Goal: Information Seeking & Learning: Learn about a topic

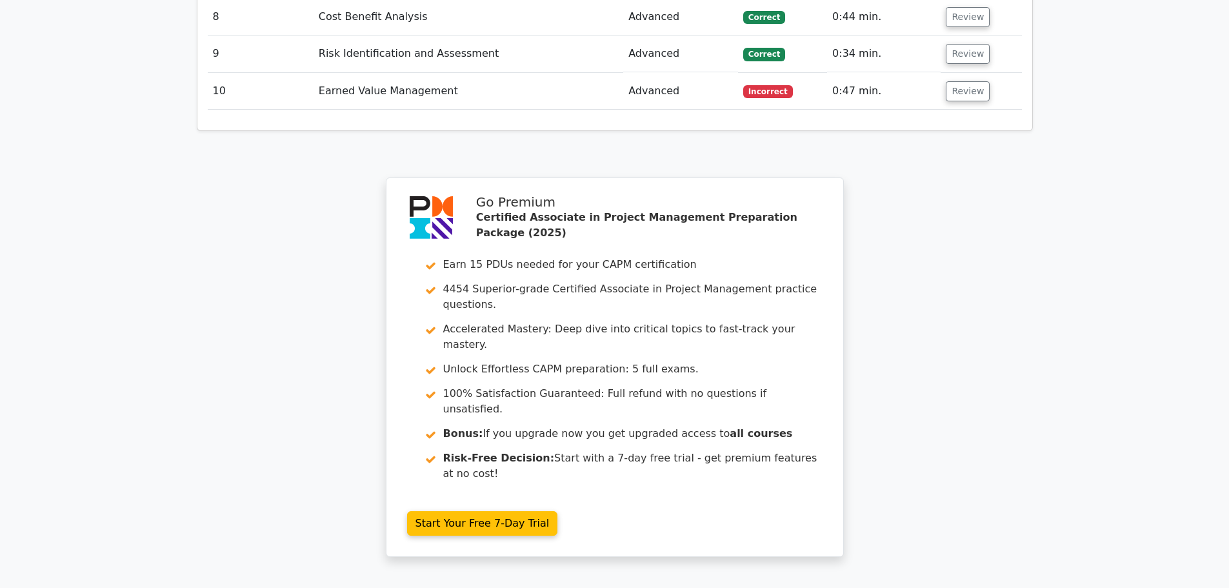
scroll to position [2340, 0]
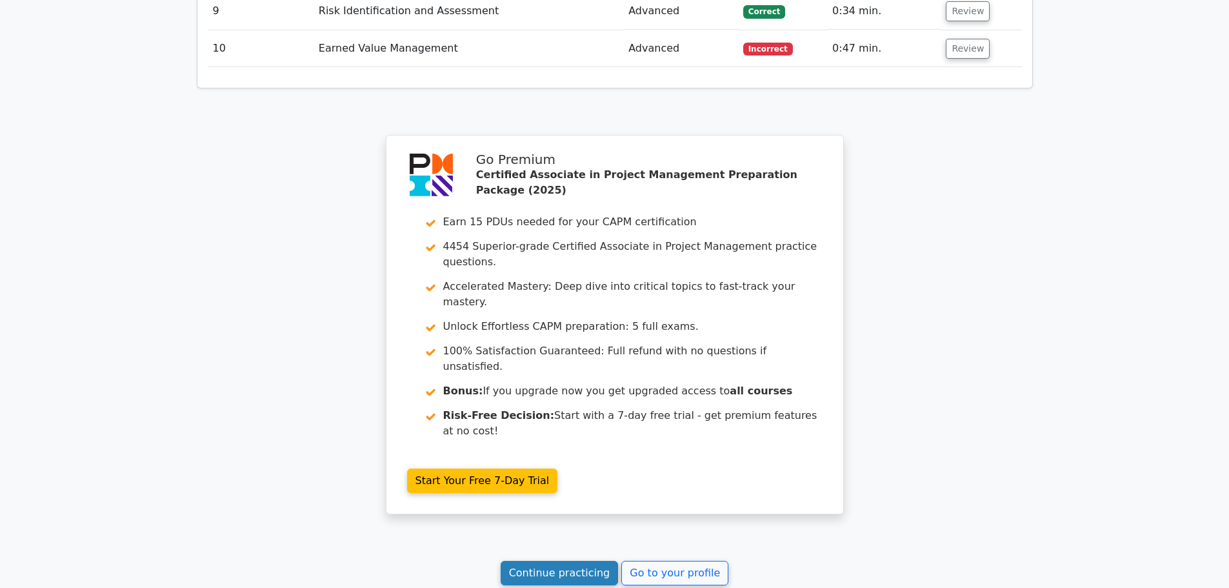
click at [570, 561] on link "Continue practicing" at bounding box center [560, 573] width 118 height 25
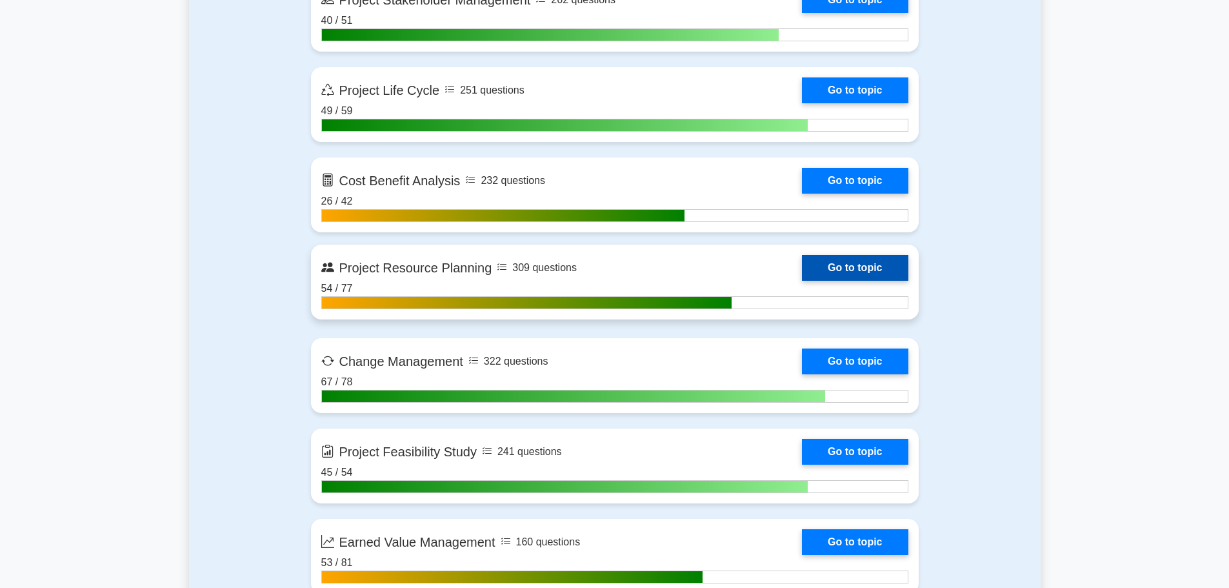
scroll to position [1806, 0]
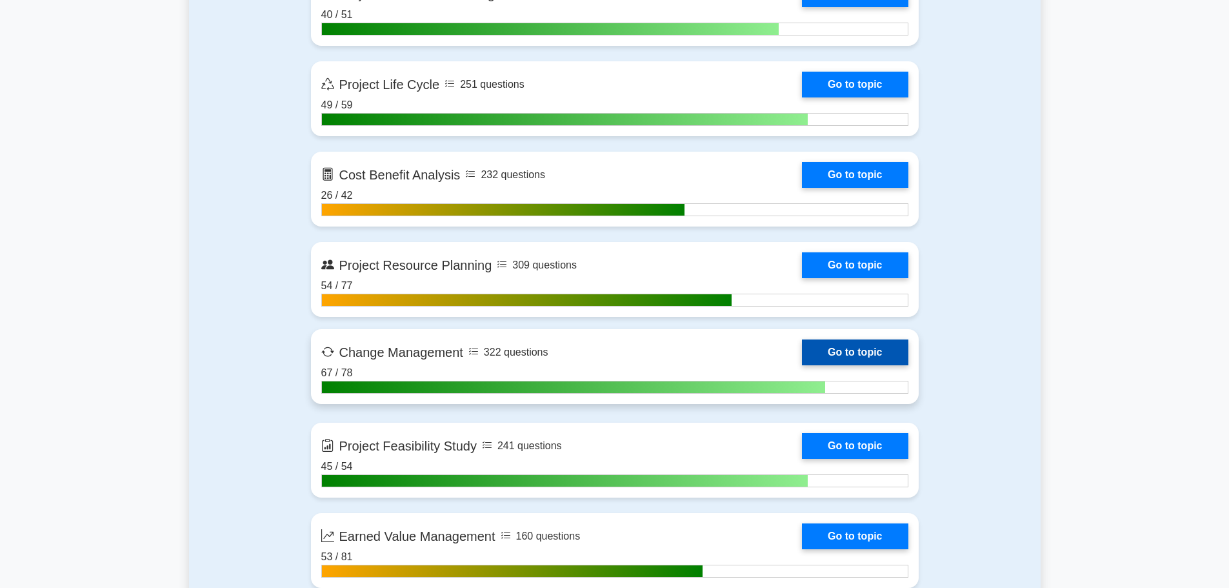
click at [802, 352] on link "Go to topic" at bounding box center [855, 352] width 106 height 26
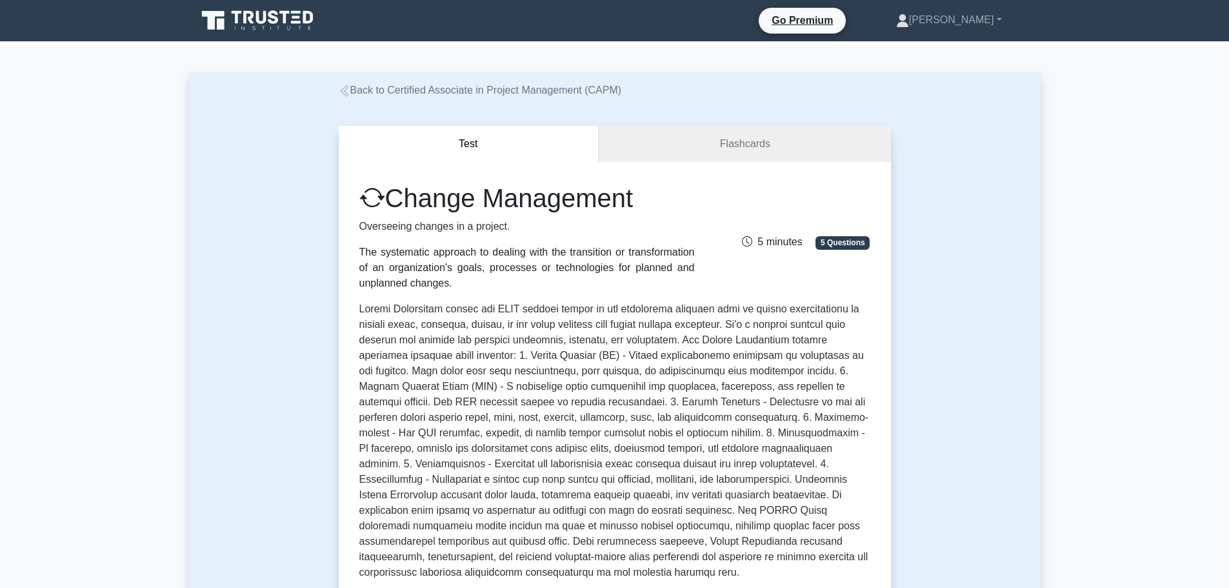
scroll to position [452, 0]
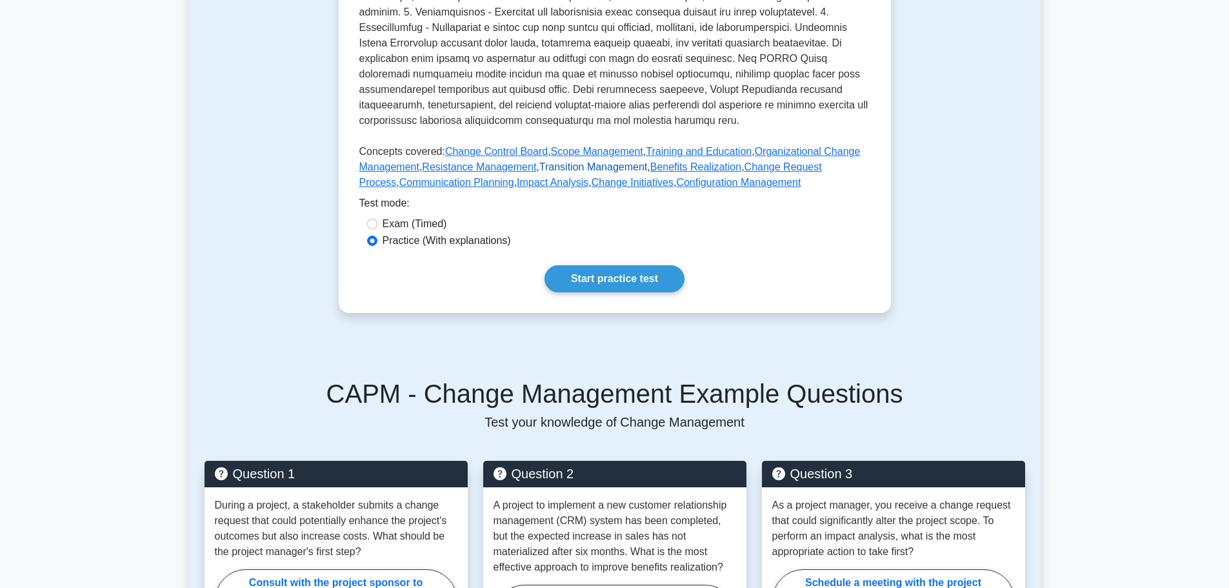
click at [606, 168] on link "Transition Management" at bounding box center [593, 166] width 108 height 11
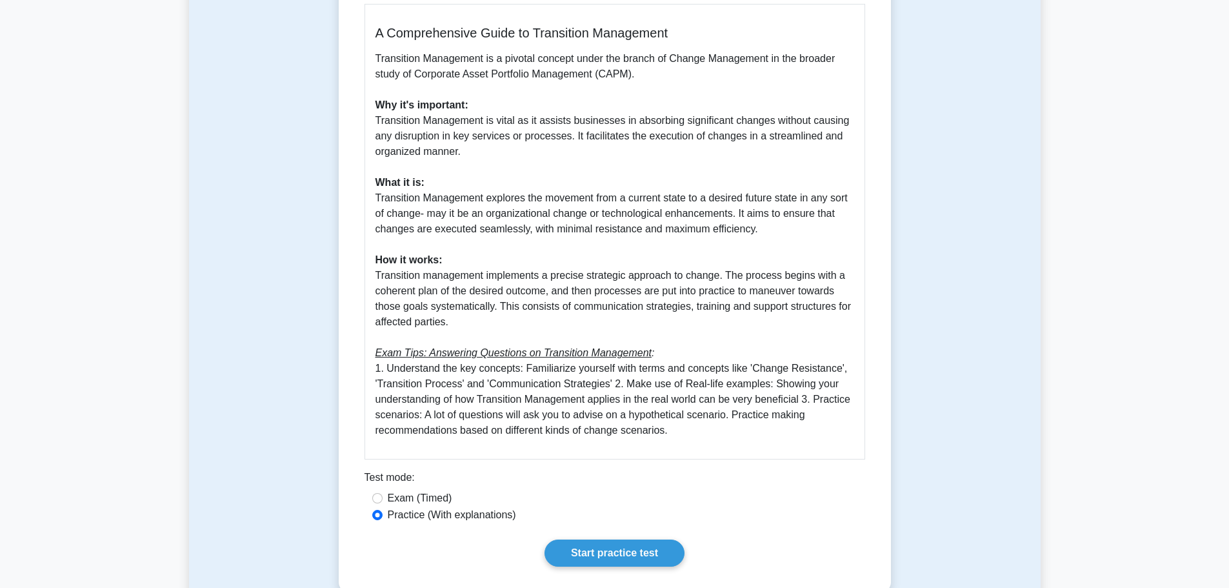
scroll to position [323, 0]
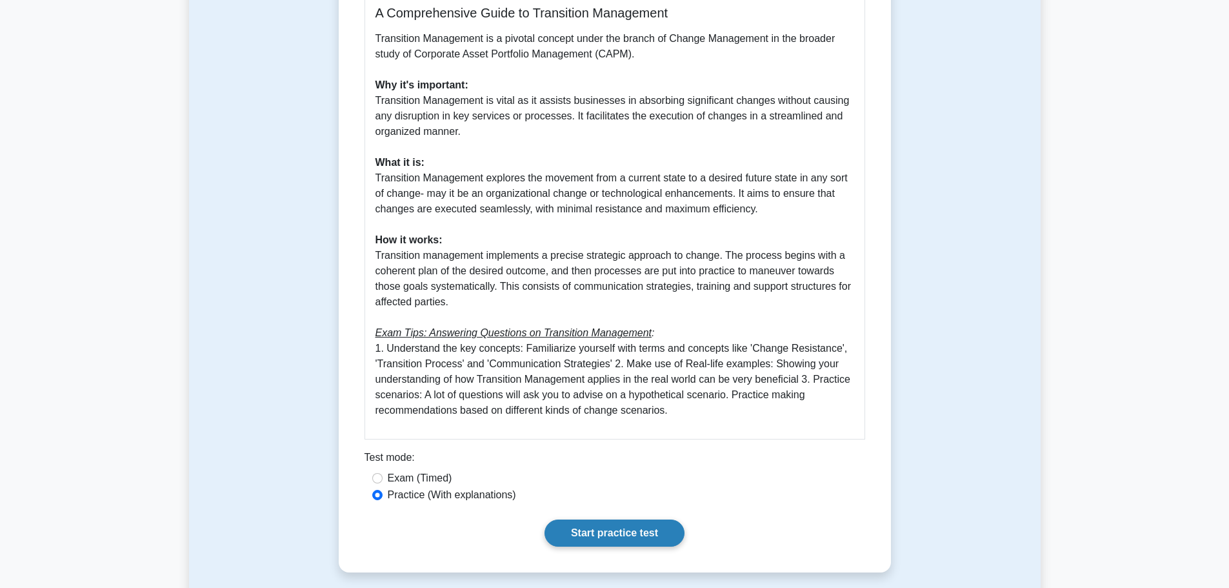
click at [608, 527] on link "Start practice test" at bounding box center [614, 532] width 140 height 27
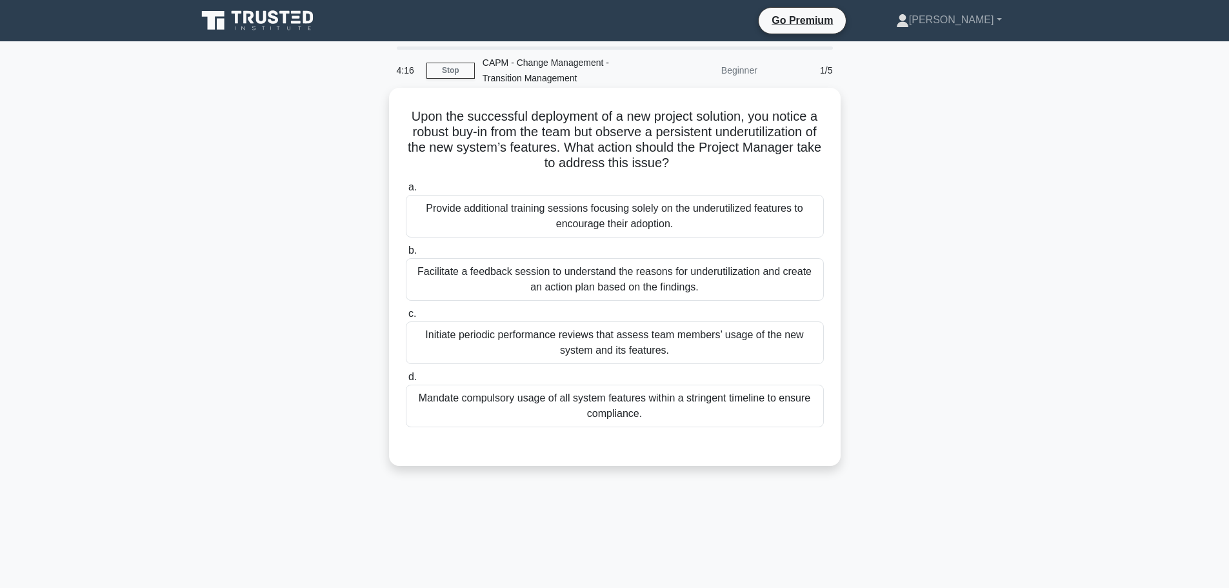
click at [563, 210] on div "Provide additional training sessions focusing solely on the underutilized featu…" at bounding box center [615, 216] width 418 height 43
click at [406, 192] on input "a. Provide additional training sessions focusing solely on the underutilized fe…" at bounding box center [406, 187] width 0 height 8
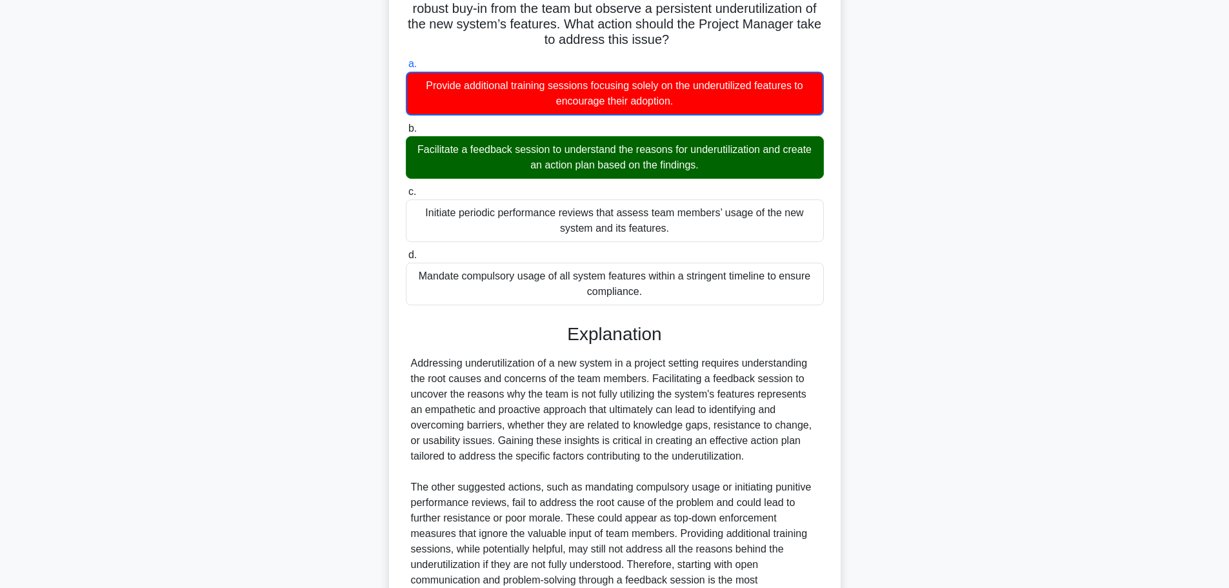
scroll to position [256, 0]
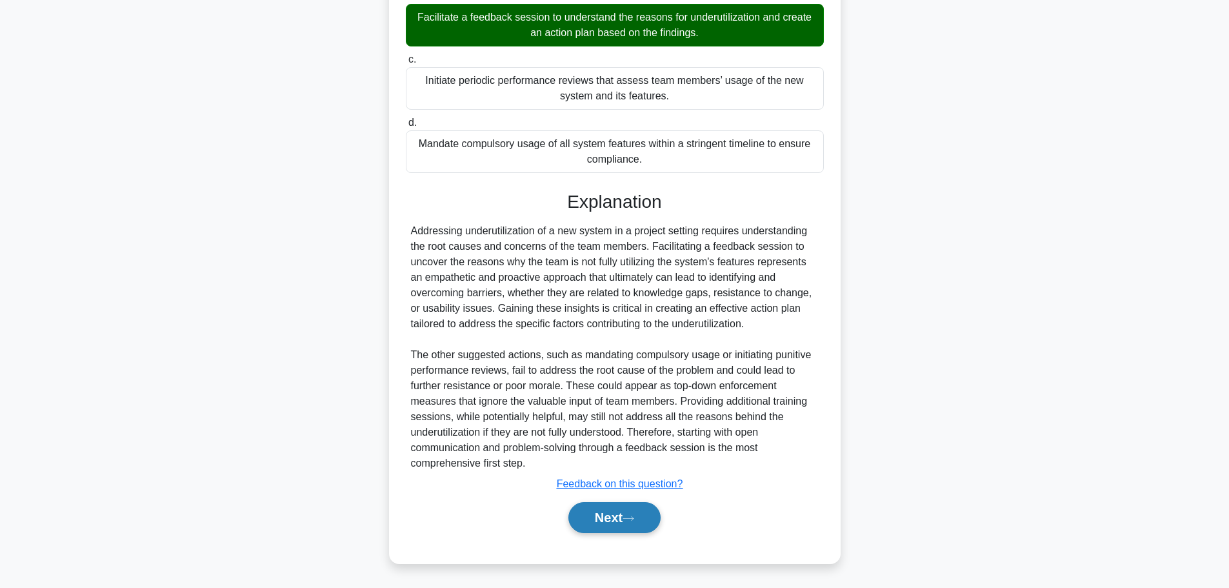
click at [613, 526] on button "Next" at bounding box center [614, 517] width 92 height 31
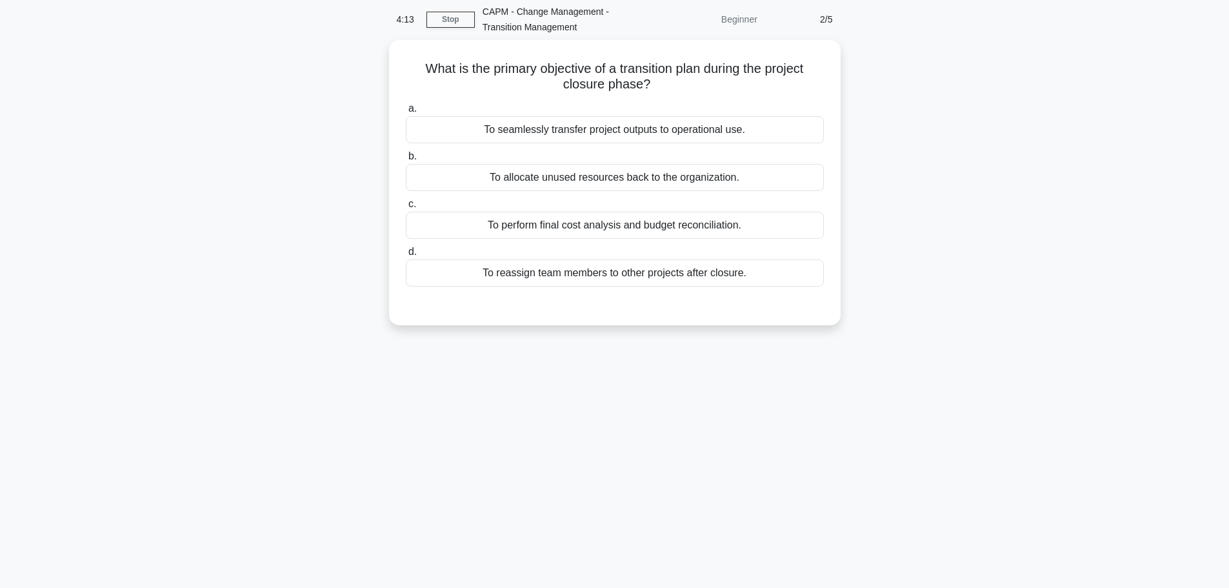
scroll to position [0, 0]
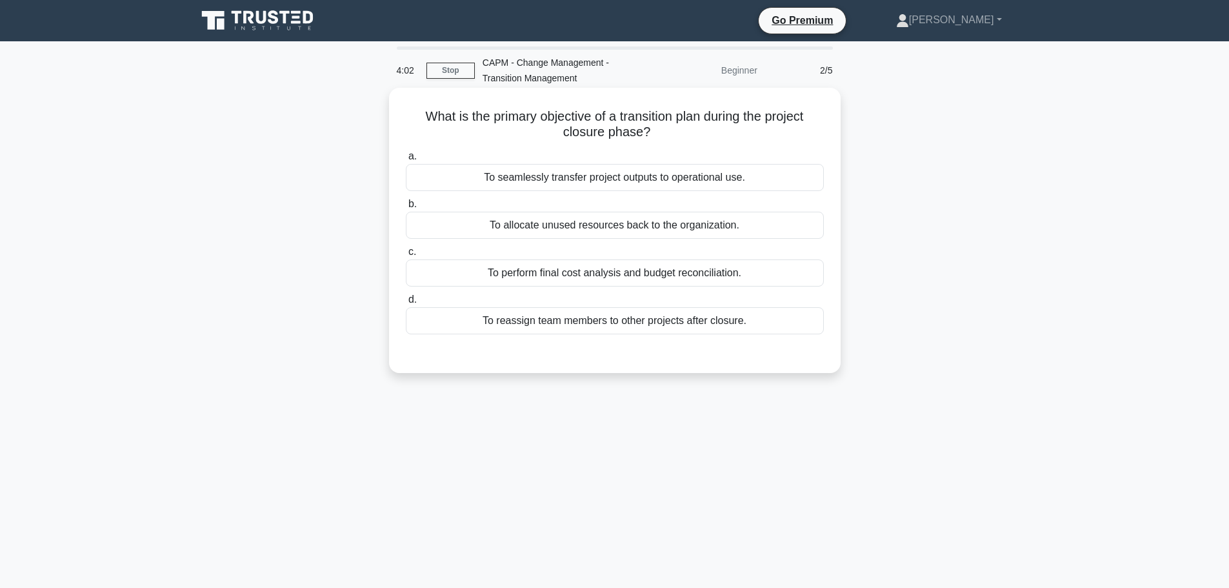
click at [584, 177] on div "To seamlessly transfer project outputs to operational use." at bounding box center [615, 177] width 418 height 27
click at [406, 161] on input "a. To seamlessly transfer project outputs to operational use." at bounding box center [406, 156] width 0 height 8
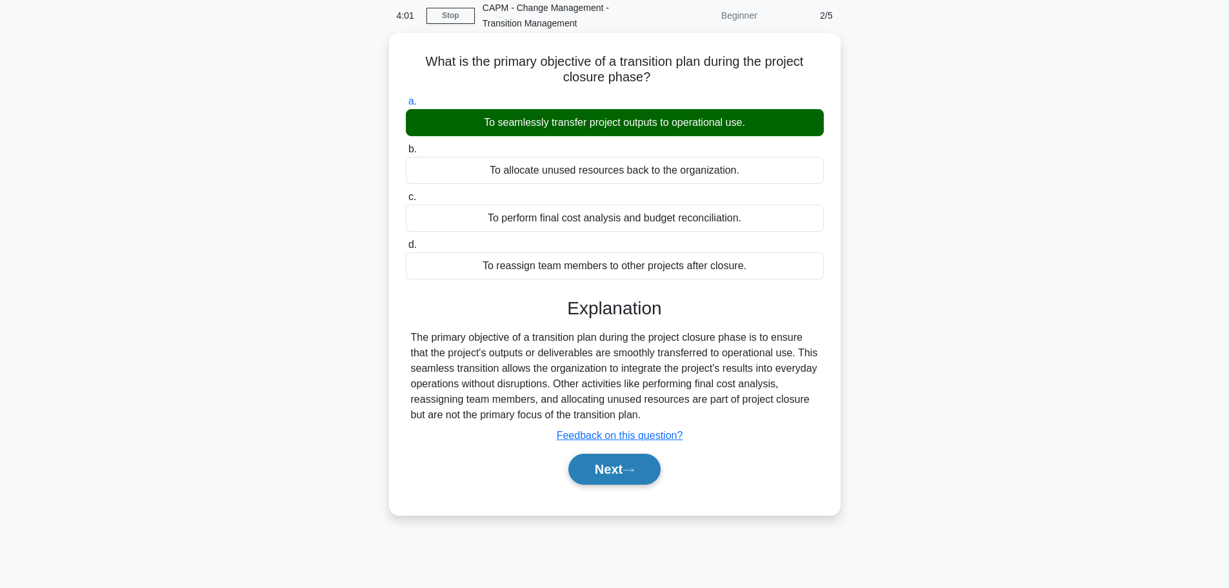
scroll to position [109, 0]
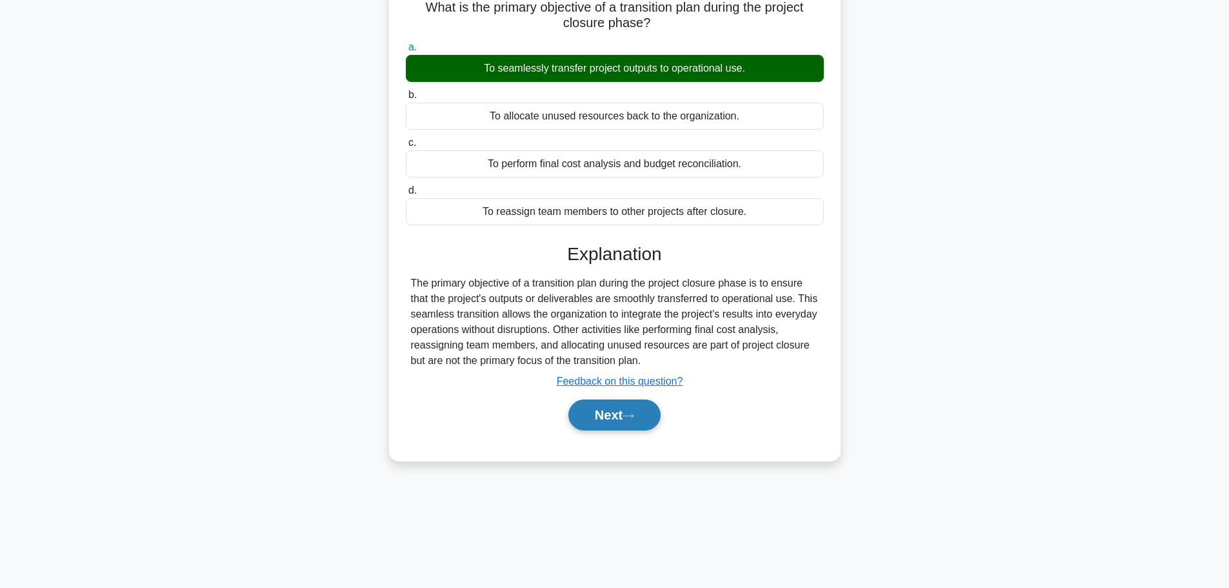
click at [615, 405] on button "Next" at bounding box center [614, 414] width 92 height 31
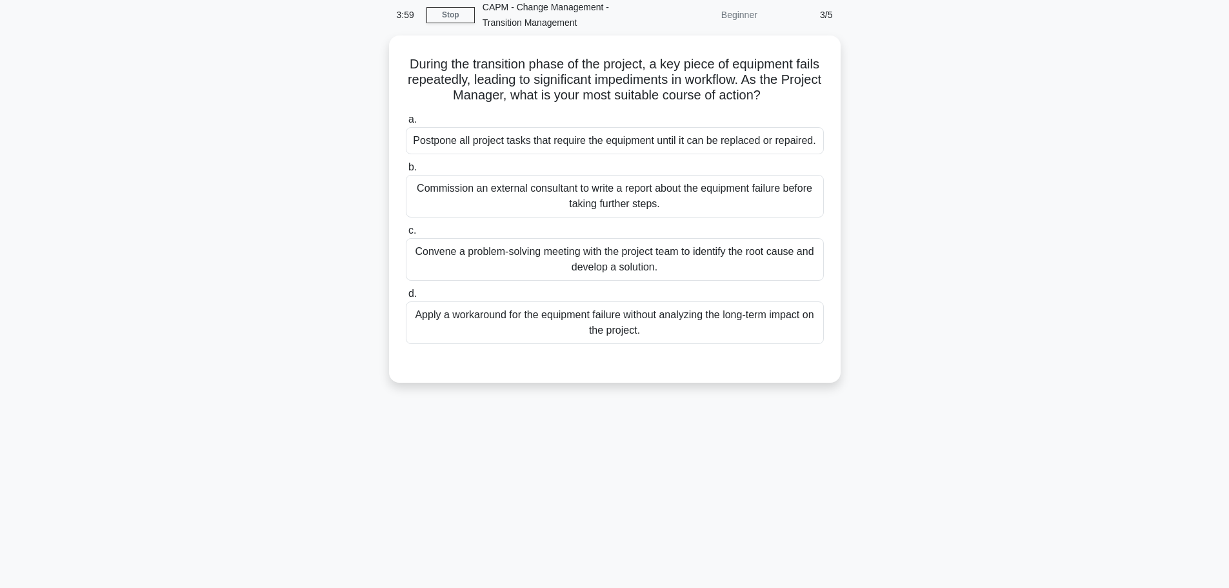
scroll to position [0, 0]
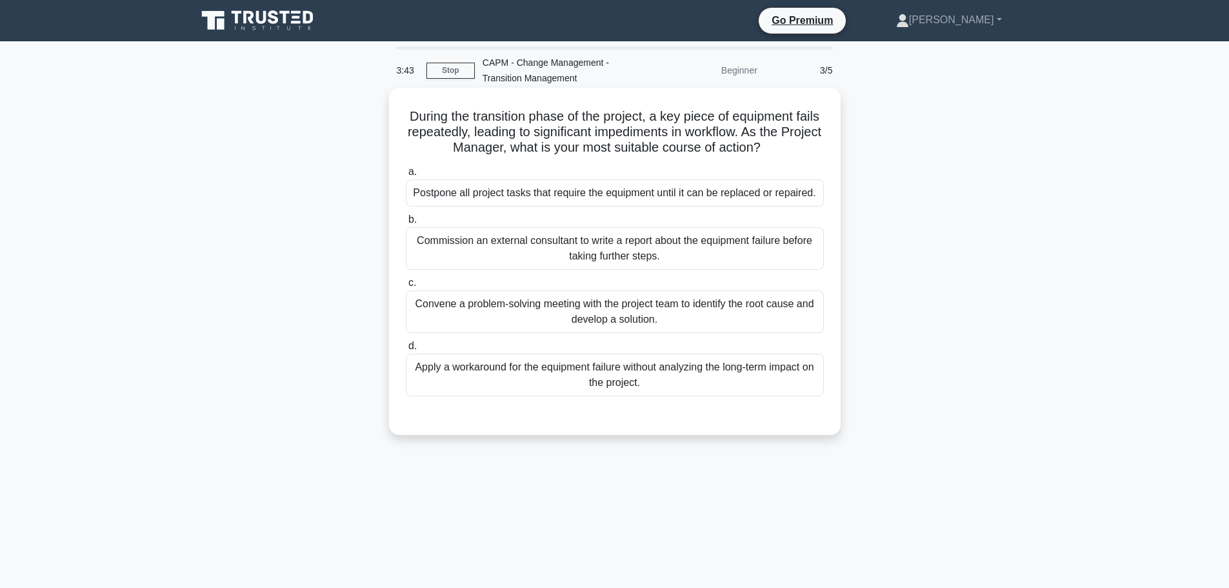
click at [627, 318] on div "Convene a problem-solving meeting with the project team to identify the root ca…" at bounding box center [615, 311] width 418 height 43
click at [406, 287] on input "c. Convene a problem-solving meeting with the project team to identify the root…" at bounding box center [406, 283] width 0 height 8
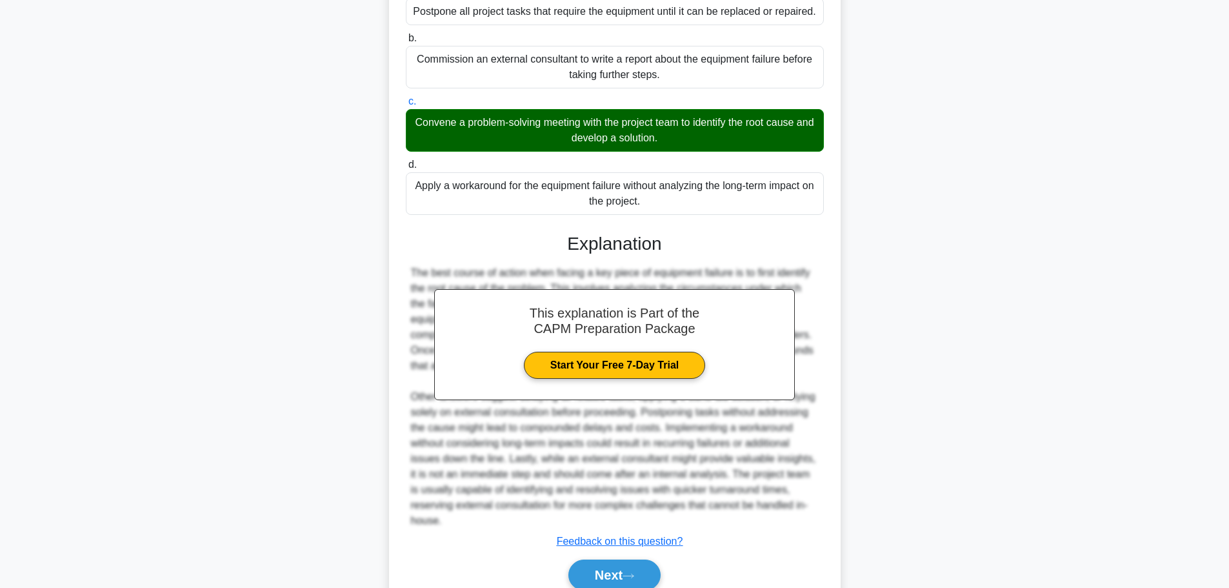
scroll to position [239, 0]
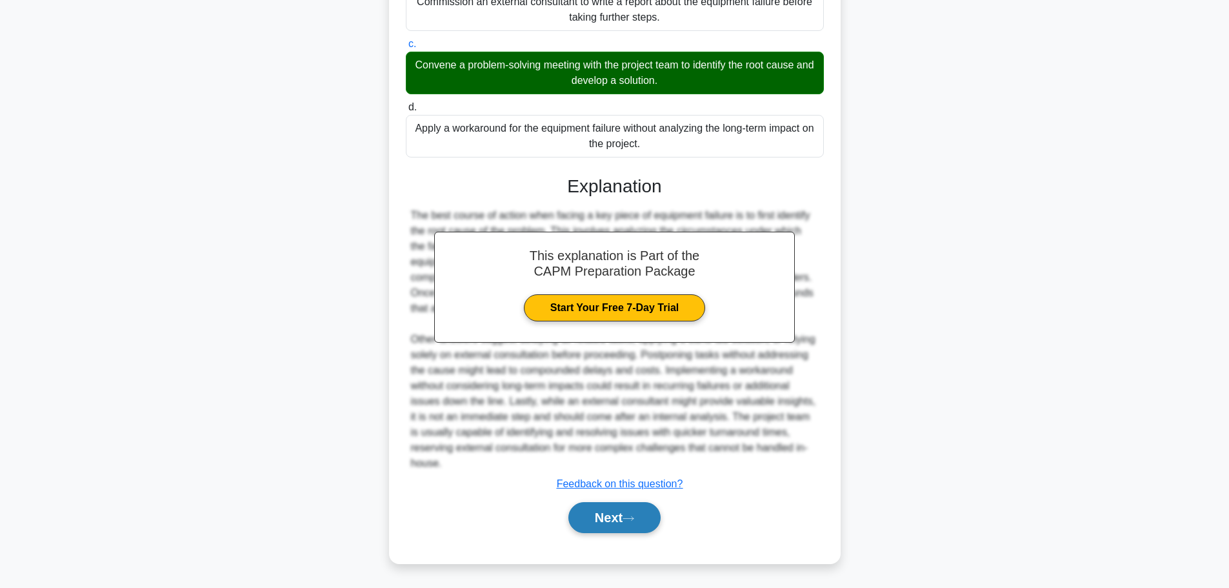
click at [624, 525] on button "Next" at bounding box center [614, 517] width 92 height 31
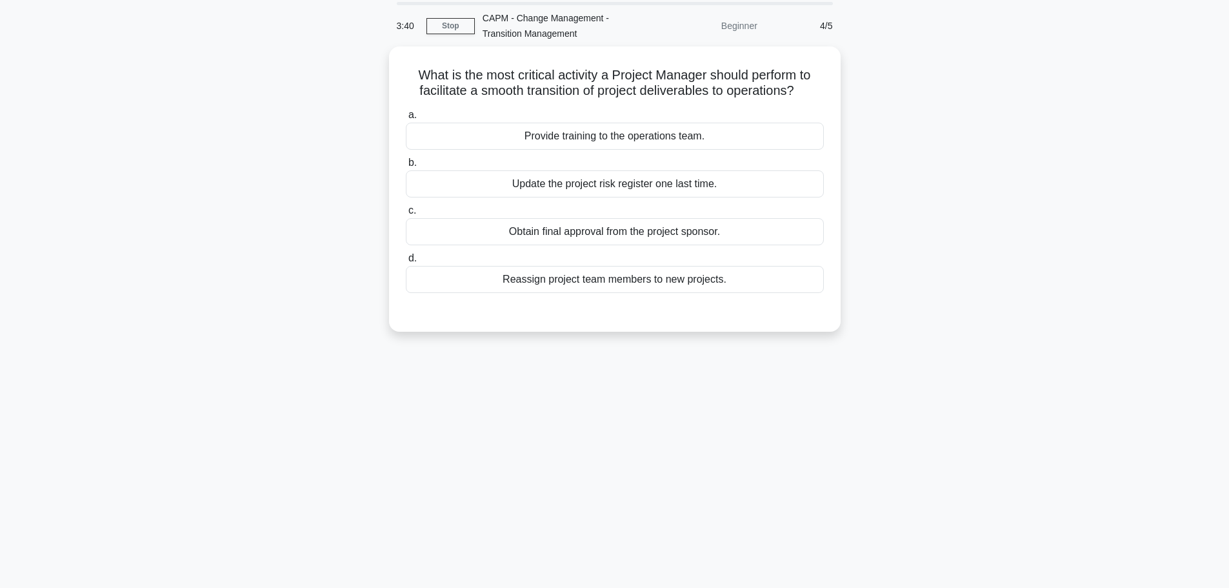
scroll to position [0, 0]
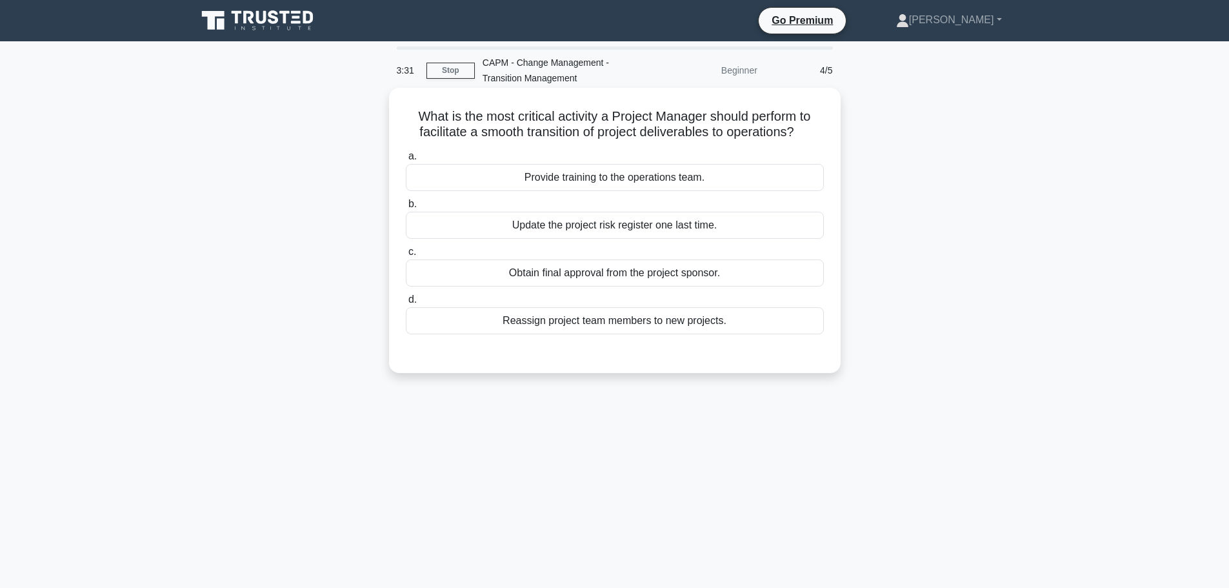
click at [628, 179] on div "Provide training to the operations team." at bounding box center [615, 177] width 418 height 27
click at [406, 161] on input "a. Provide training to the operations team." at bounding box center [406, 156] width 0 height 8
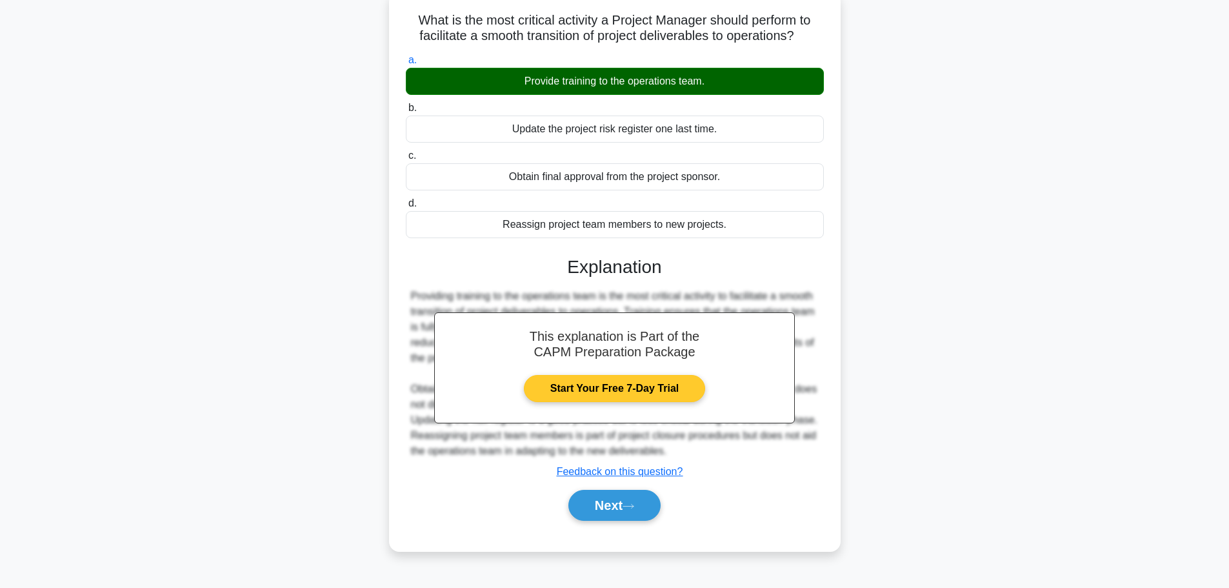
scroll to position [109, 0]
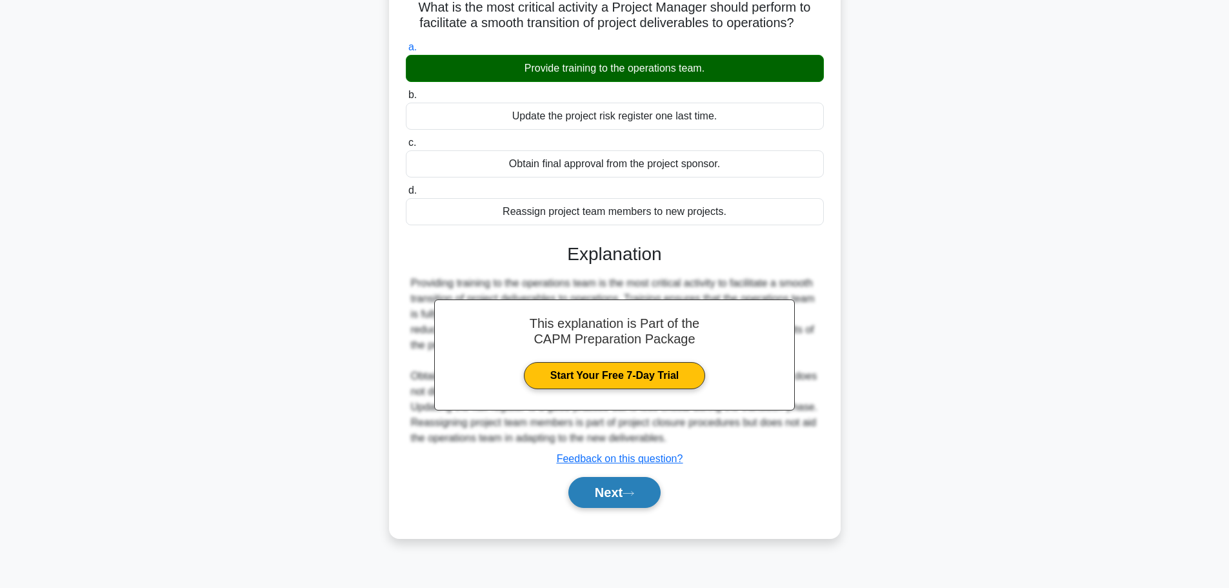
click at [630, 500] on button "Next" at bounding box center [614, 492] width 92 height 31
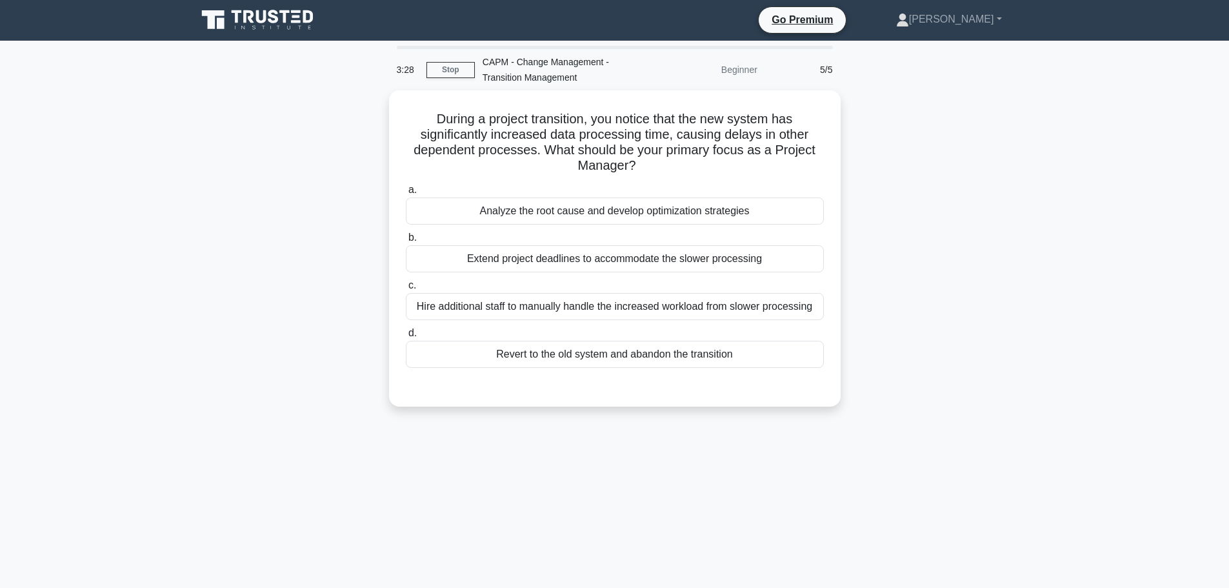
scroll to position [0, 0]
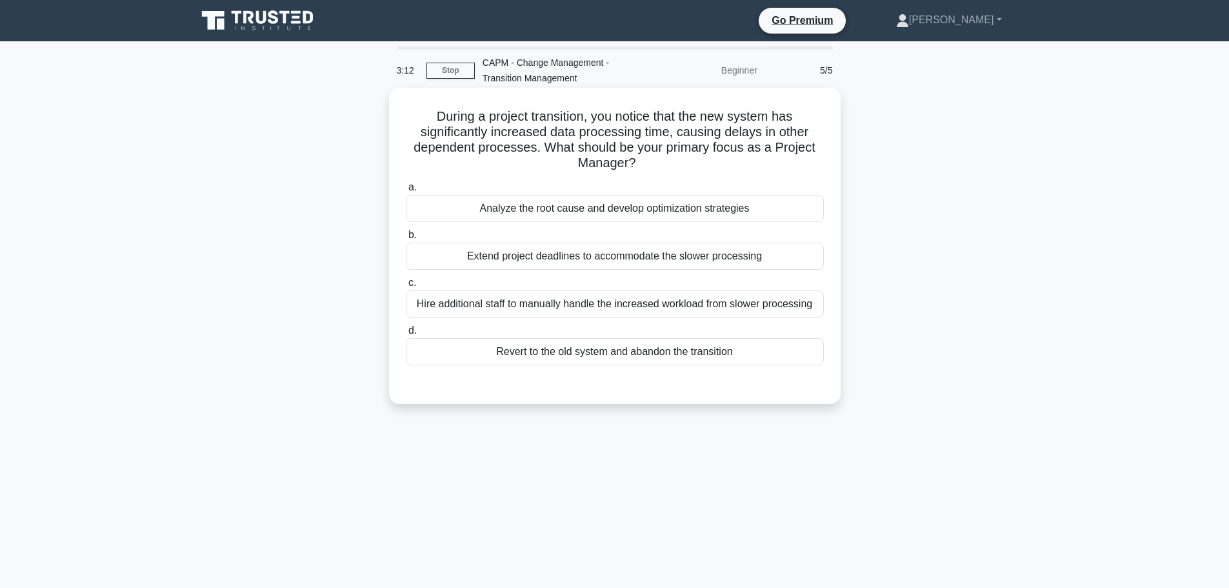
click at [638, 214] on div "Analyze the root cause and develop optimization strategies" at bounding box center [615, 208] width 418 height 27
click at [406, 192] on input "a. Analyze the root cause and develop optimization strategies" at bounding box center [406, 187] width 0 height 8
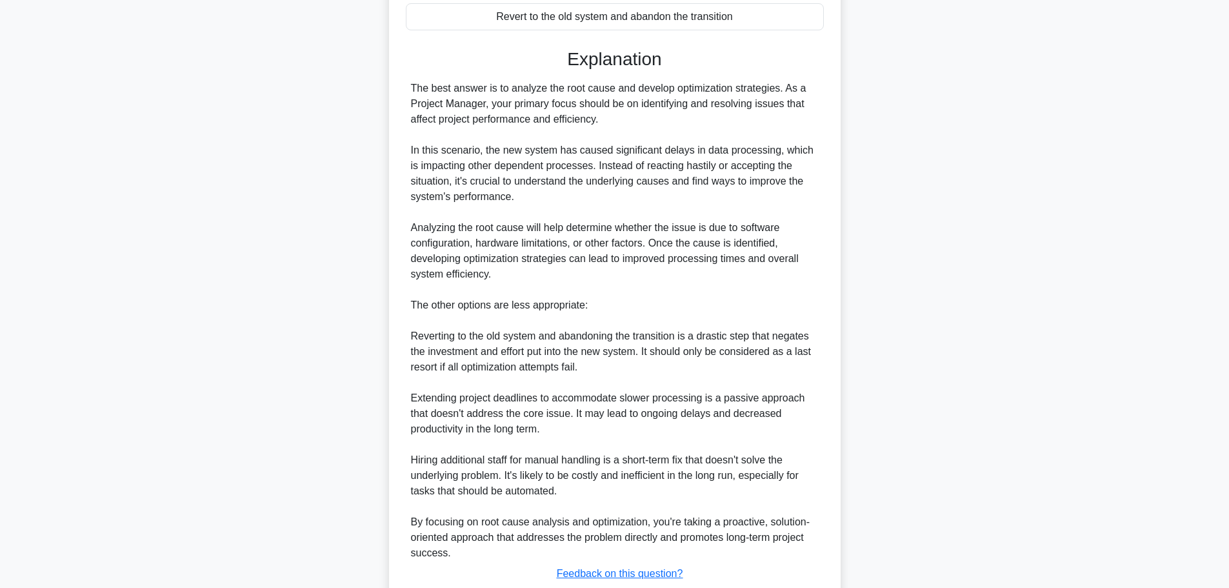
scroll to position [425, 0]
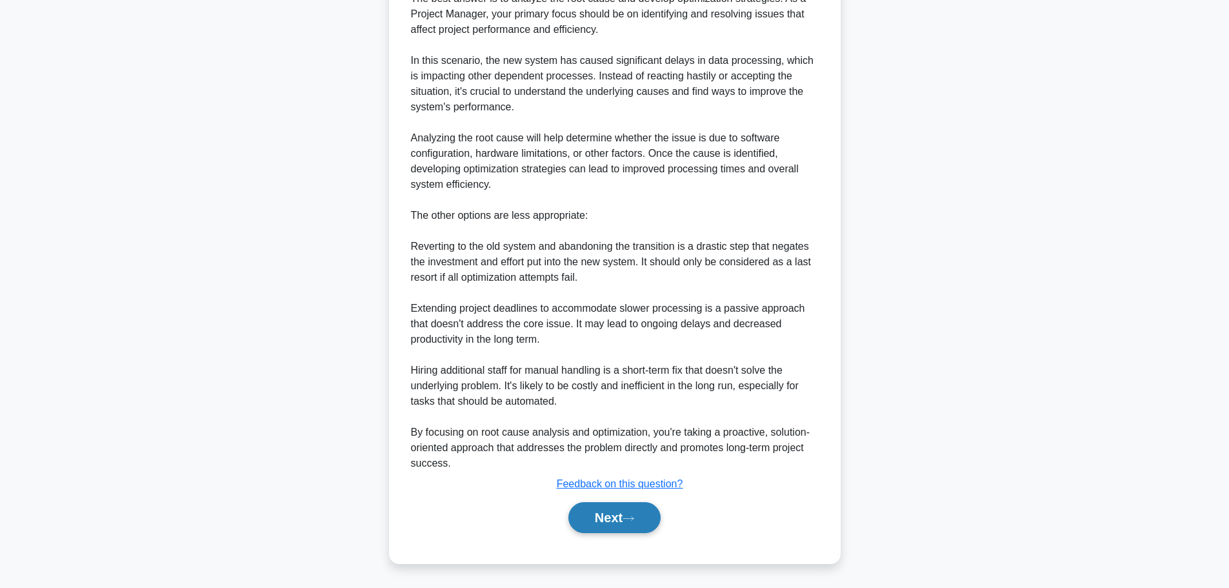
click at [634, 523] on button "Next" at bounding box center [614, 517] width 92 height 31
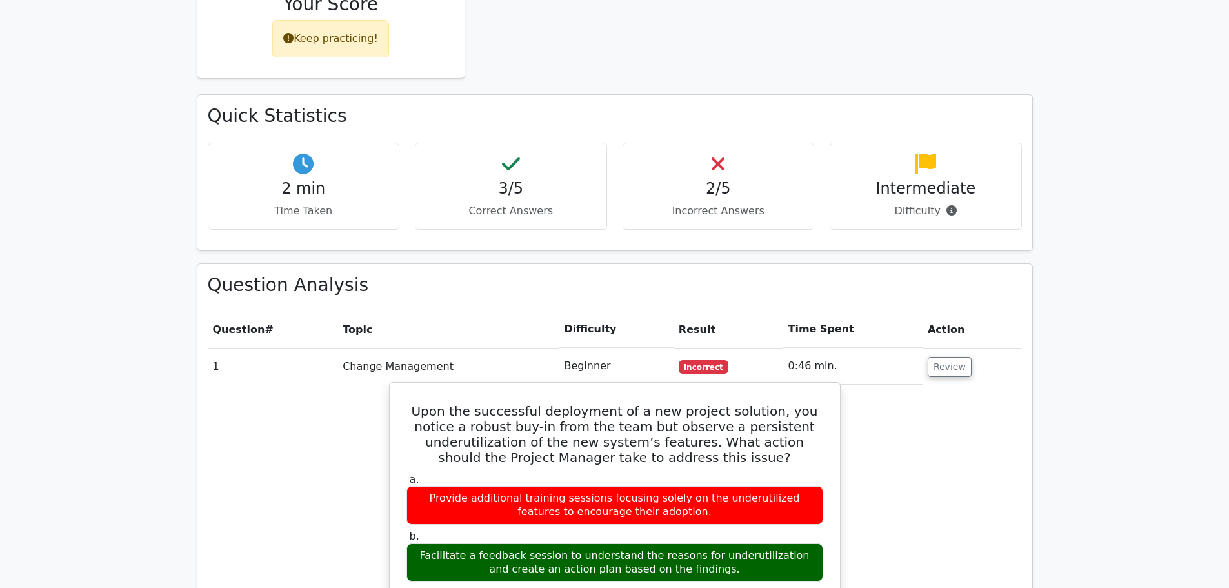
scroll to position [319, 0]
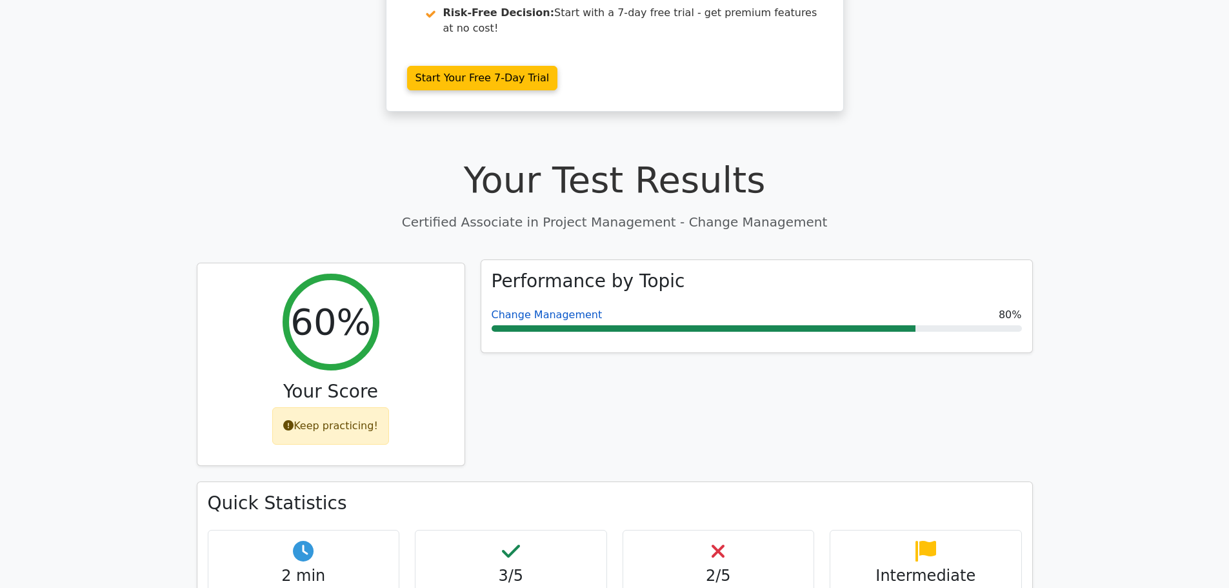
click at [554, 308] on link "Change Management" at bounding box center [547, 314] width 111 height 12
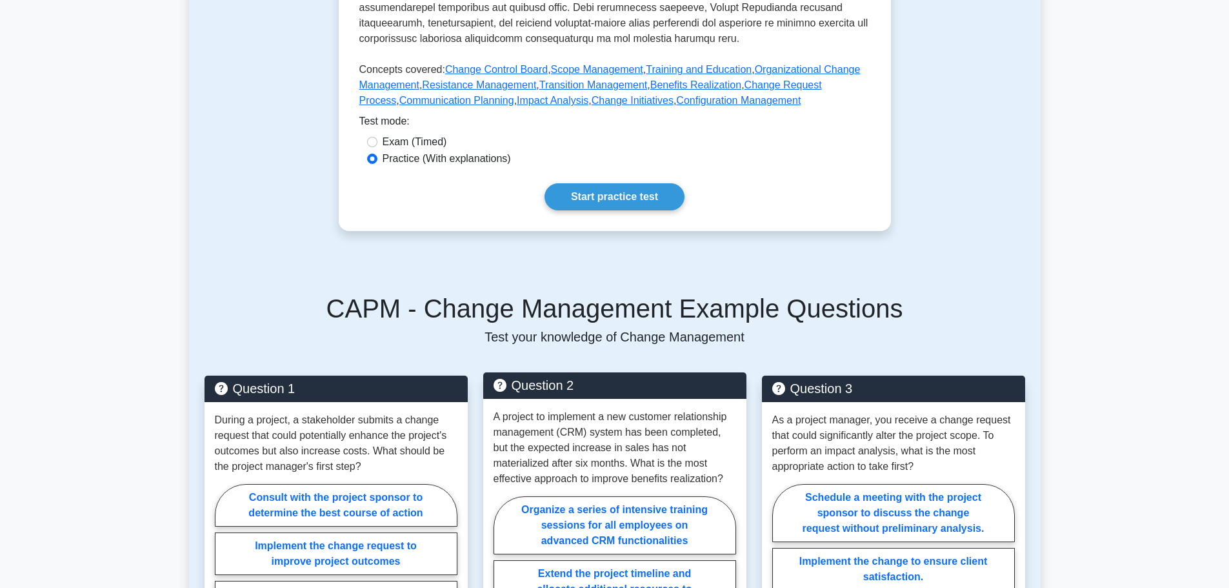
scroll to position [387, 0]
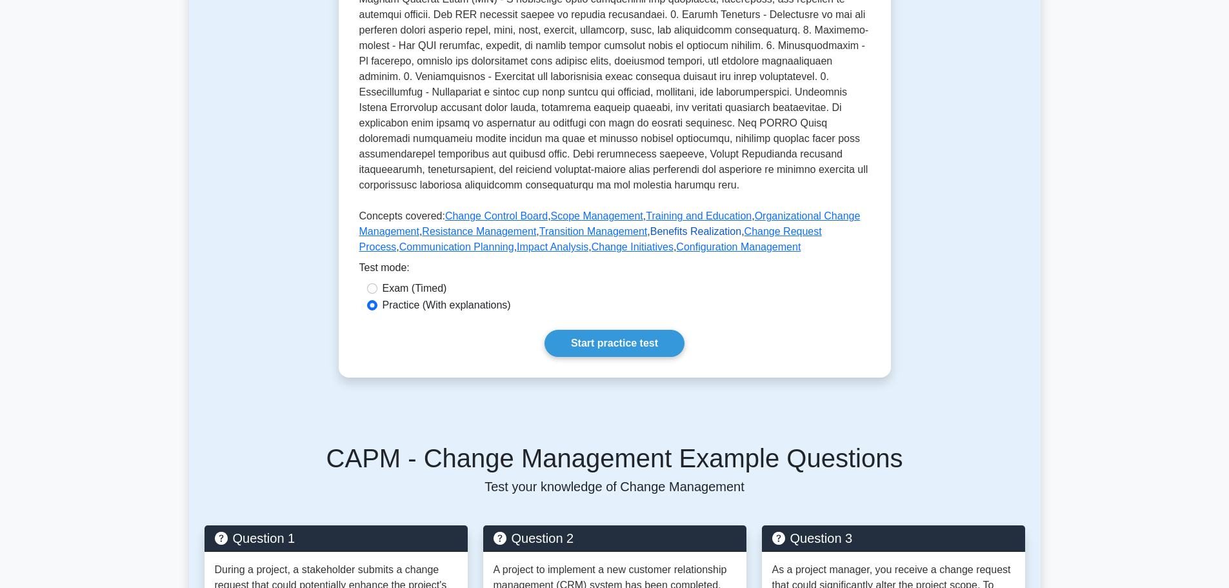
click at [667, 230] on link "Benefits Realization" at bounding box center [695, 231] width 91 height 11
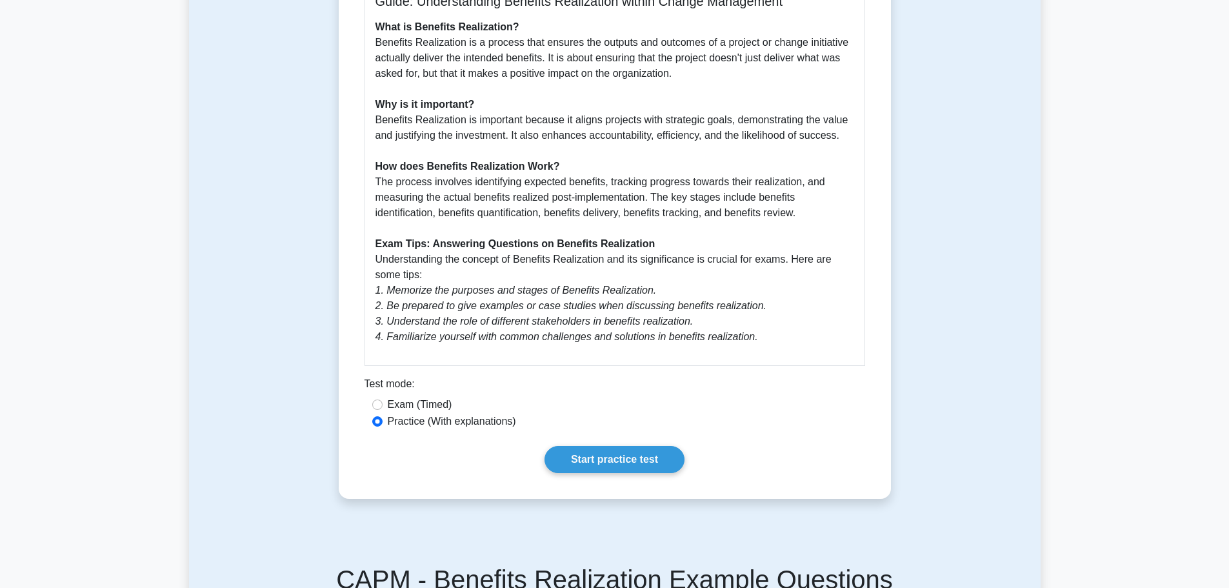
scroll to position [323, 0]
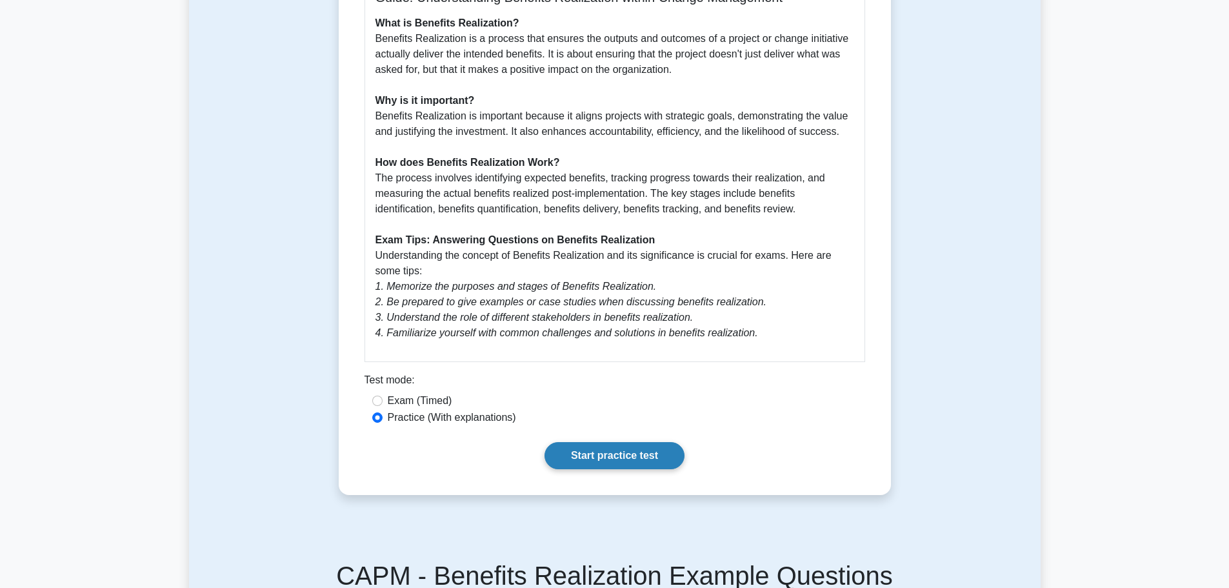
click at [586, 456] on link "Start practice test" at bounding box center [614, 455] width 140 height 27
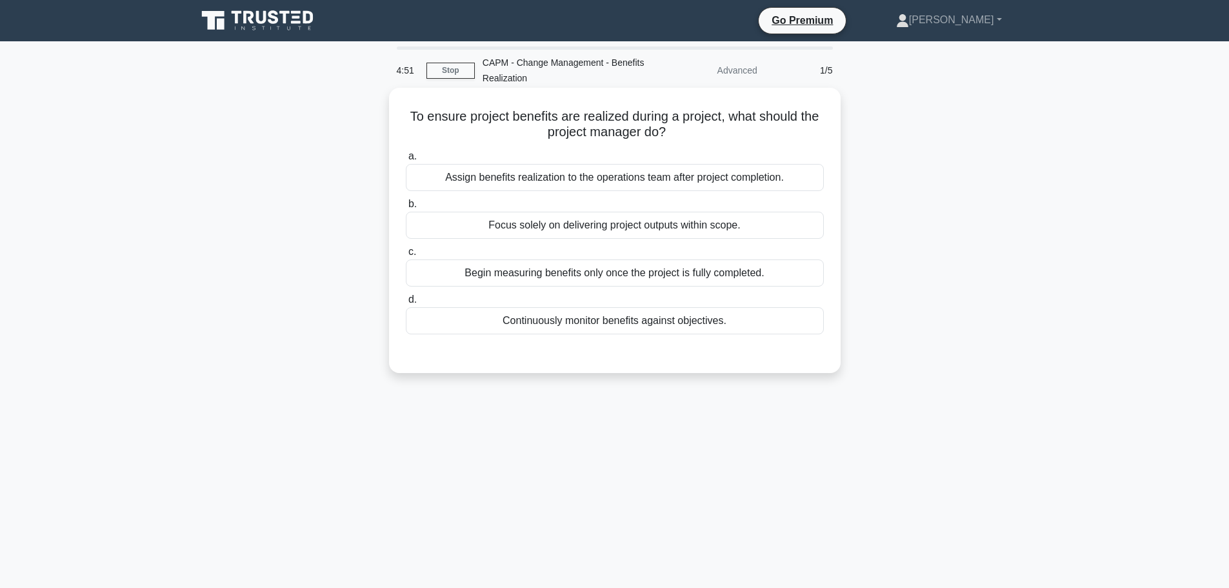
click at [592, 323] on div "Continuously monitor benefits against objectives." at bounding box center [615, 320] width 418 height 27
click at [406, 304] on input "d. Continuously monitor benefits against objectives." at bounding box center [406, 299] width 0 height 8
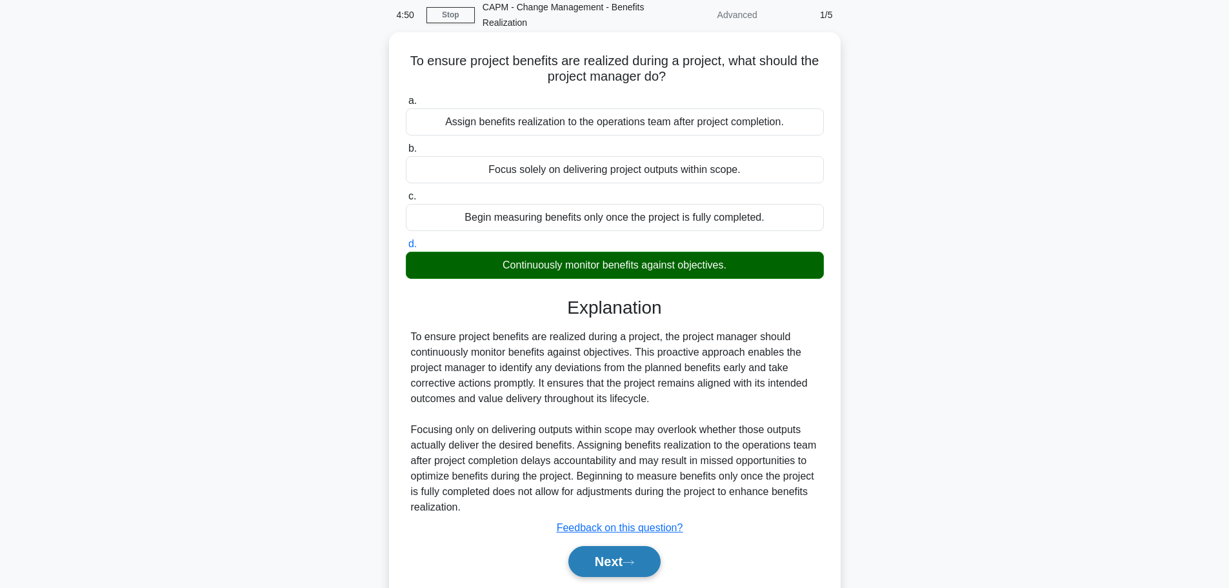
scroll to position [109, 0]
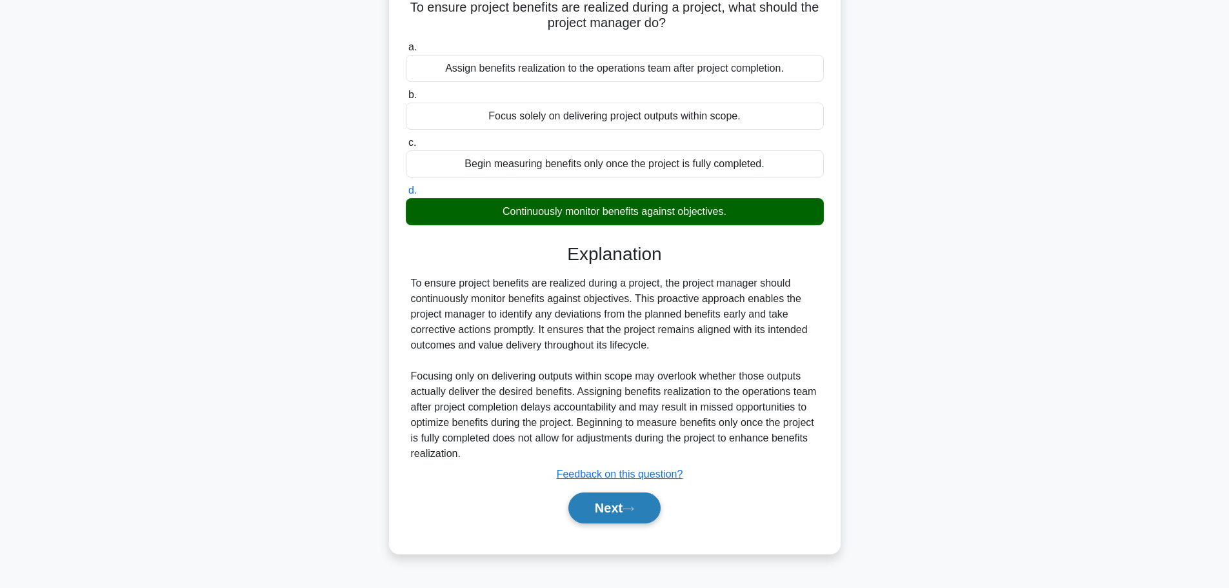
click at [619, 504] on button "Next" at bounding box center [614, 507] width 92 height 31
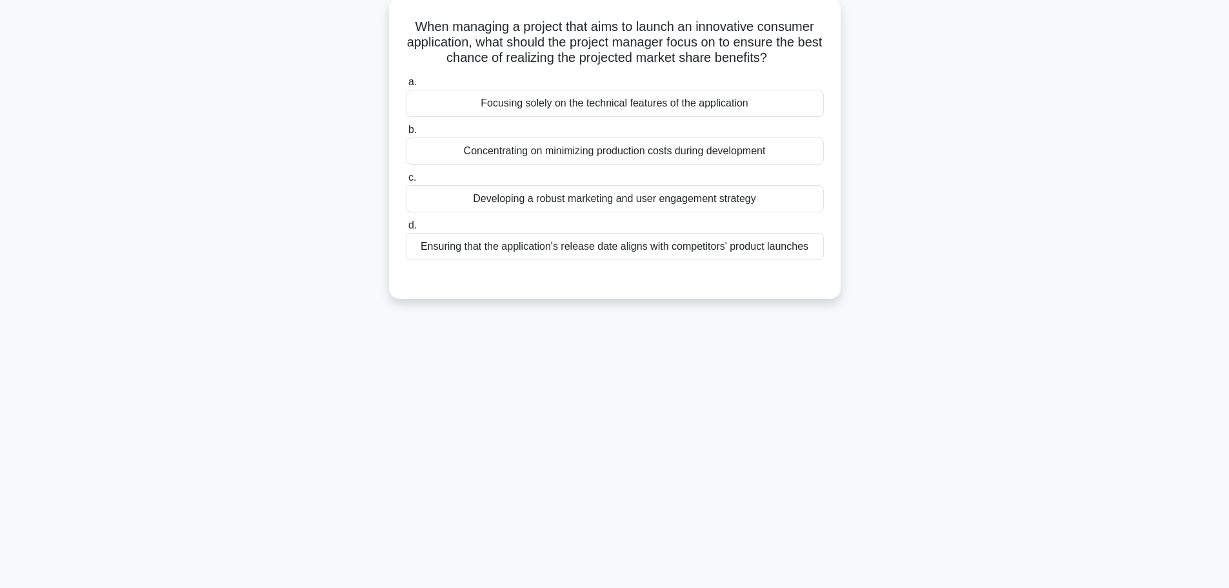
scroll to position [0, 0]
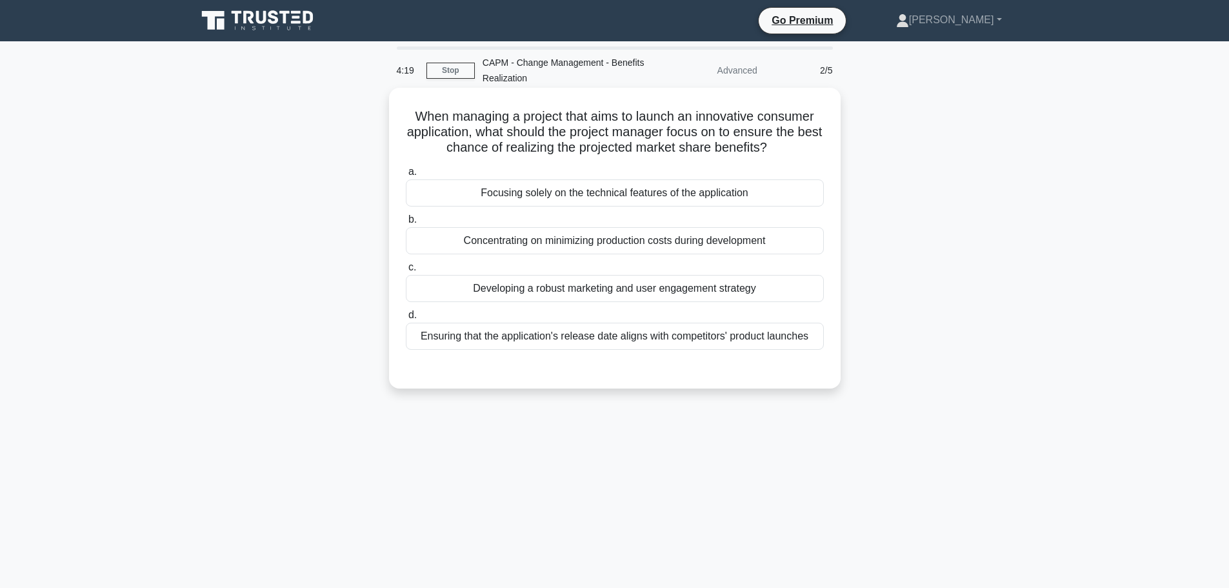
click at [581, 196] on div "Focusing solely on the technical features of the application" at bounding box center [615, 192] width 418 height 27
click at [406, 176] on input "a. Focusing solely on the technical features of the application" at bounding box center [406, 172] width 0 height 8
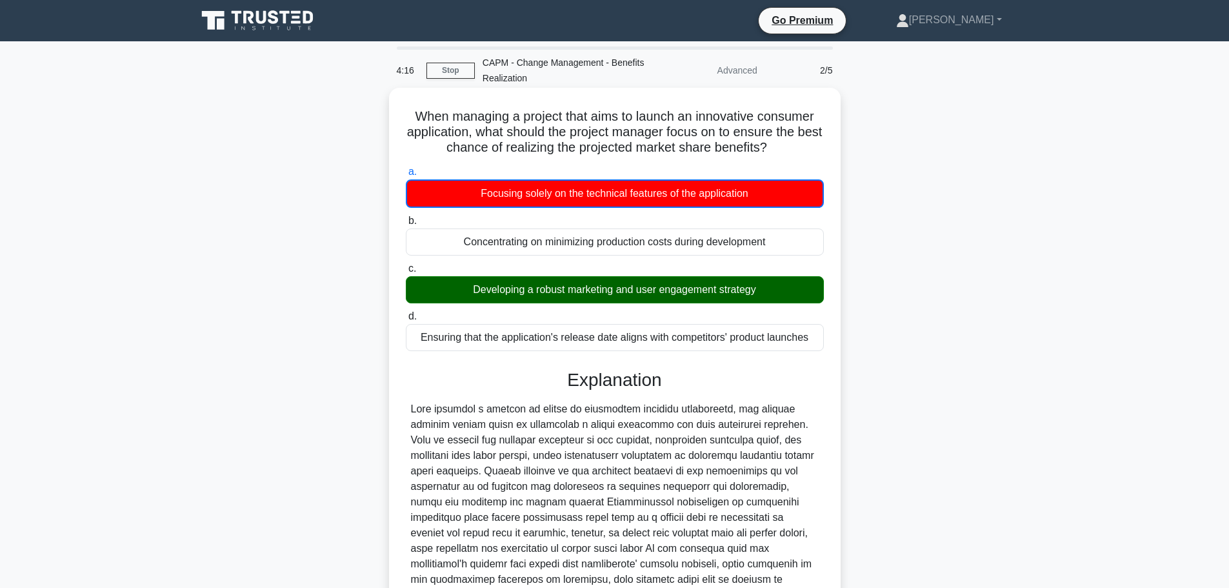
scroll to position [148, 0]
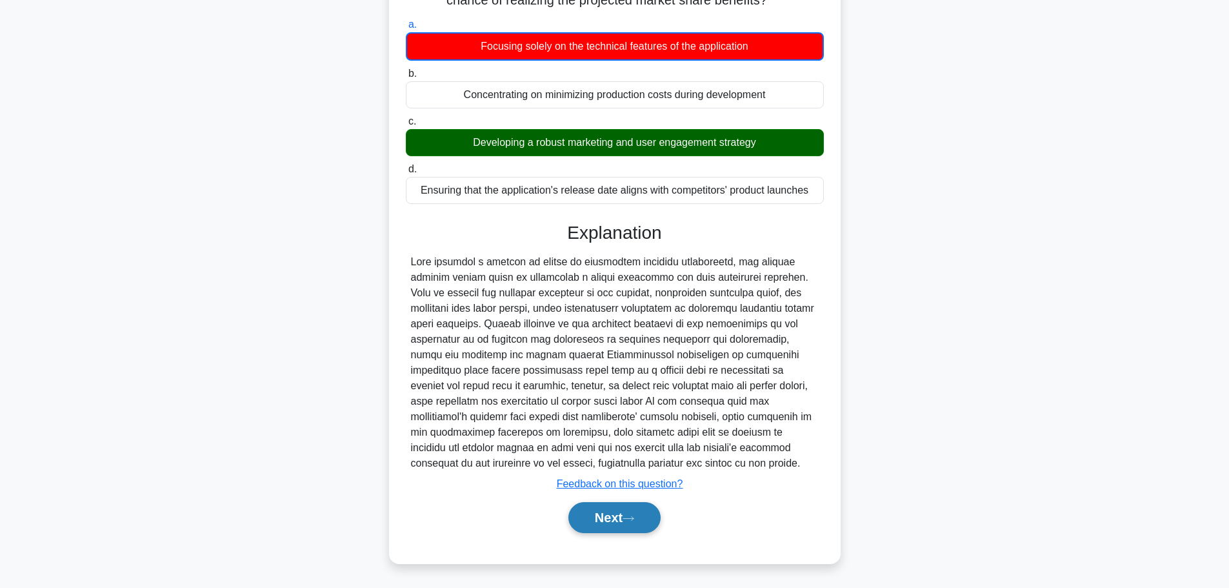
click at [605, 517] on button "Next" at bounding box center [614, 517] width 92 height 31
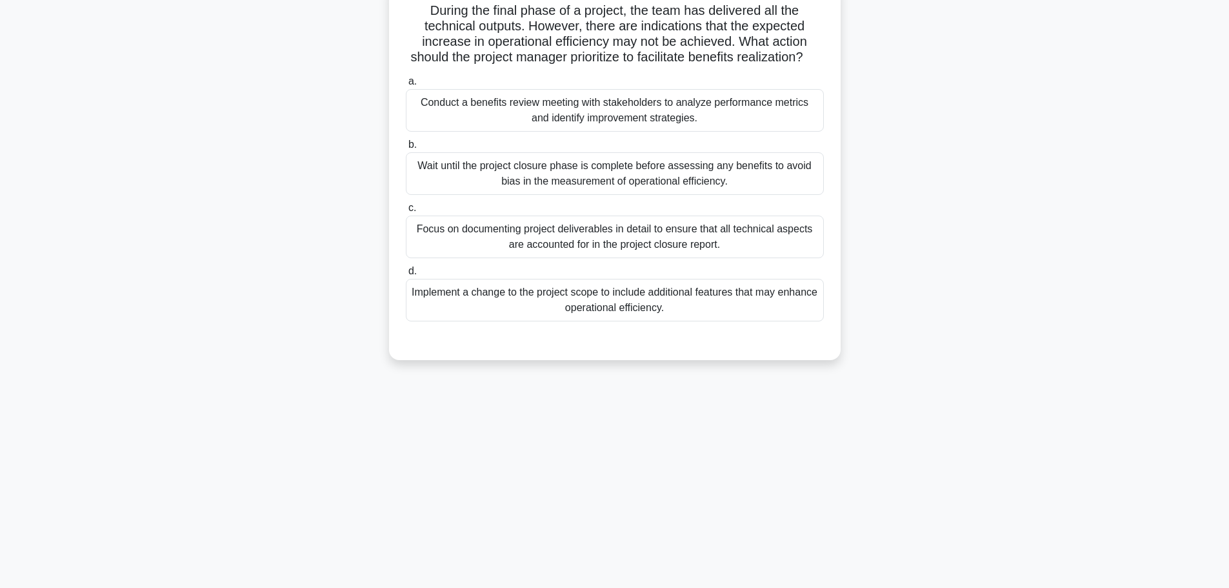
scroll to position [0, 0]
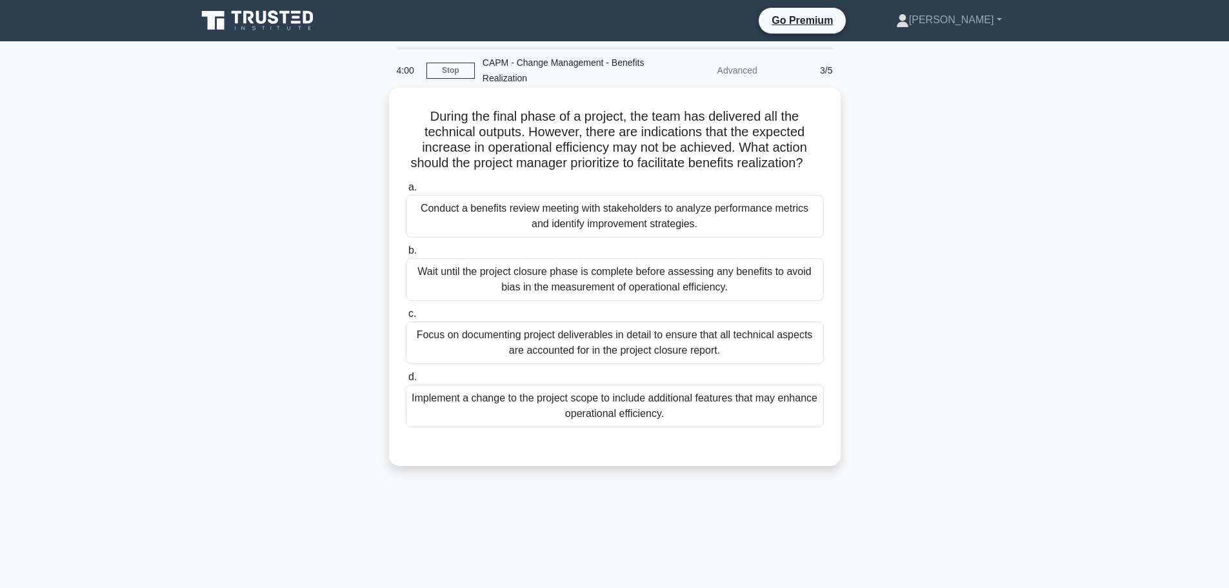
click at [618, 219] on div "Conduct a benefits review meeting with stakeholders to analyze performance metr…" at bounding box center [615, 216] width 418 height 43
click at [406, 192] on input "a. Conduct a benefits review meeting with stakeholders to analyze performance m…" at bounding box center [406, 187] width 0 height 8
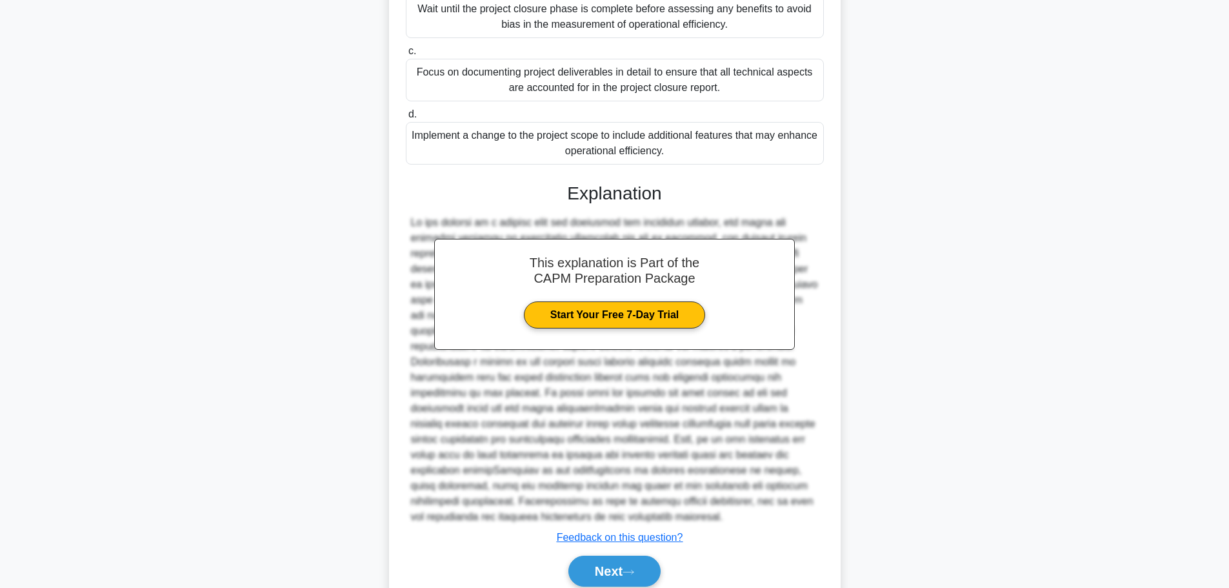
scroll to position [332, 0]
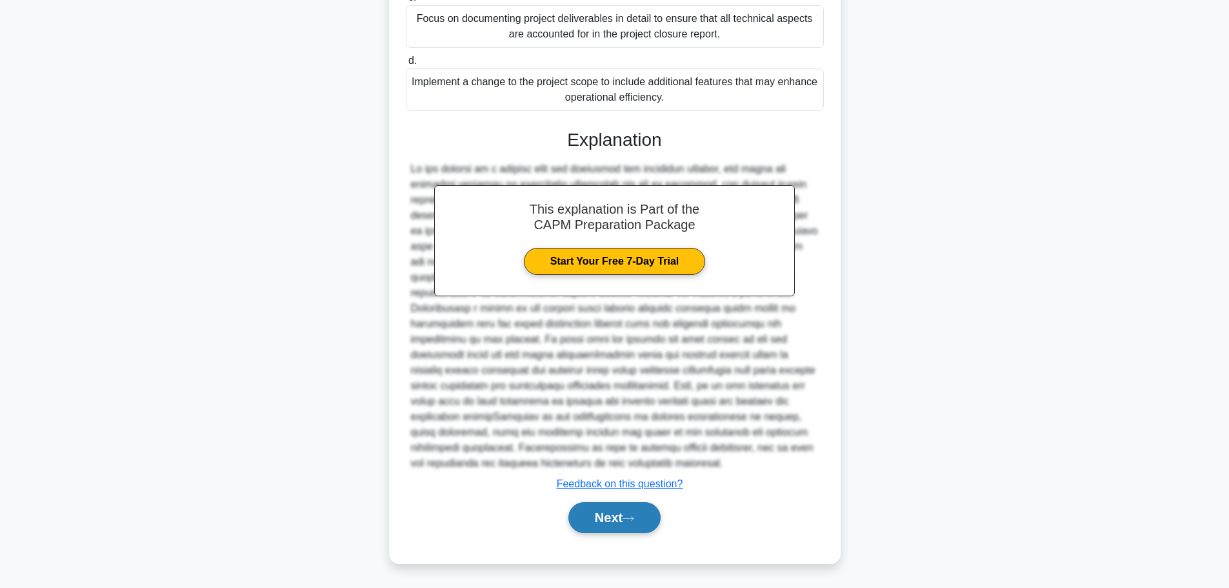
click at [608, 503] on button "Next" at bounding box center [614, 517] width 92 height 31
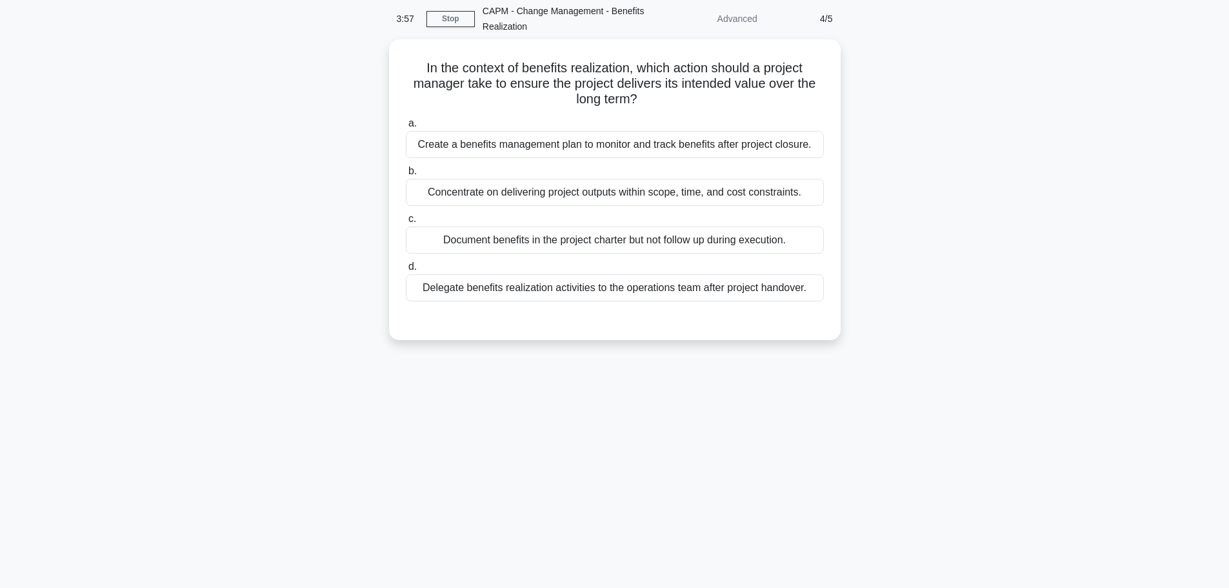
scroll to position [0, 0]
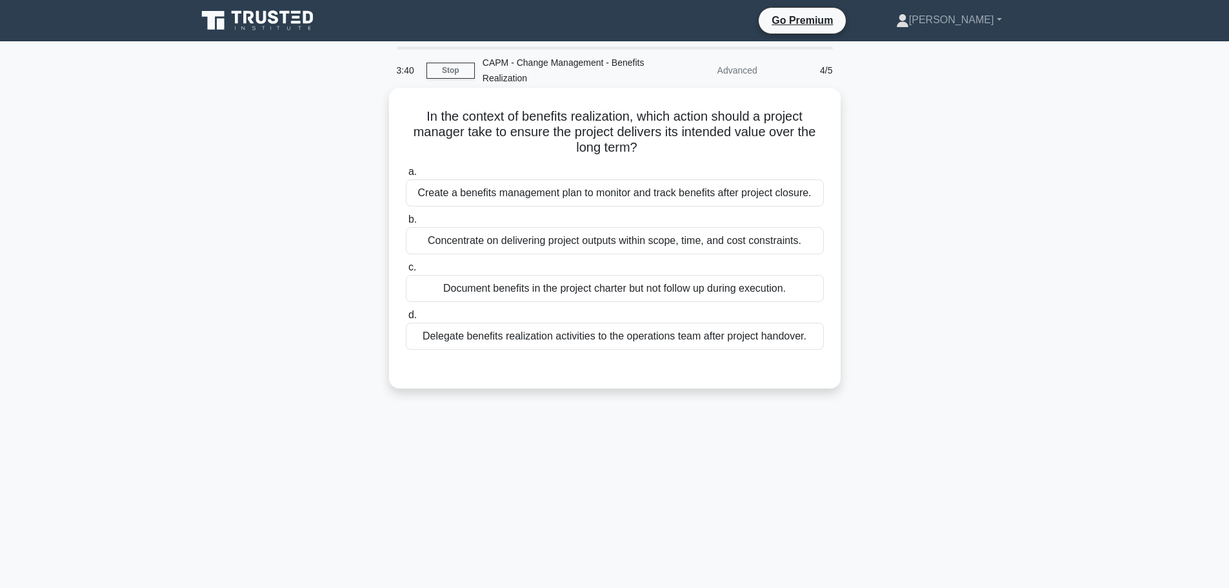
click at [568, 247] on div "Concentrate on delivering project outputs within scope, time, and cost constrai…" at bounding box center [615, 240] width 418 height 27
click at [406, 224] on input "b. Concentrate on delivering project outputs within scope, time, and cost const…" at bounding box center [406, 219] width 0 height 8
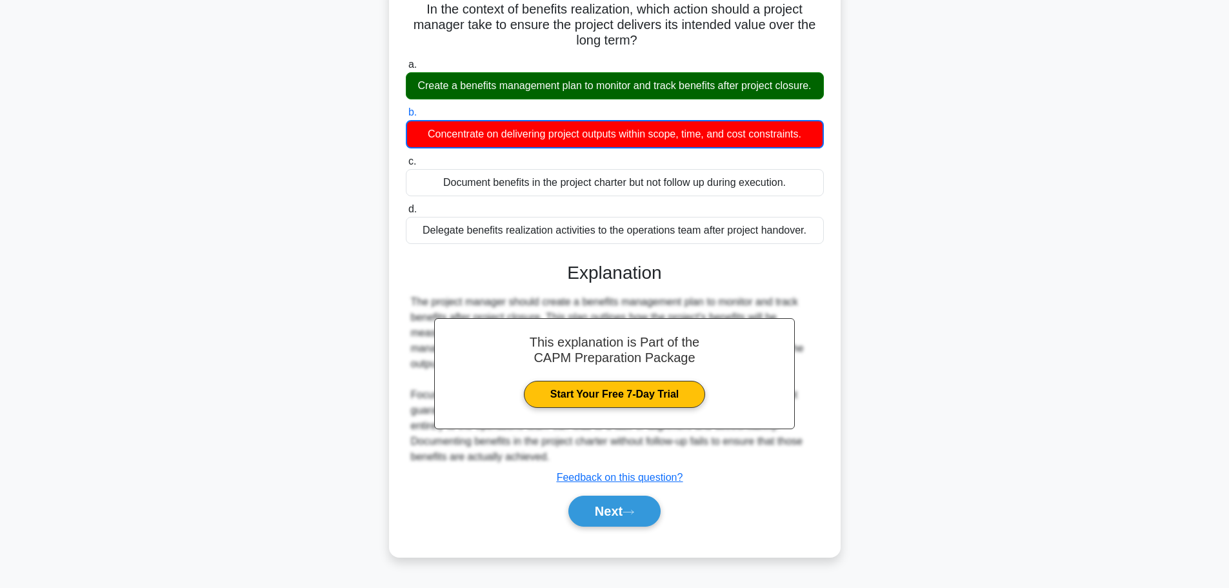
scroll to position [117, 0]
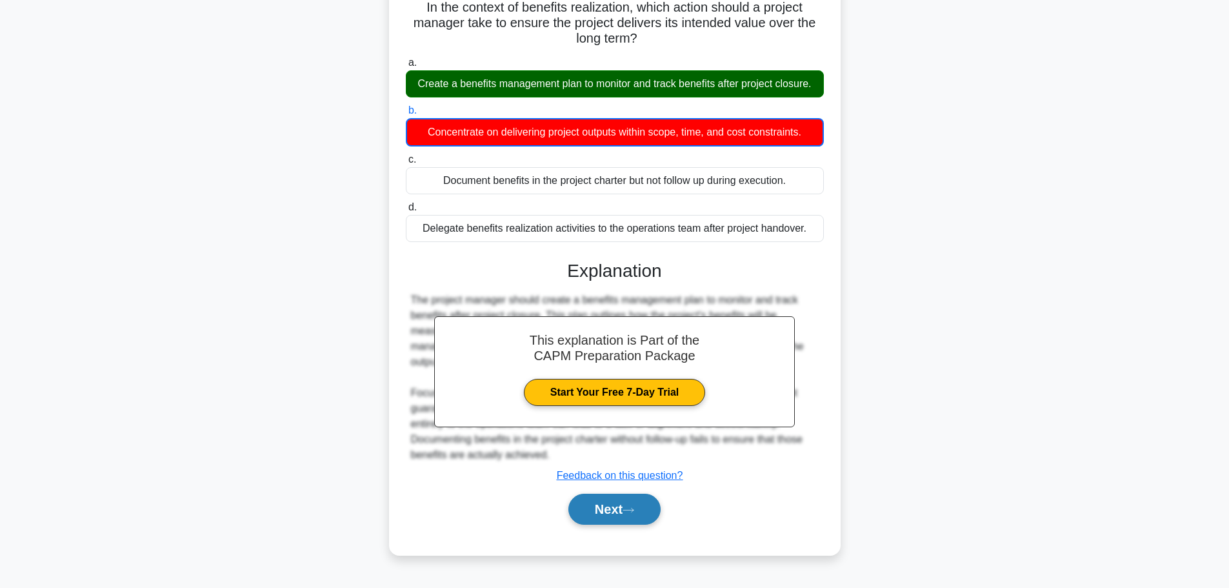
click at [595, 512] on button "Next" at bounding box center [614, 509] width 92 height 31
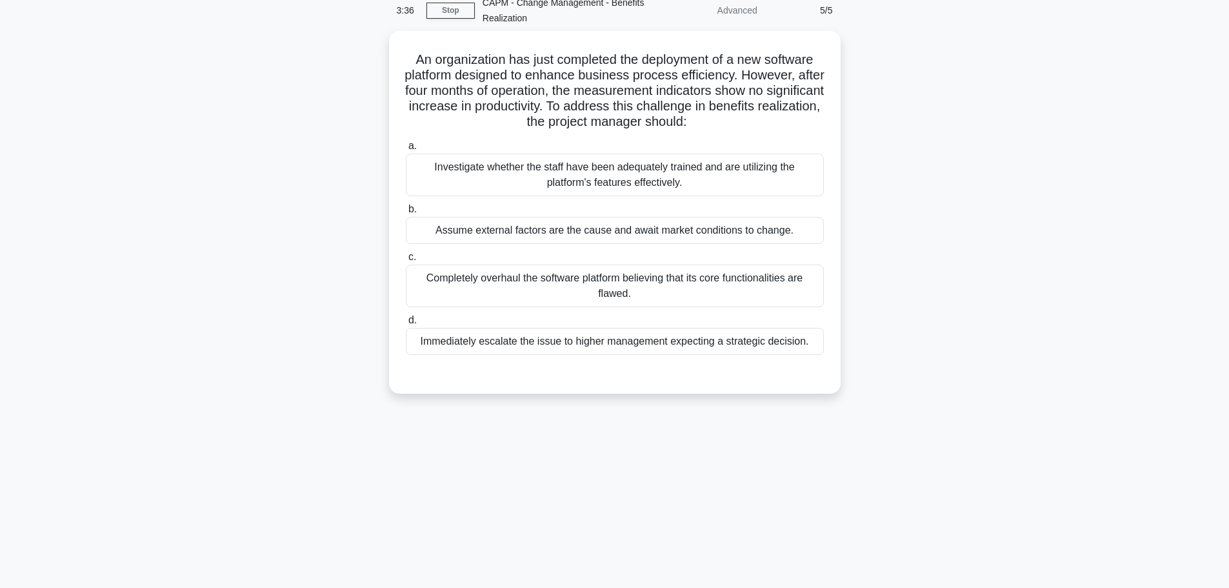
scroll to position [0, 0]
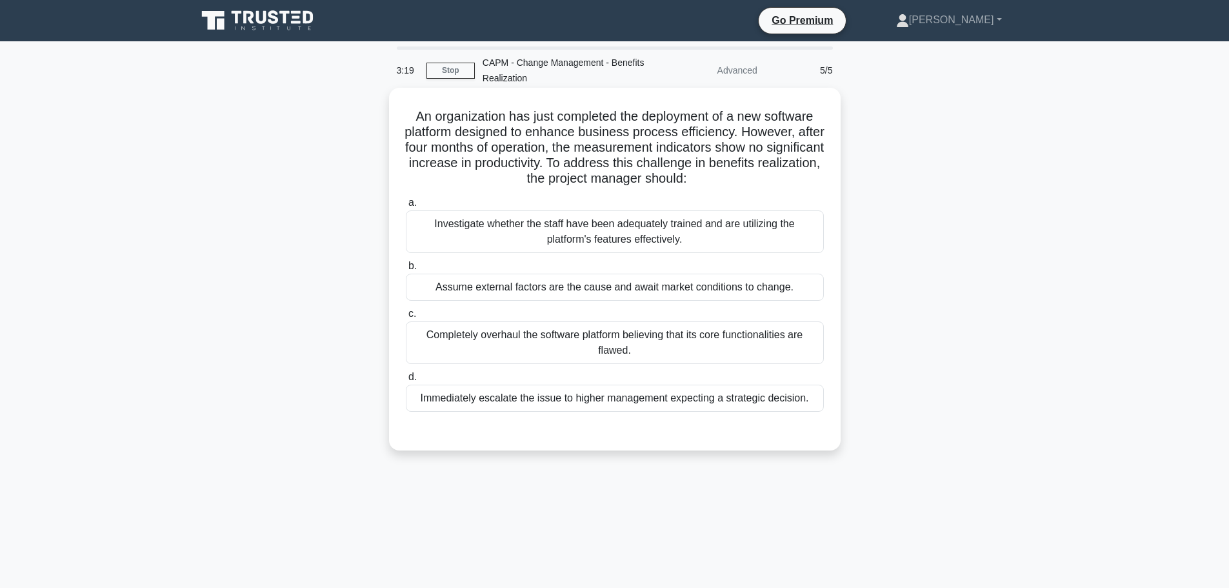
click at [673, 239] on div "Investigate whether the staff have been adequately trained and are utilizing th…" at bounding box center [615, 231] width 418 height 43
click at [406, 207] on input "a. Investigate whether the staff have been adequately trained and are utilizing…" at bounding box center [406, 203] width 0 height 8
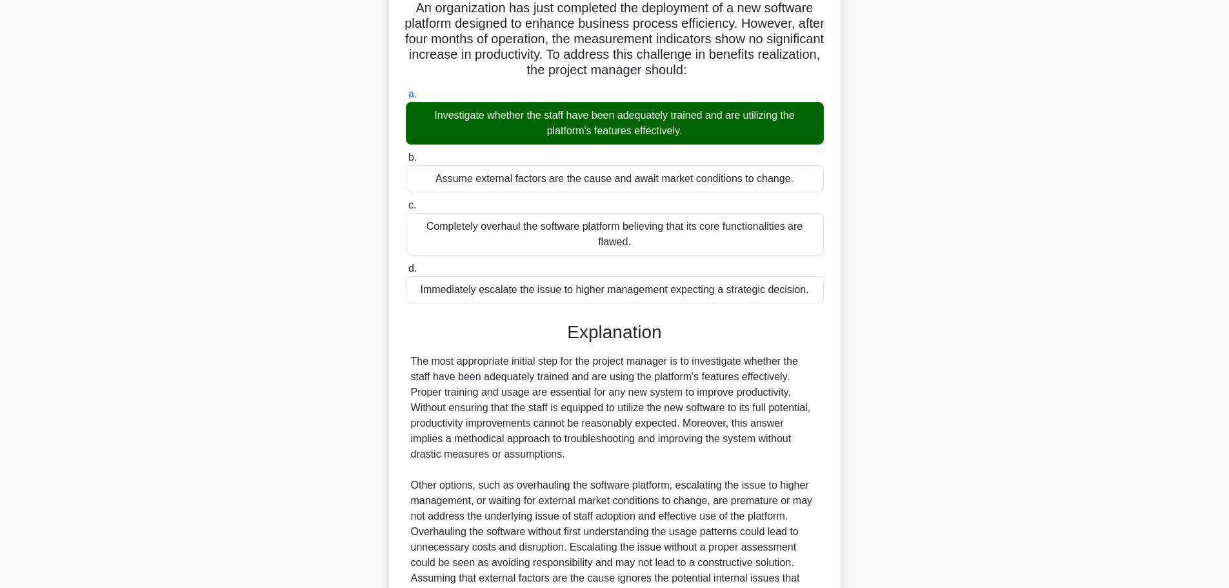
scroll to position [239, 0]
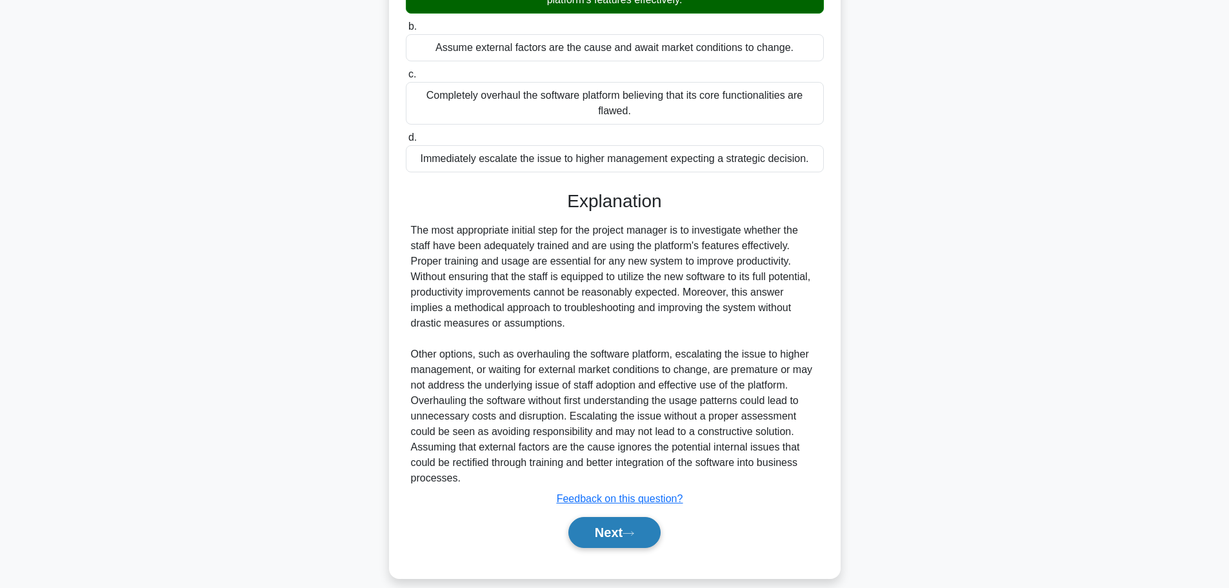
click at [618, 521] on button "Next" at bounding box center [614, 532] width 92 height 31
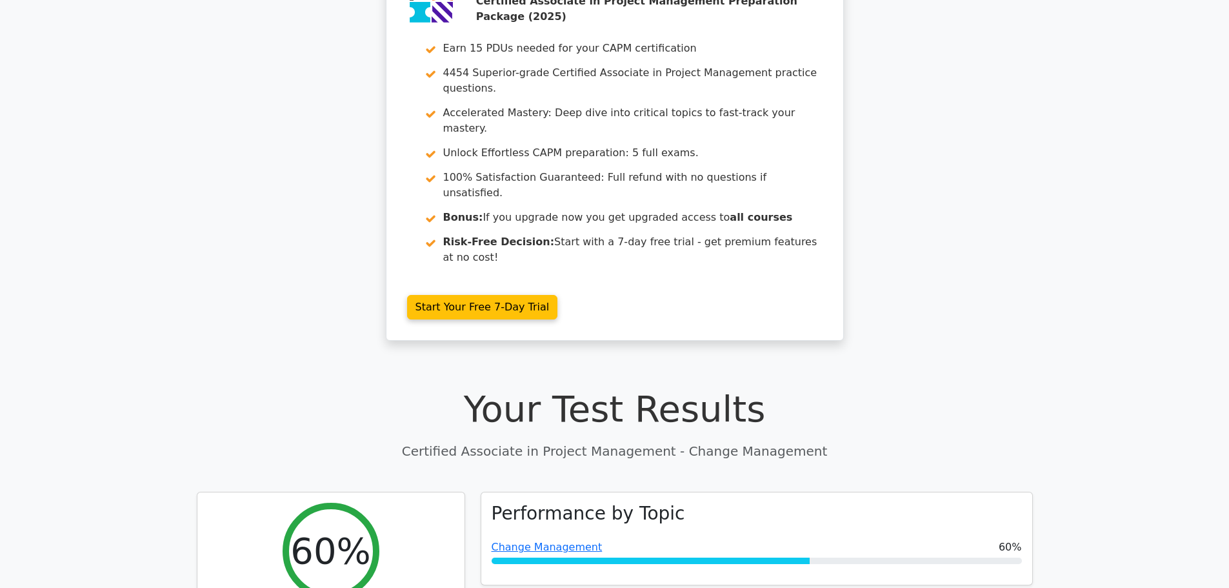
scroll to position [258, 0]
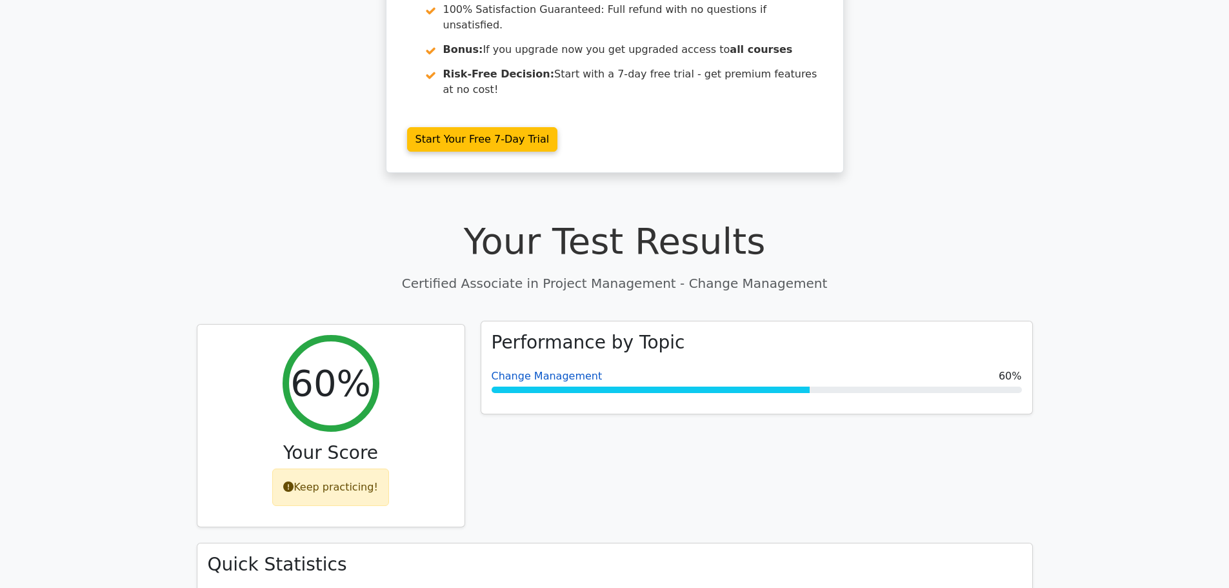
click at [557, 370] on link "Change Management" at bounding box center [547, 376] width 111 height 12
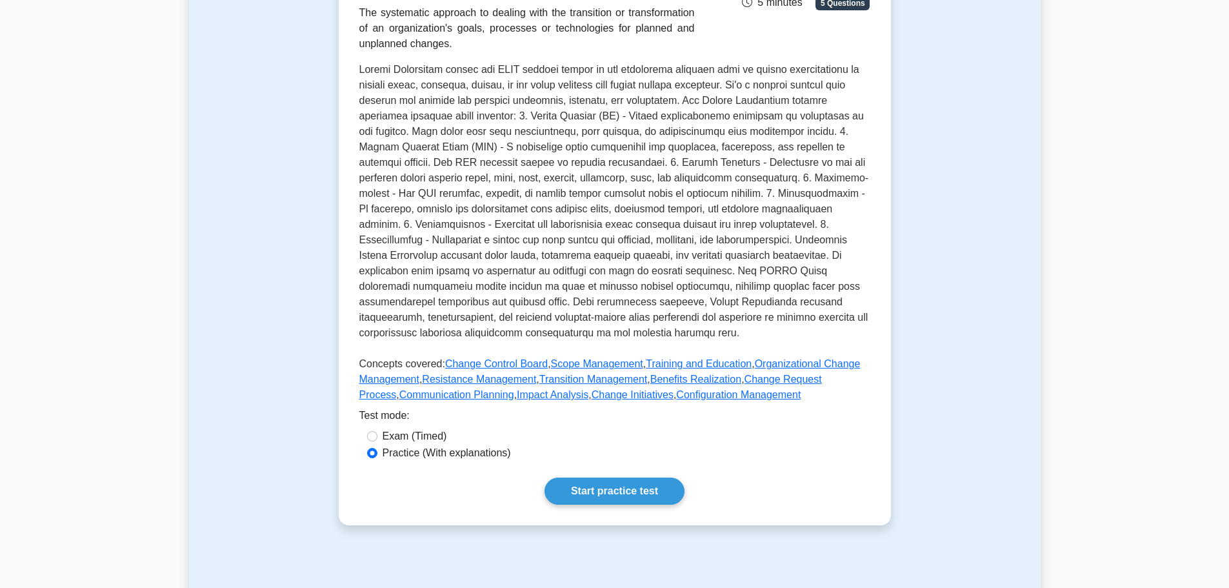
scroll to position [323, 0]
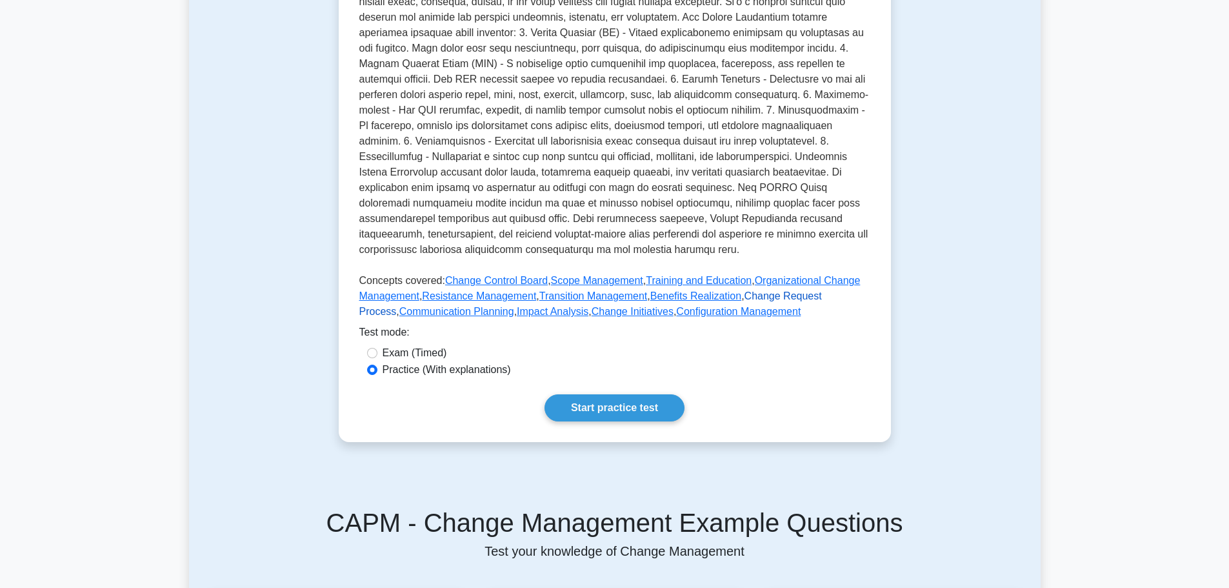
click at [781, 297] on link "Change Request Process" at bounding box center [590, 303] width 463 height 26
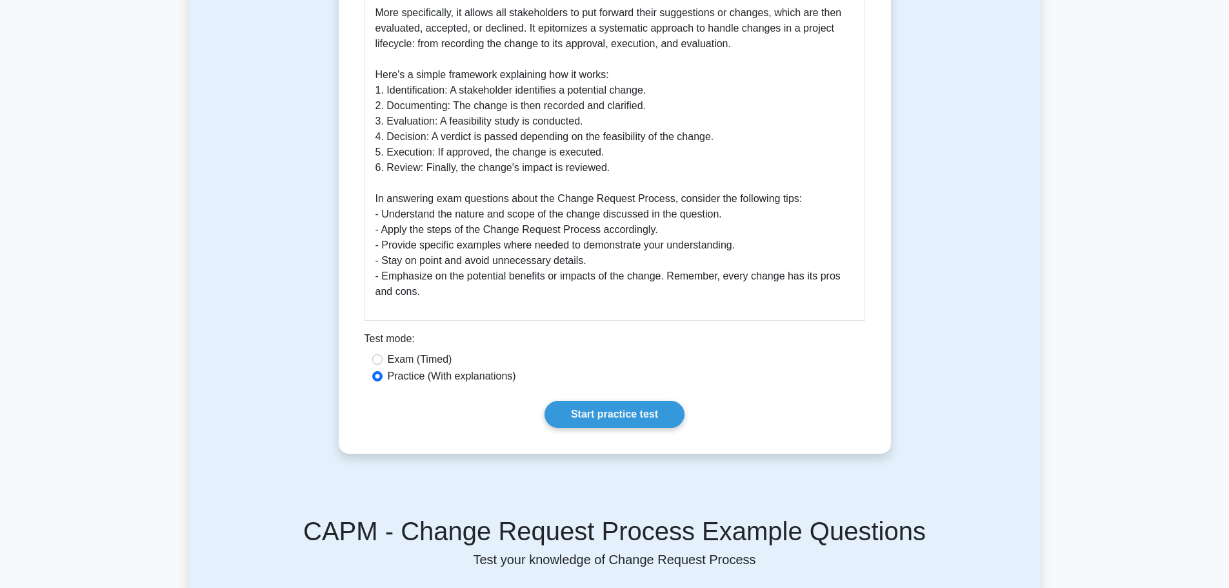
scroll to position [516, 0]
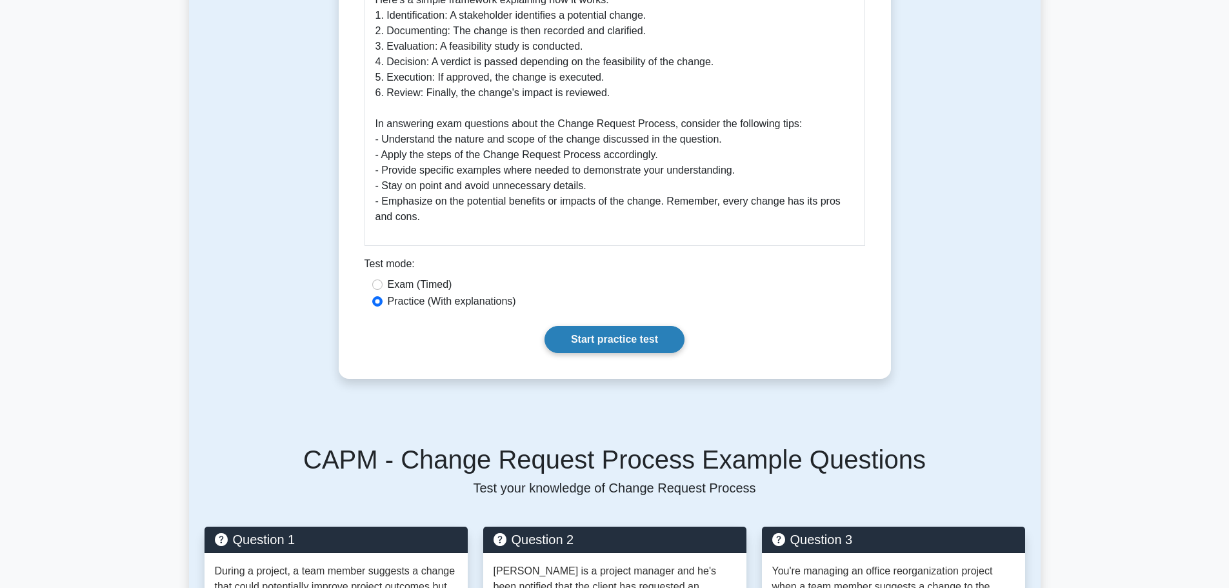
click at [590, 330] on link "Start practice test" at bounding box center [614, 339] width 140 height 27
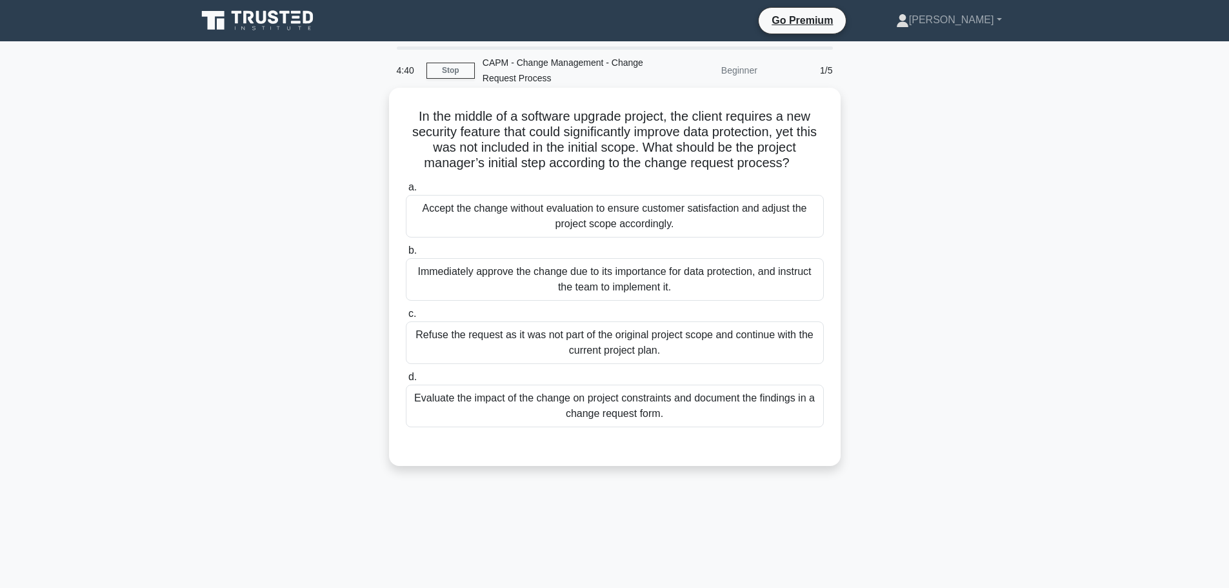
click at [562, 394] on div "Evaluate the impact of the change on project constraints and document the findi…" at bounding box center [615, 405] width 418 height 43
click at [406, 381] on input "d. Evaluate the impact of the change on project constraints and document the fi…" at bounding box center [406, 377] width 0 height 8
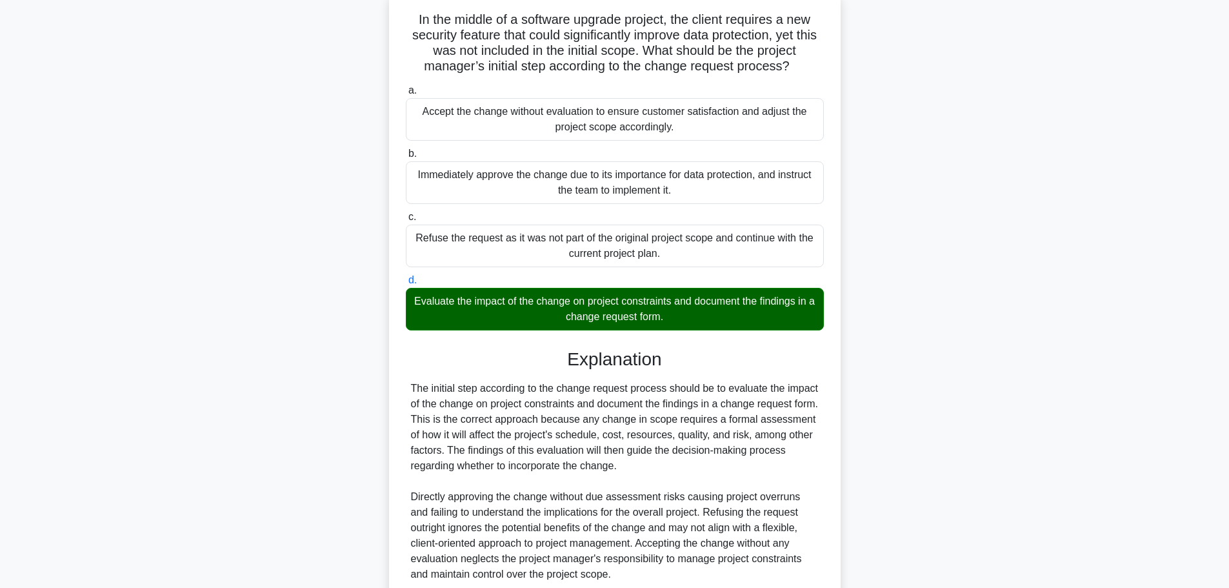
scroll to position [208, 0]
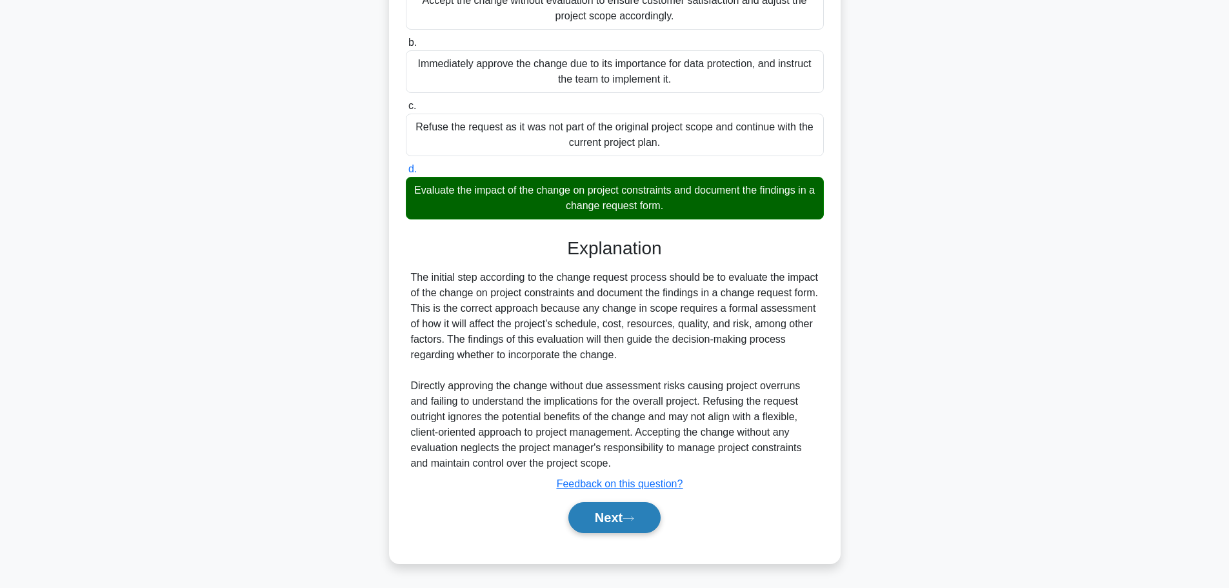
click at [630, 528] on button "Next" at bounding box center [614, 517] width 92 height 31
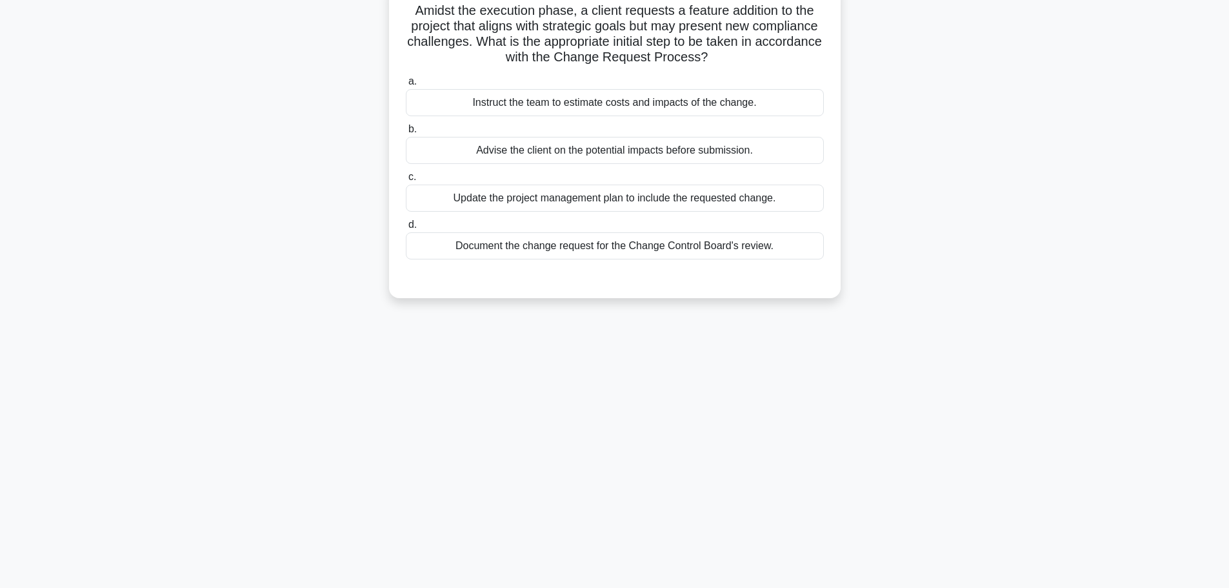
scroll to position [0, 0]
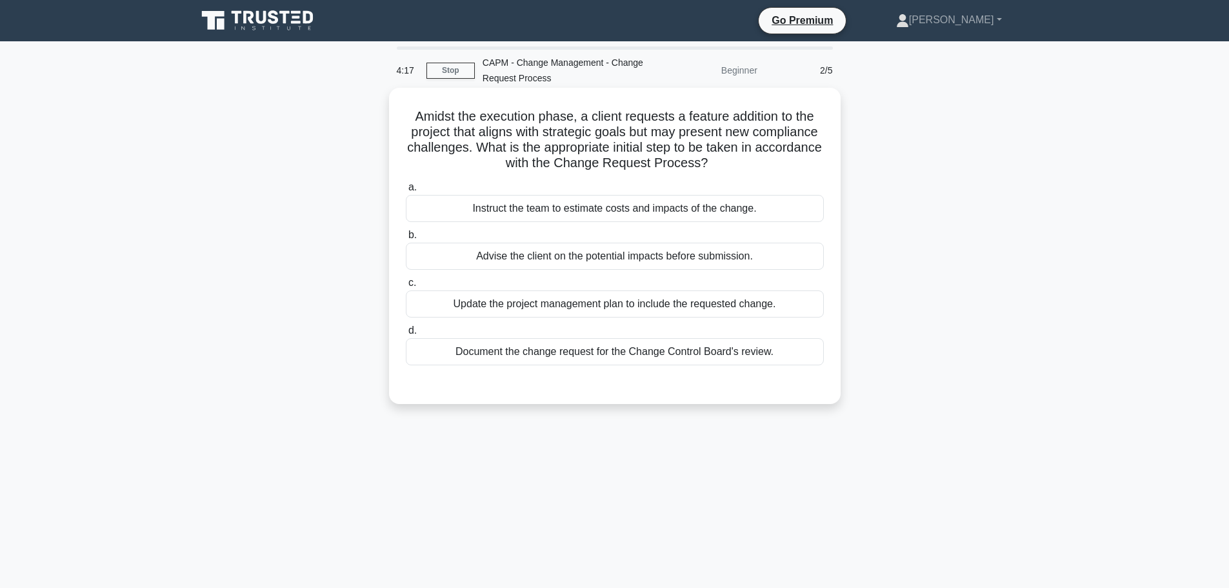
drag, startPoint x: 679, startPoint y: 352, endPoint x: 684, endPoint y: 377, distance: 25.1
click at [684, 377] on div "a. Instruct the team to estimate costs and impacts of the change. b. Advise the…" at bounding box center [614, 283] width 421 height 212
click at [639, 384] on div "a. Instruct the team to estimate costs and impacts of the change. b. Advise the…" at bounding box center [614, 283] width 421 height 212
click at [694, 211] on div "Instruct the team to estimate costs and impacts of the change." at bounding box center [615, 208] width 418 height 27
click at [406, 192] on input "a. Instruct the team to estimate costs and impacts of the change." at bounding box center [406, 187] width 0 height 8
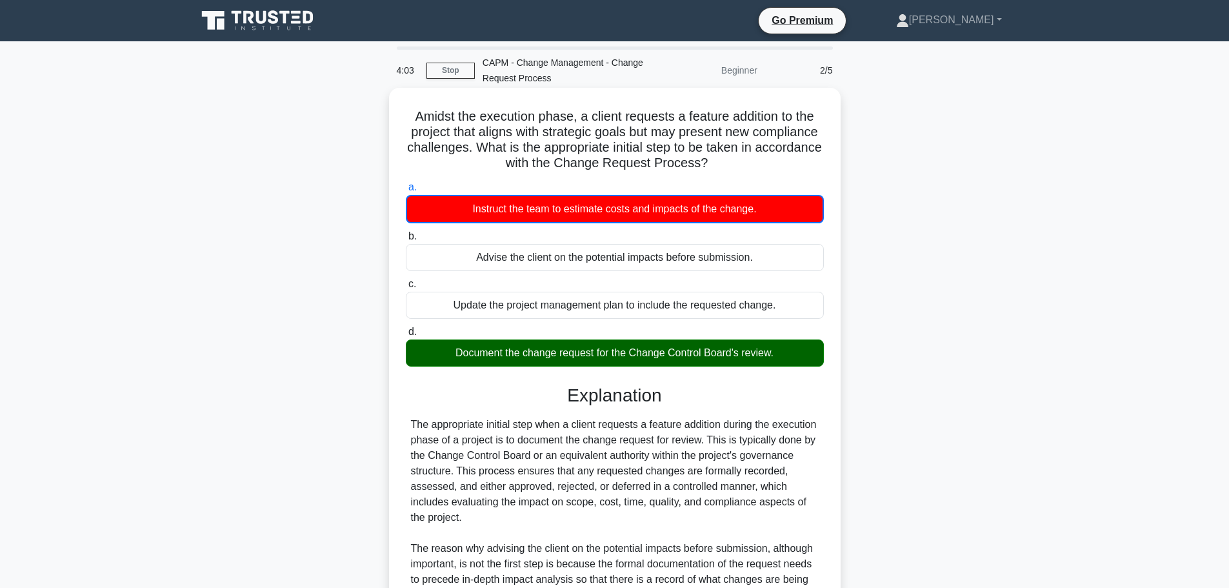
scroll to position [272, 0]
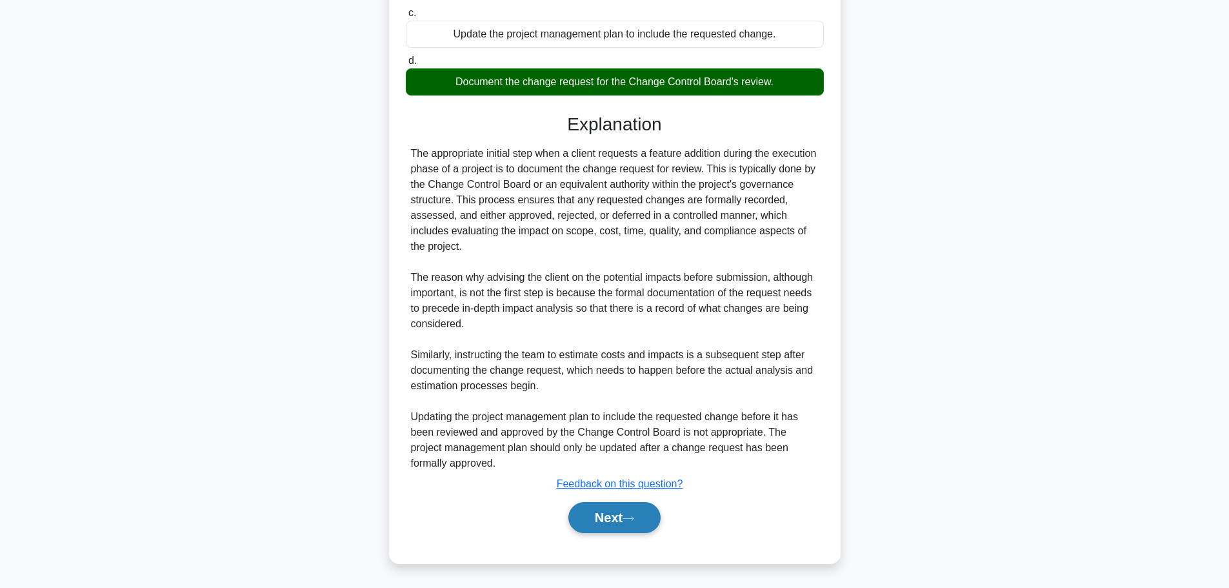
click at [612, 507] on button "Next" at bounding box center [614, 517] width 92 height 31
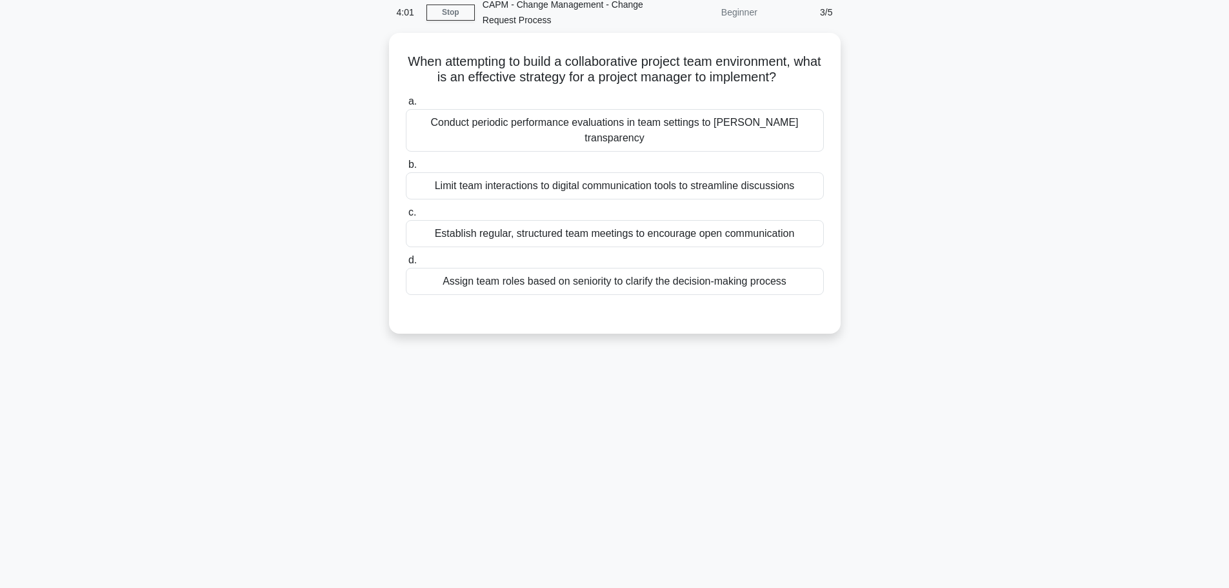
scroll to position [0, 0]
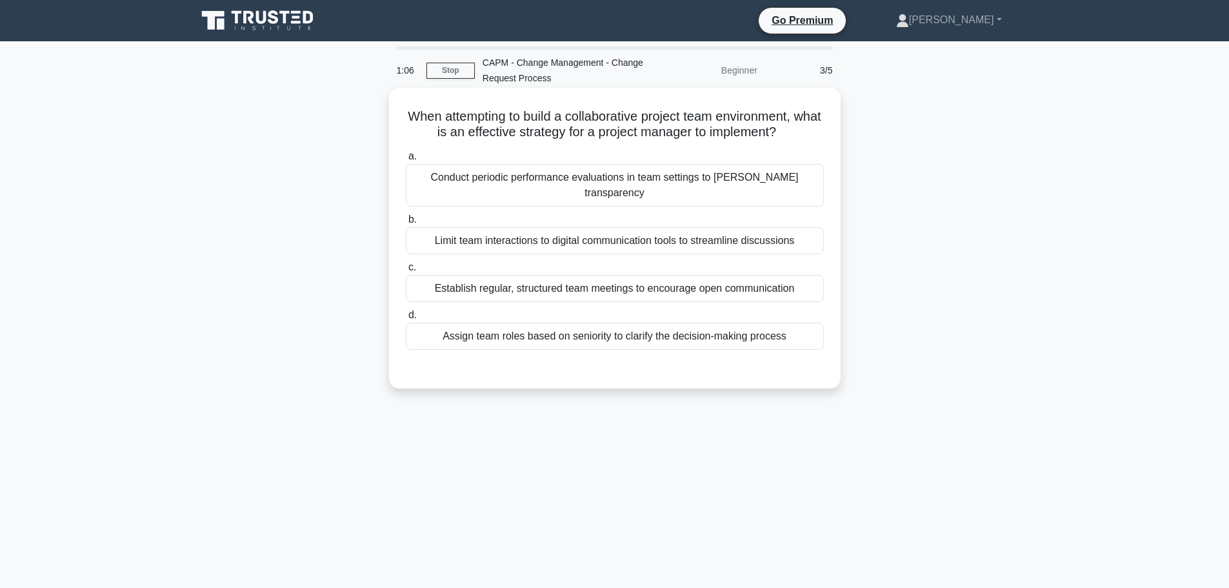
click at [551, 259] on label "c. Establish regular, structured team meetings to encourage open communication" at bounding box center [615, 280] width 418 height 43
click at [406, 263] on input "c. Establish regular, structured team meetings to encourage open communication" at bounding box center [406, 267] width 0 height 8
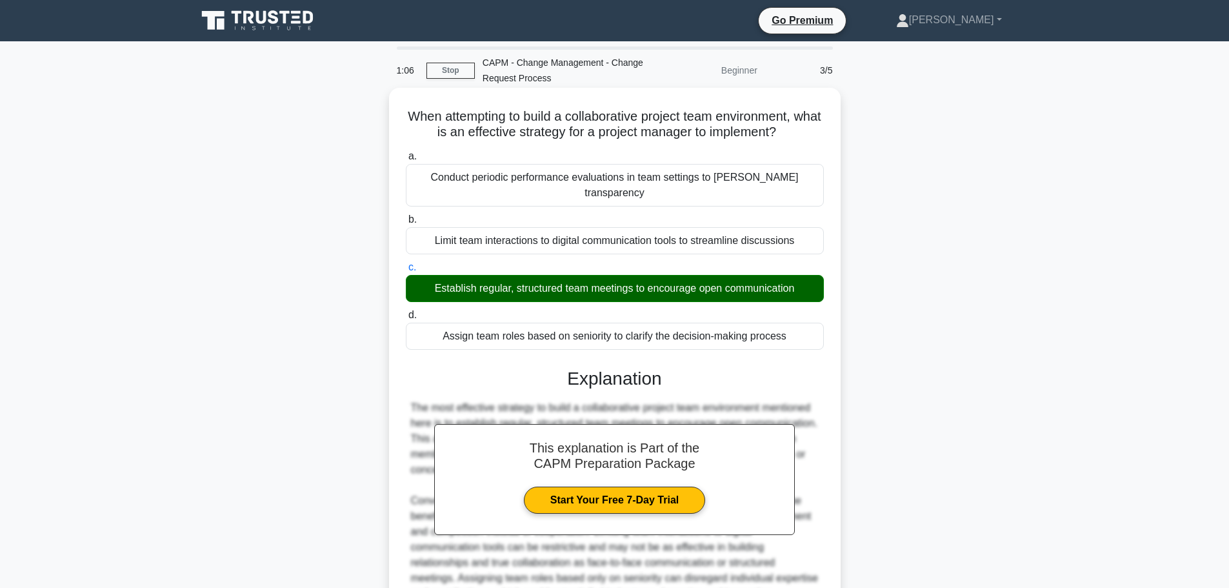
click at [549, 275] on div "Establish regular, structured team meetings to encourage open communication" at bounding box center [615, 288] width 418 height 27
click at [406, 266] on input "c. Establish regular, structured team meetings to encourage open communication" at bounding box center [406, 267] width 0 height 8
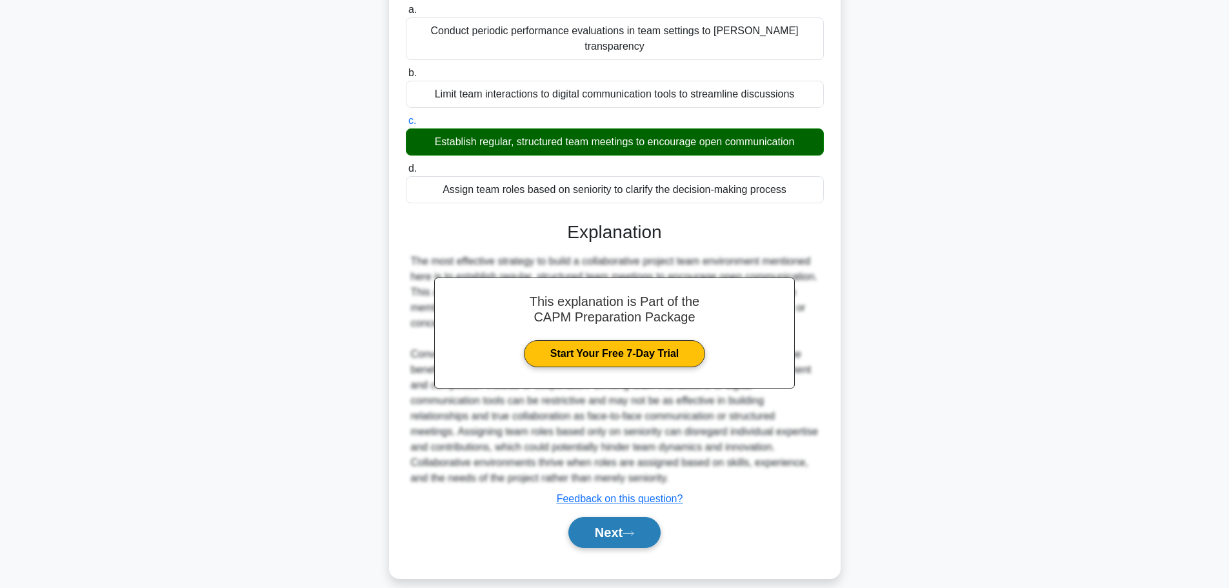
click at [648, 517] on button "Next" at bounding box center [614, 532] width 92 height 31
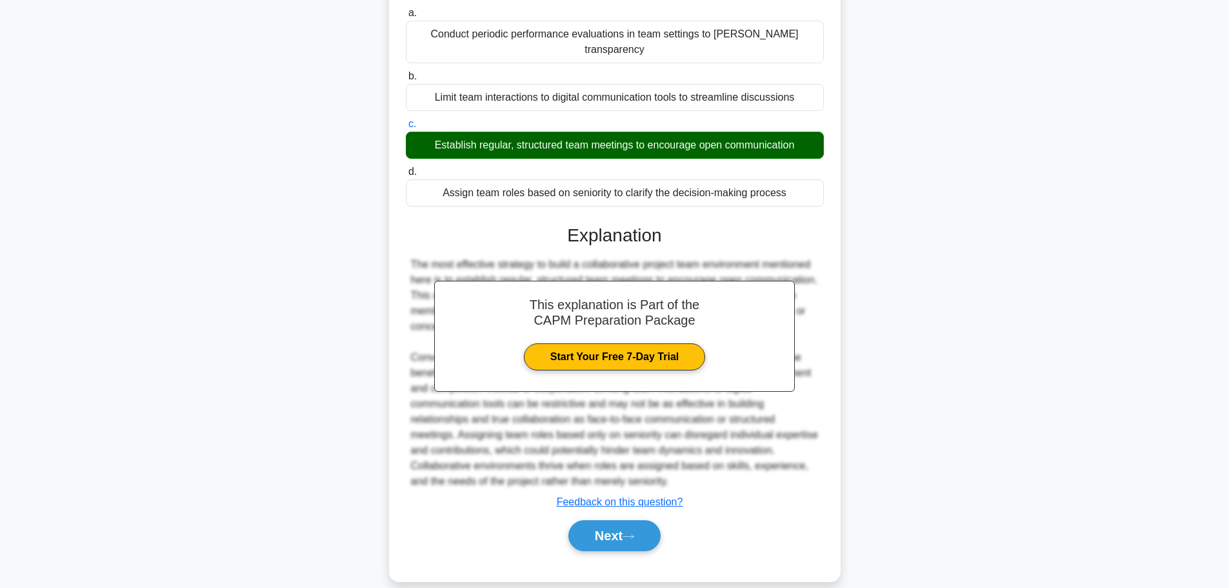
scroll to position [109, 0]
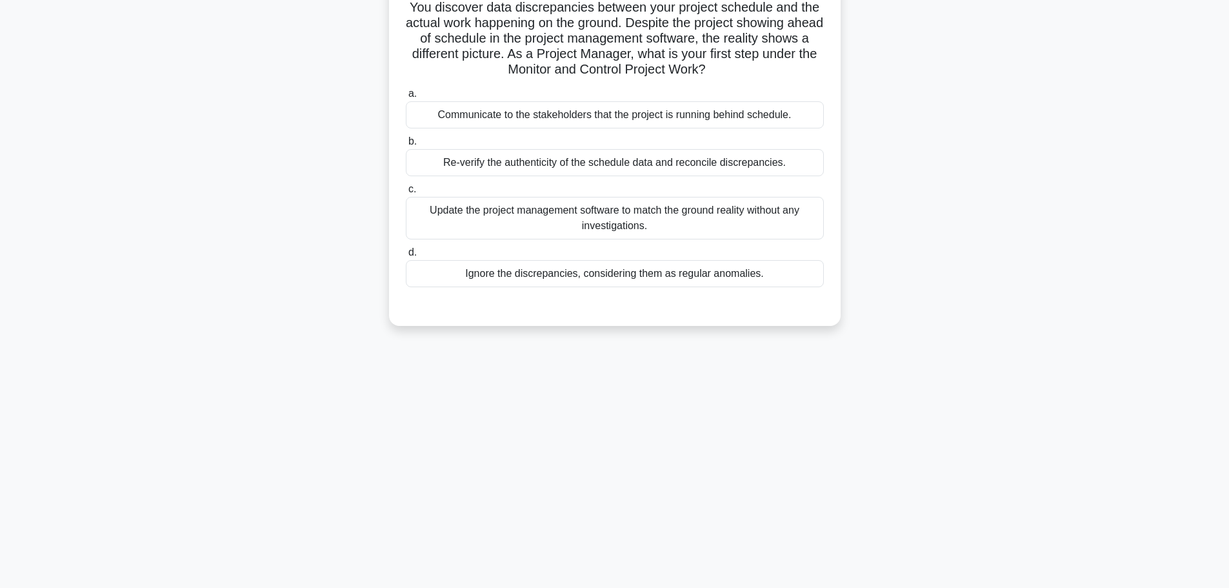
click at [541, 222] on div "Update the project management software to match the ground reality without any …" at bounding box center [615, 218] width 418 height 43
click at [406, 194] on input "c. Update the project management software to match the ground reality without a…" at bounding box center [406, 189] width 0 height 8
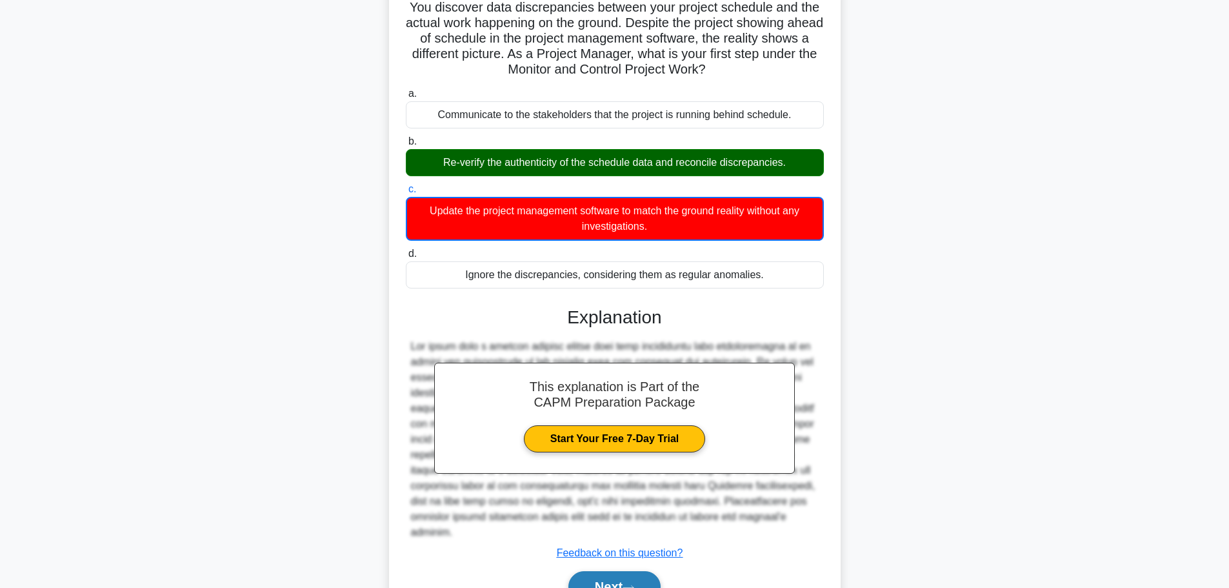
click at [619, 571] on button "Next" at bounding box center [614, 586] width 92 height 31
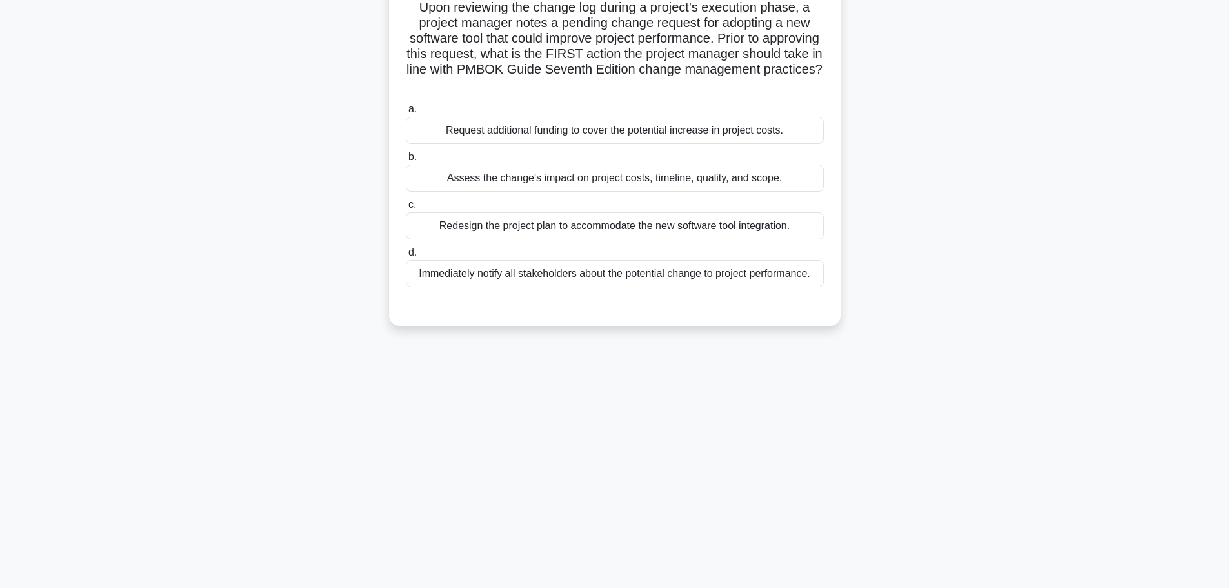
click at [530, 274] on div "Immediately notify all stakeholders about the potential change to project perfo…" at bounding box center [615, 273] width 418 height 27
click at [406, 257] on input "d. Immediately notify all stakeholders about the potential change to project pe…" at bounding box center [406, 252] width 0 height 8
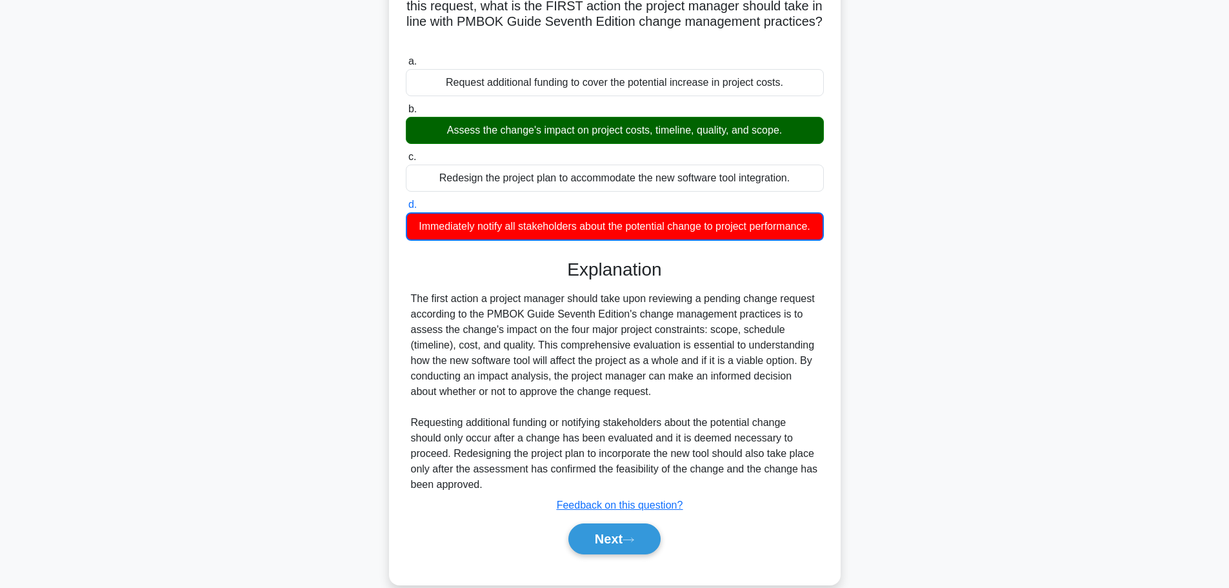
scroll to position [194, 0]
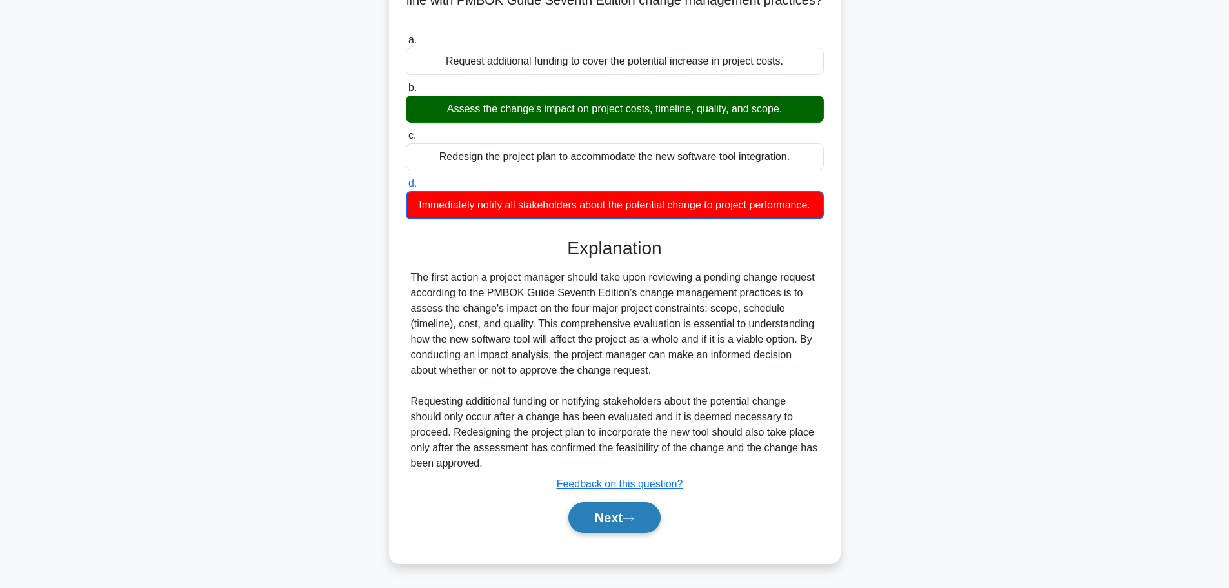
click at [625, 509] on button "Next" at bounding box center [614, 517] width 92 height 31
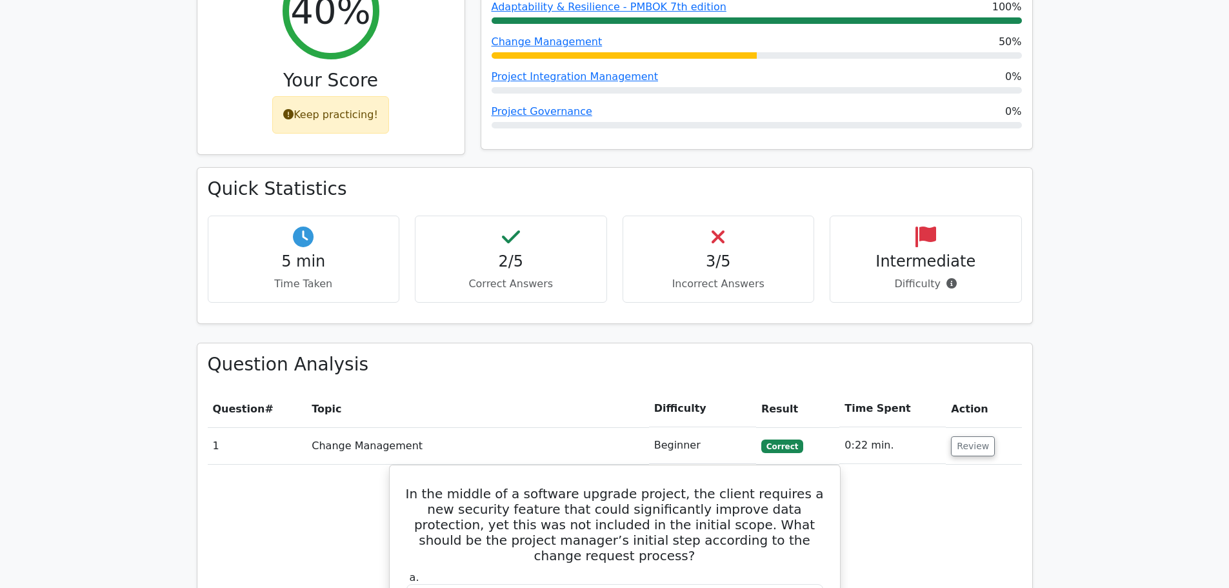
scroll to position [581, 0]
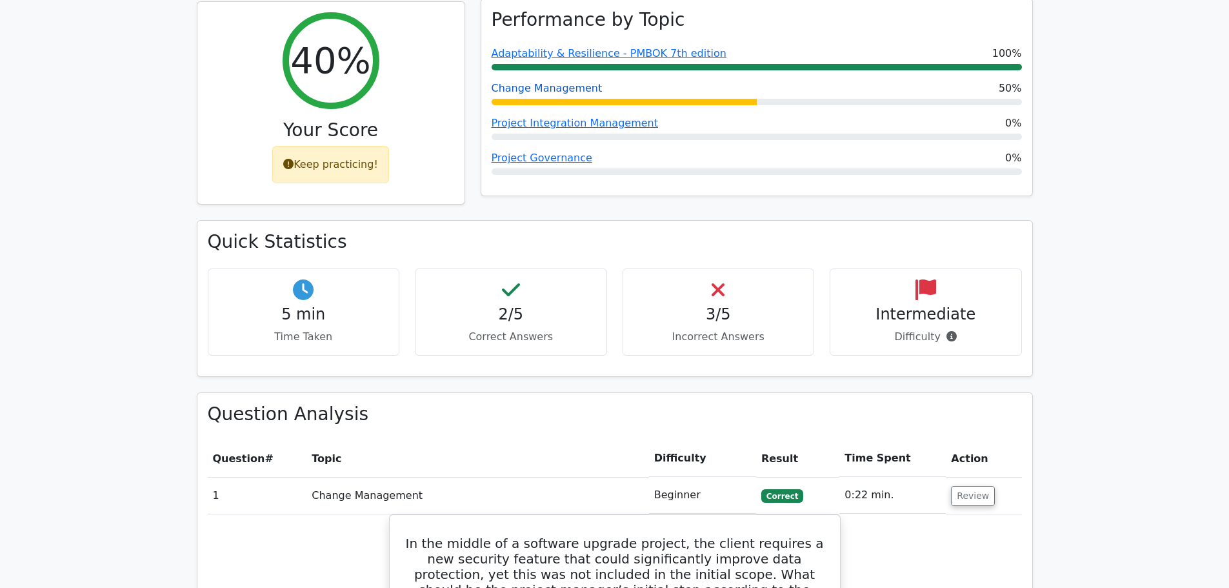
click at [535, 82] on link "Change Management" at bounding box center [547, 88] width 111 height 12
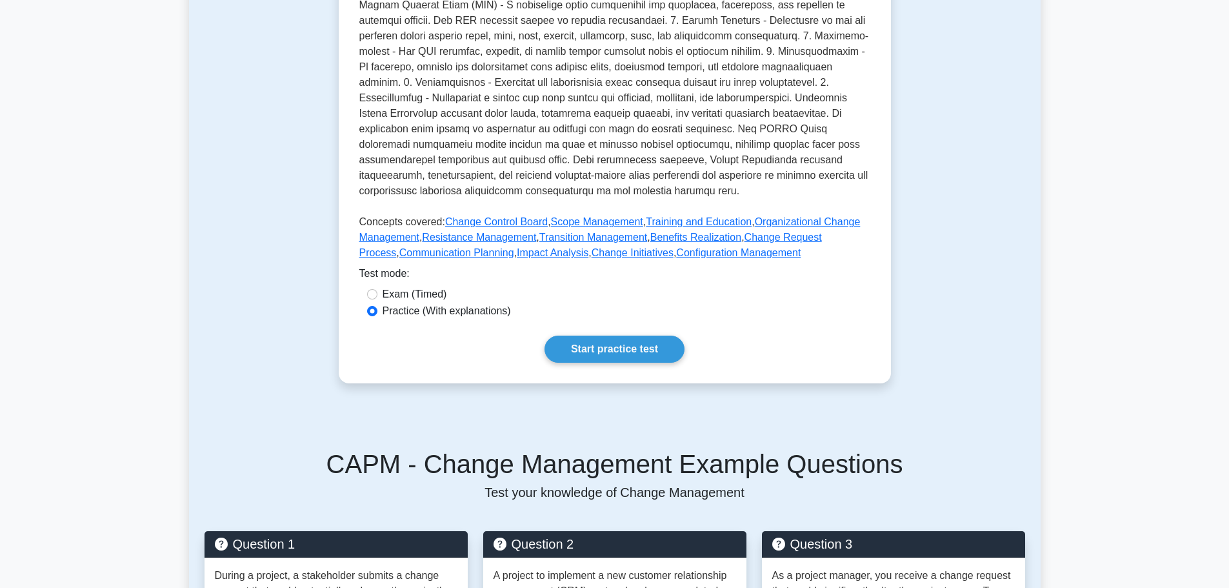
scroll to position [452, 0]
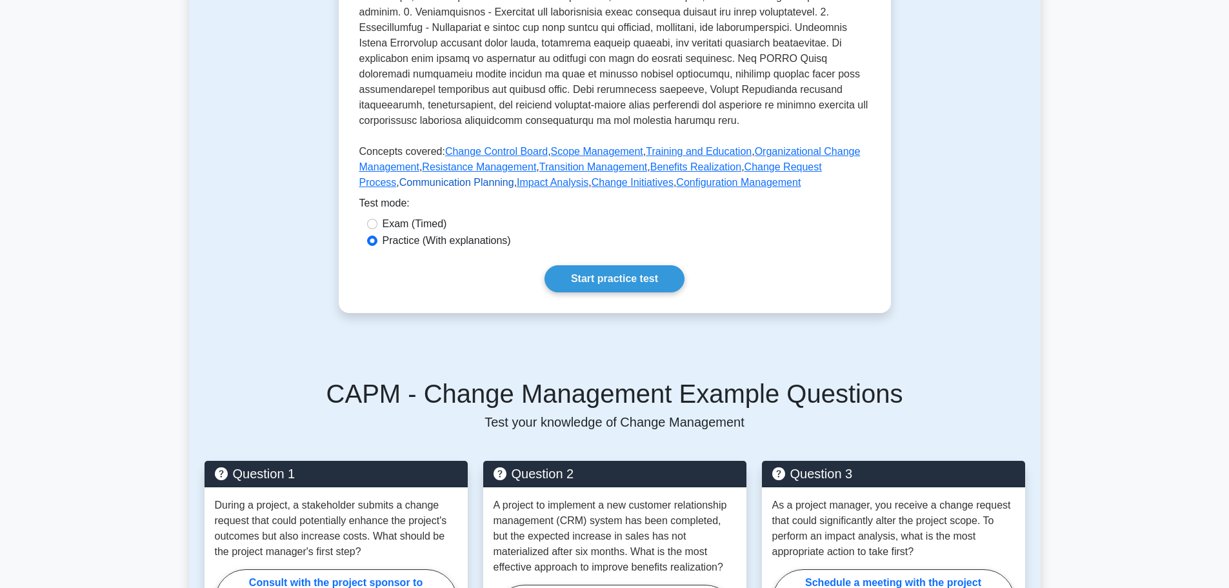
click at [428, 181] on link "Communication Planning" at bounding box center [456, 182] width 115 height 11
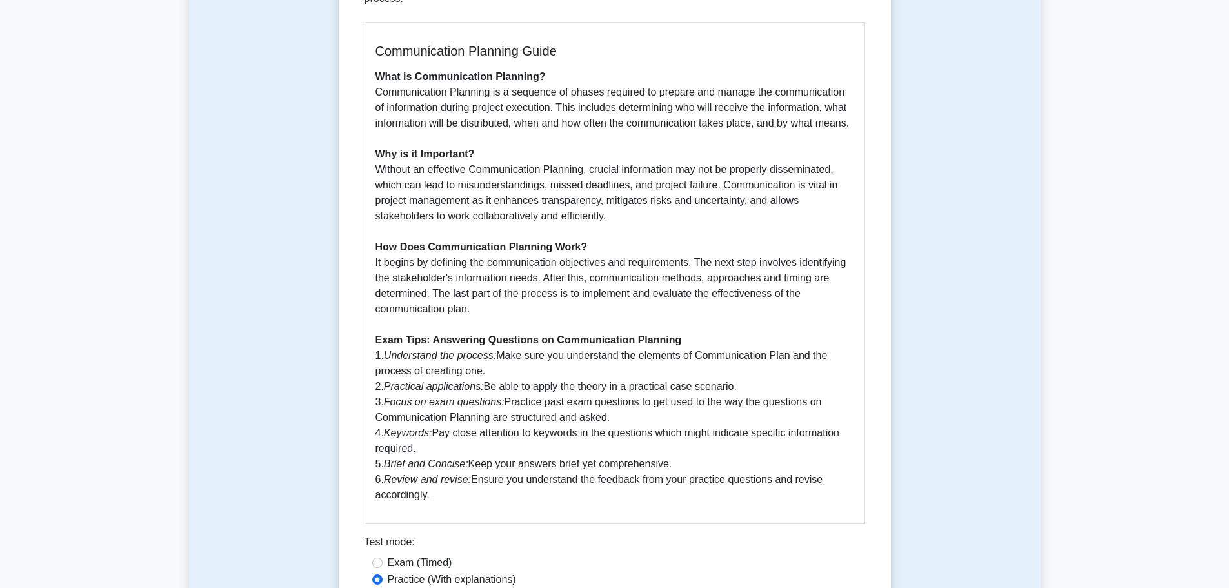
scroll to position [323, 0]
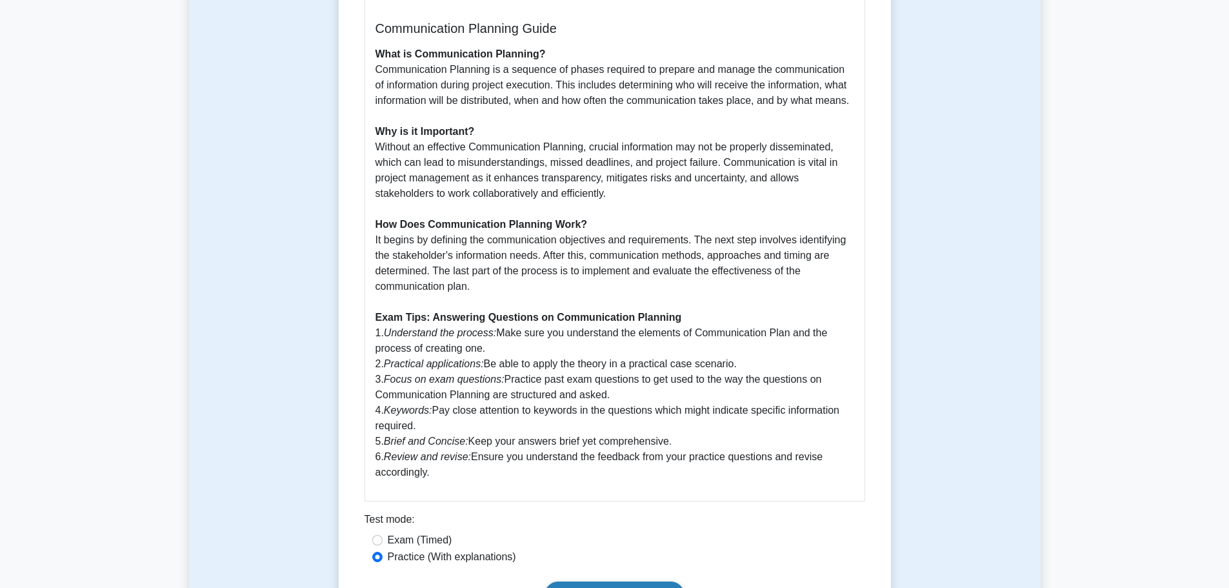
click at [626, 581] on link "Start practice test" at bounding box center [614, 594] width 140 height 27
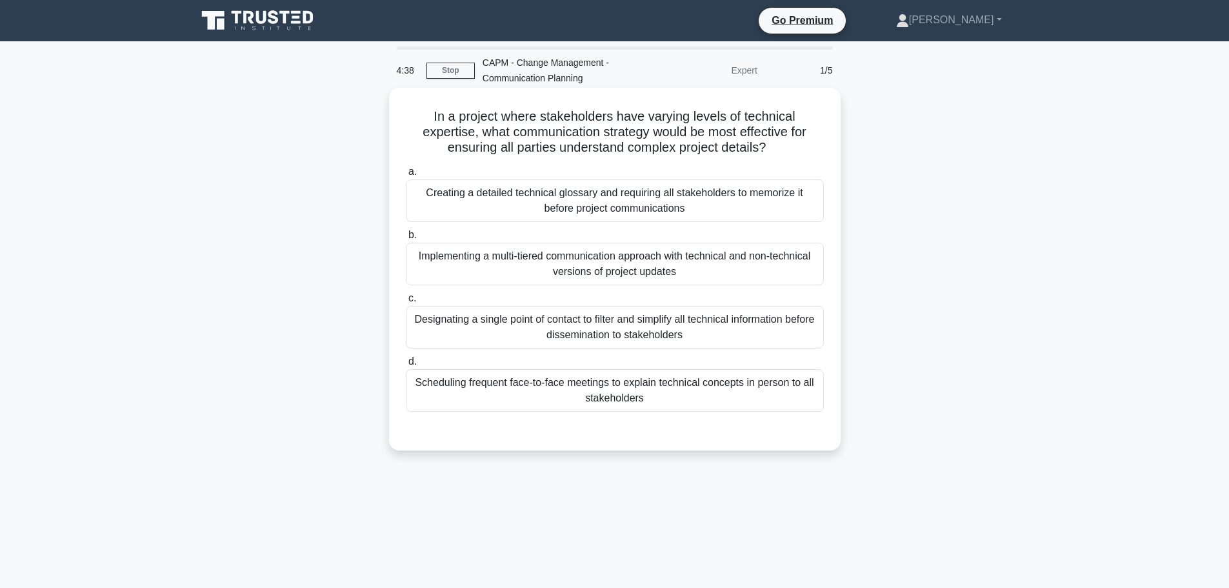
click at [650, 259] on div "Implementing a multi-tiered communication approach with technical and non-techn…" at bounding box center [615, 264] width 418 height 43
click at [406, 239] on input "b. Implementing a multi-tiered communication approach with technical and non-te…" at bounding box center [406, 235] width 0 height 8
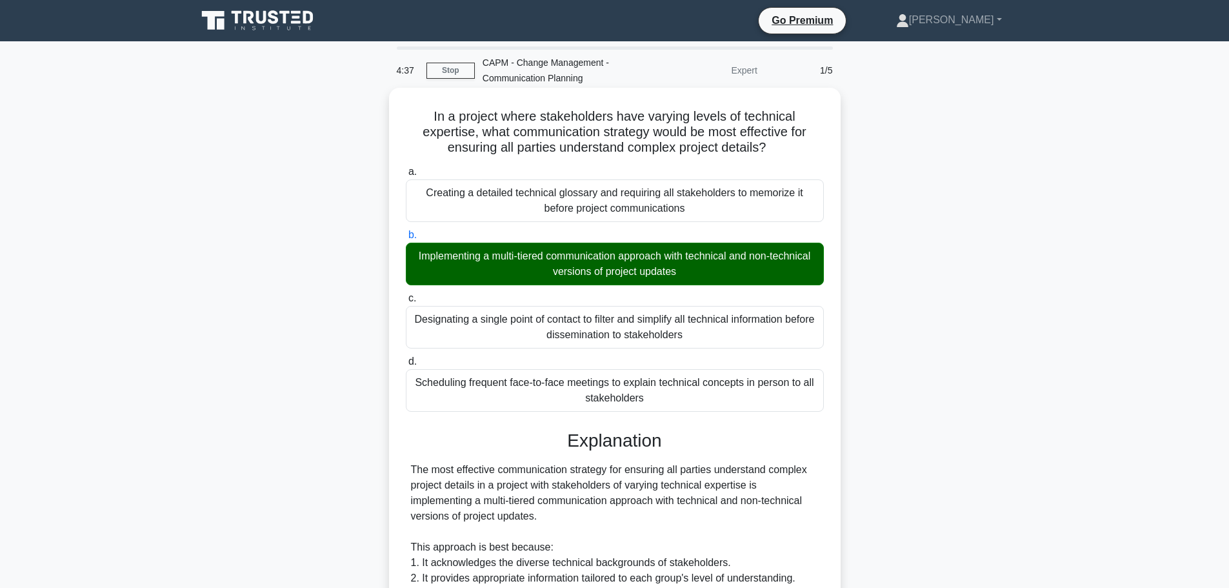
scroll to position [425, 0]
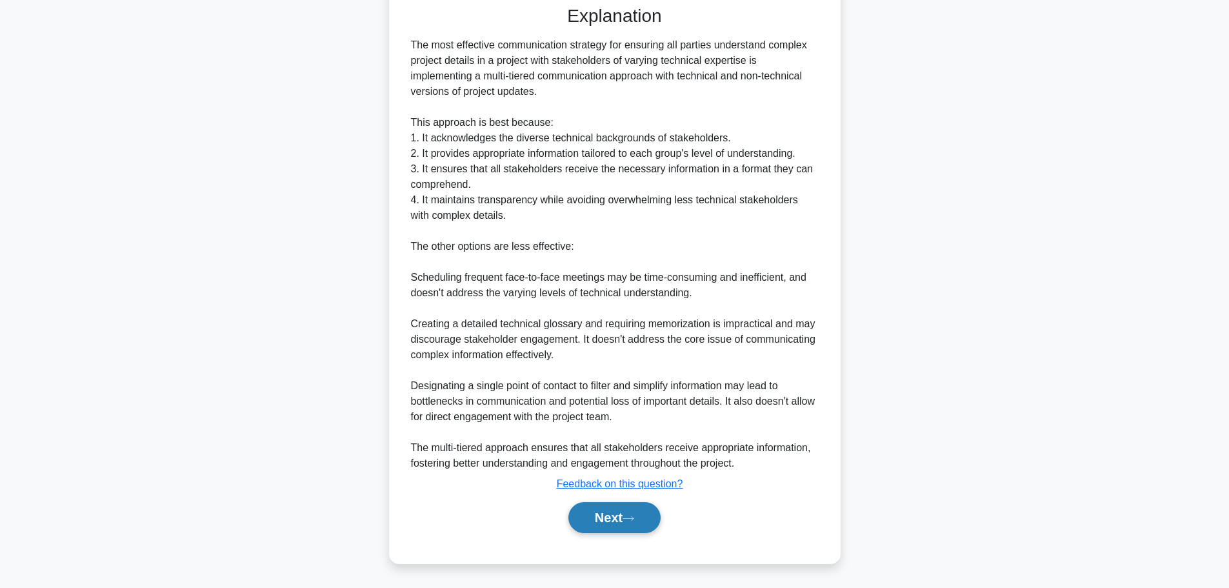
click at [616, 504] on button "Next" at bounding box center [614, 517] width 92 height 31
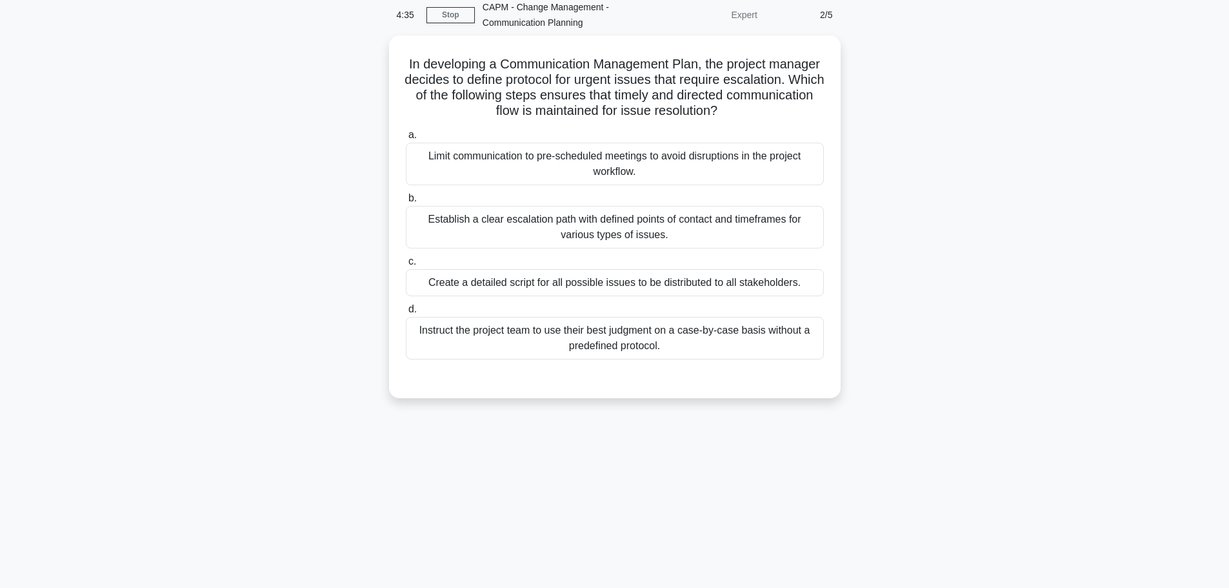
scroll to position [0, 0]
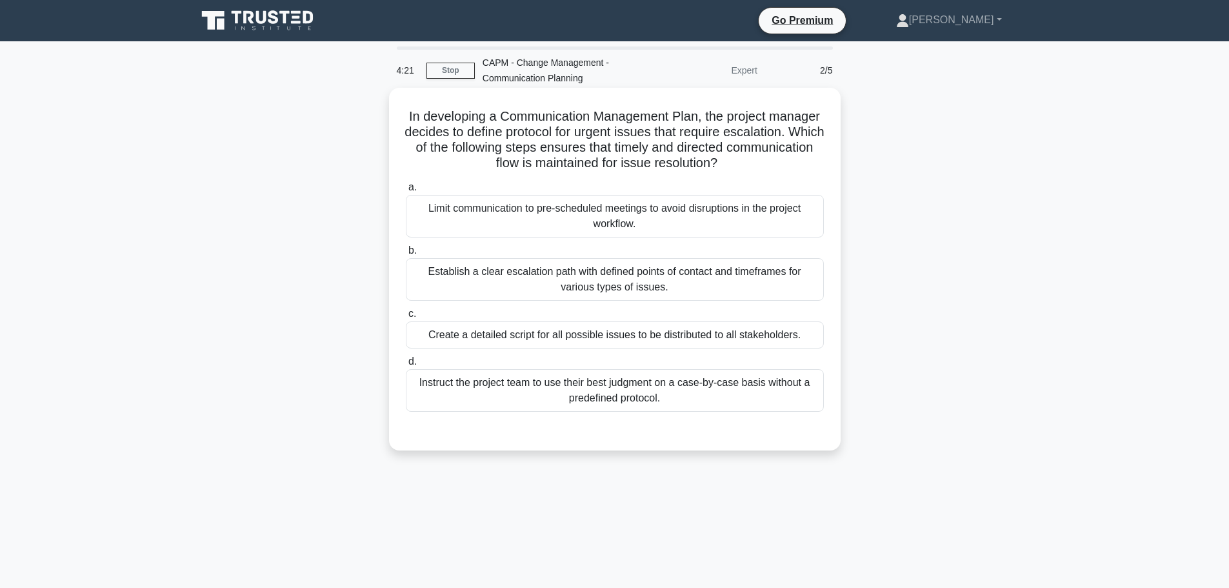
click at [633, 278] on div "Establish a clear escalation path with defined points of contact and timeframes…" at bounding box center [615, 279] width 418 height 43
click at [406, 255] on input "b. Establish a clear escalation path with defined points of contact and timefra…" at bounding box center [406, 250] width 0 height 8
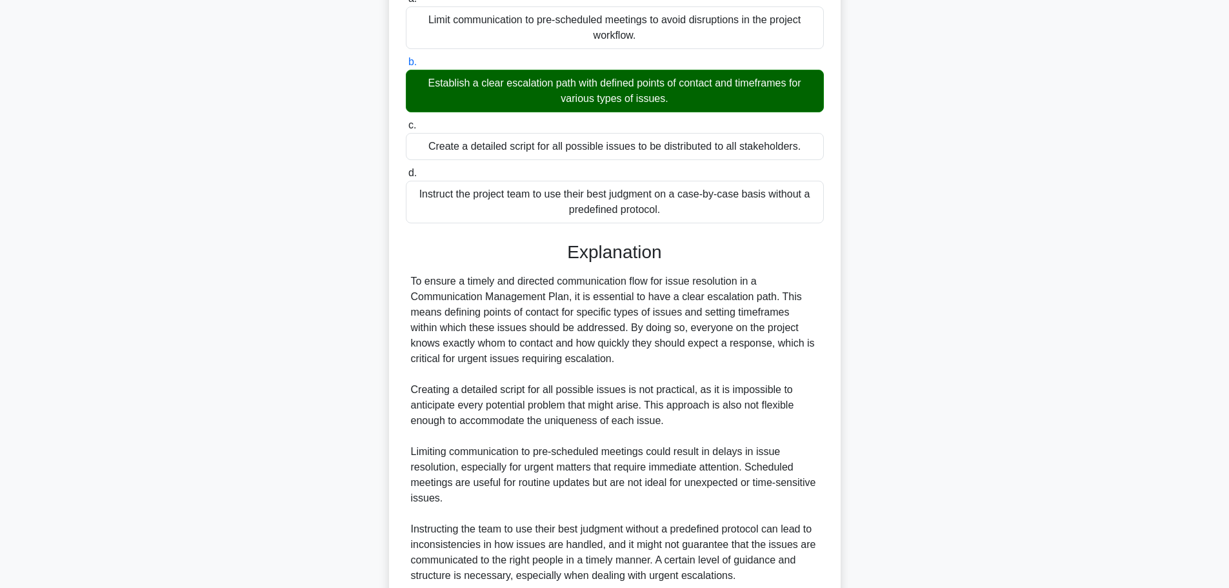
scroll to position [301, 0]
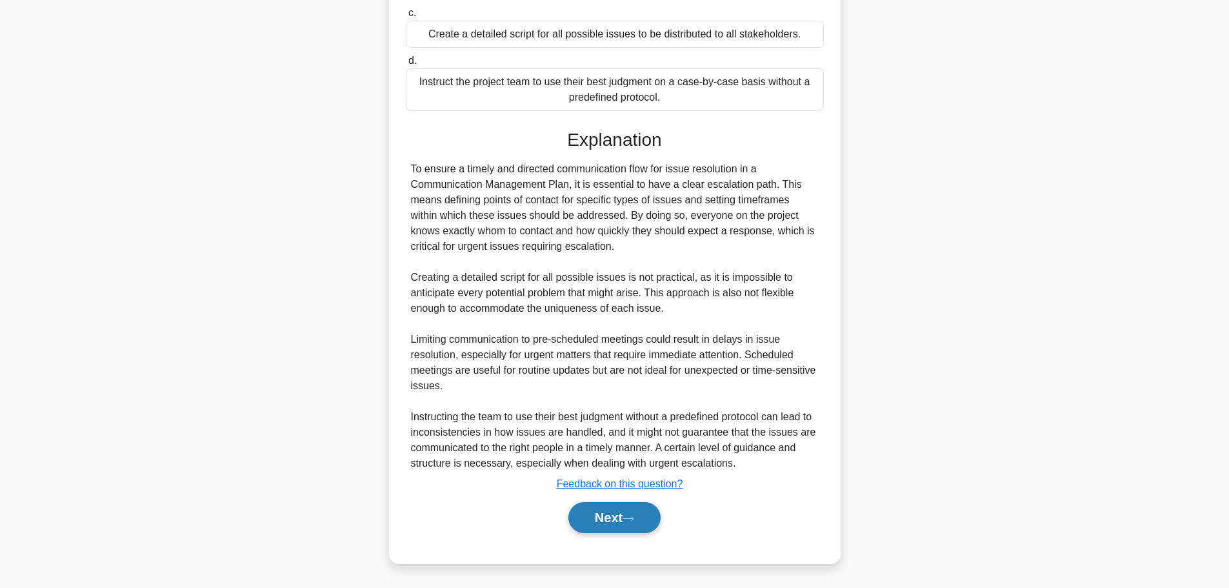
click at [632, 521] on icon at bounding box center [629, 518] width 12 height 7
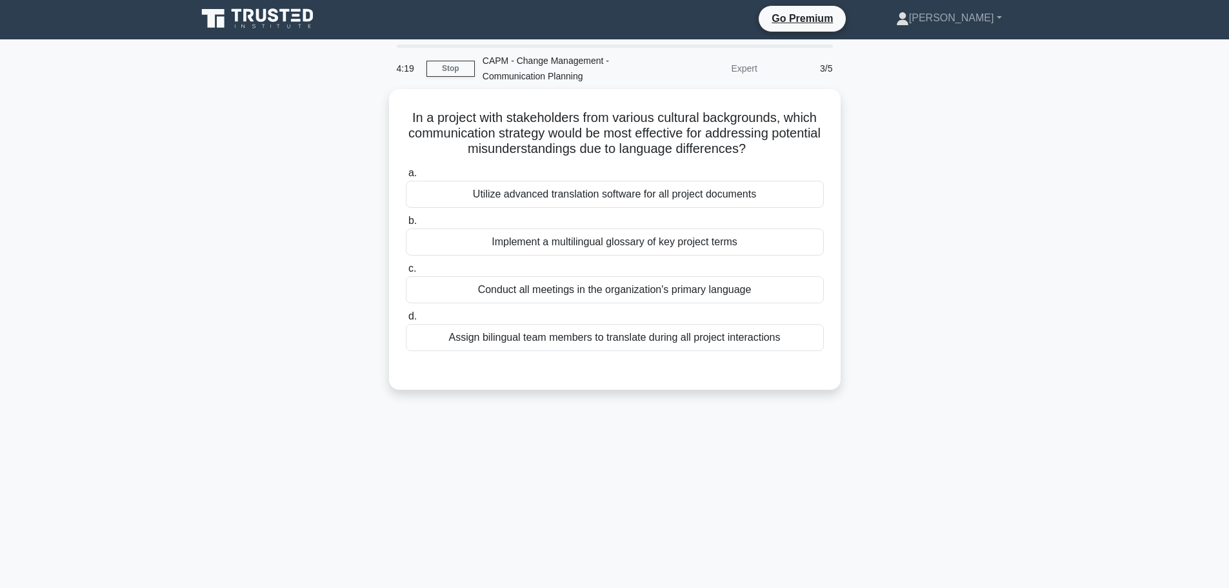
scroll to position [0, 0]
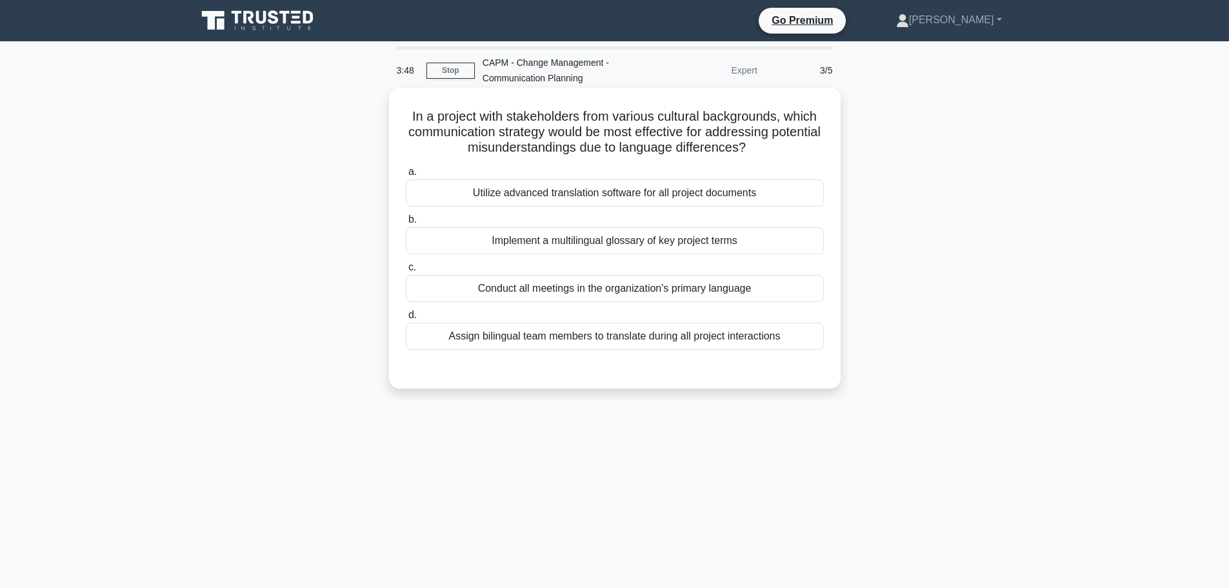
click at [559, 192] on div "Utilize advanced translation software for all project documents" at bounding box center [615, 192] width 418 height 27
click at [406, 176] on input "a. Utilize advanced translation software for all project documents" at bounding box center [406, 172] width 0 height 8
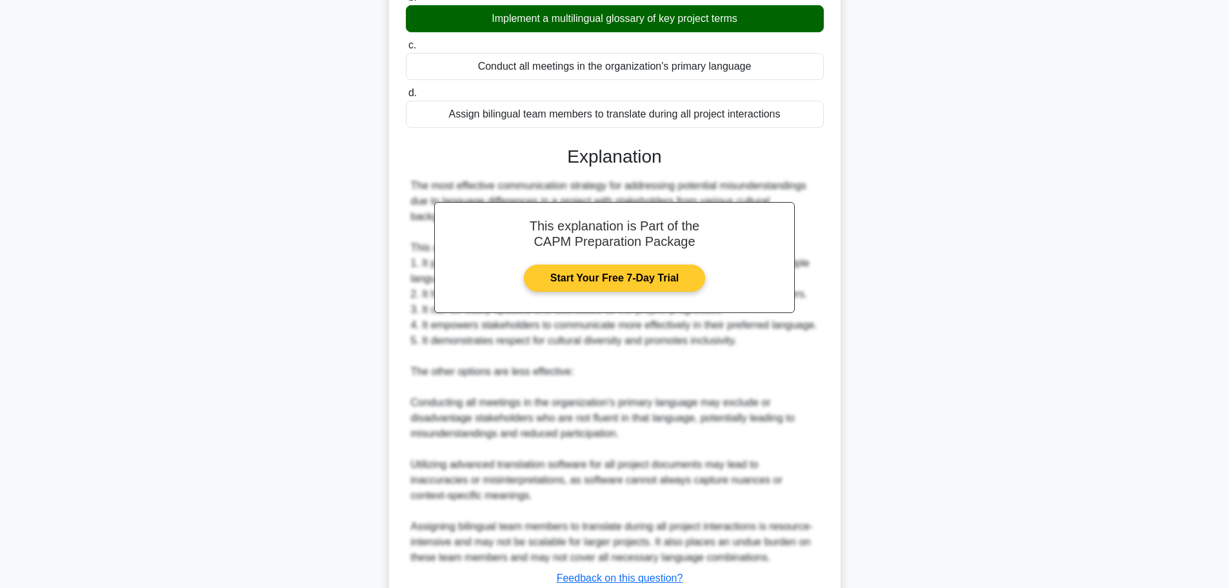
scroll to position [318, 0]
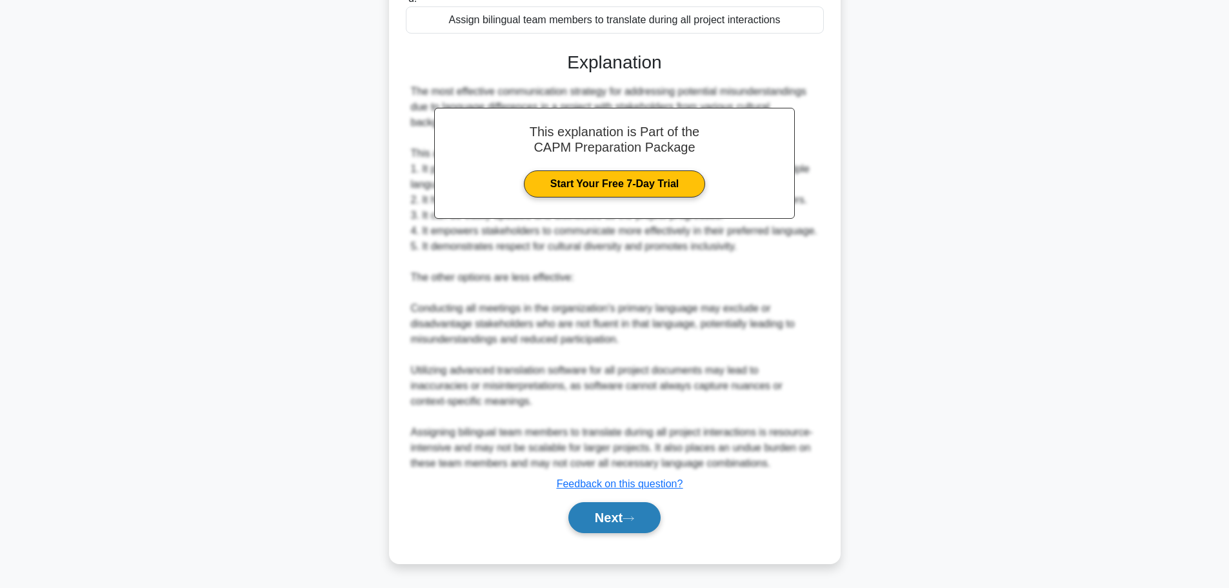
click at [615, 506] on button "Next" at bounding box center [614, 517] width 92 height 31
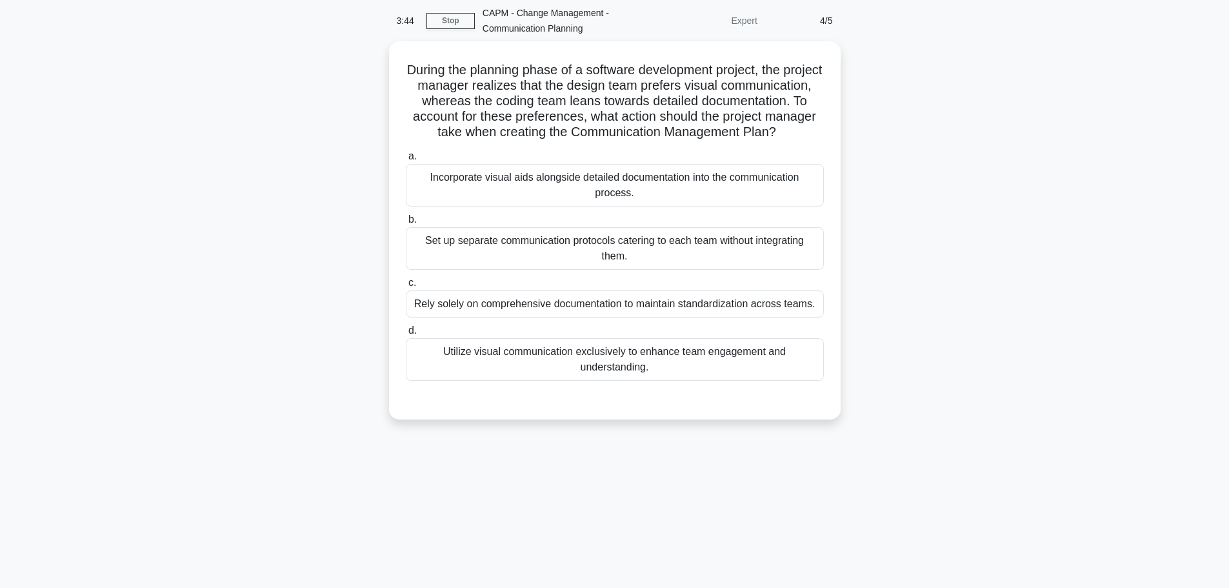
scroll to position [0, 0]
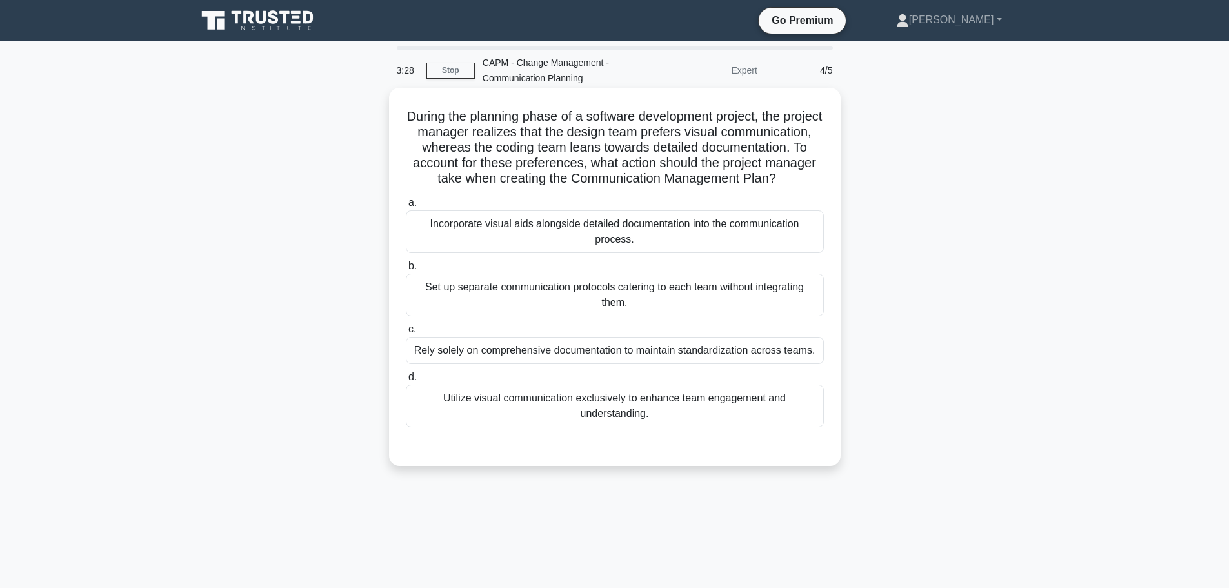
click at [624, 253] on div "Incorporate visual aids alongside detailed documentation into the communication…" at bounding box center [615, 231] width 418 height 43
click at [406, 207] on input "a. Incorporate visual aids alongside detailed documentation into the communicat…" at bounding box center [406, 203] width 0 height 8
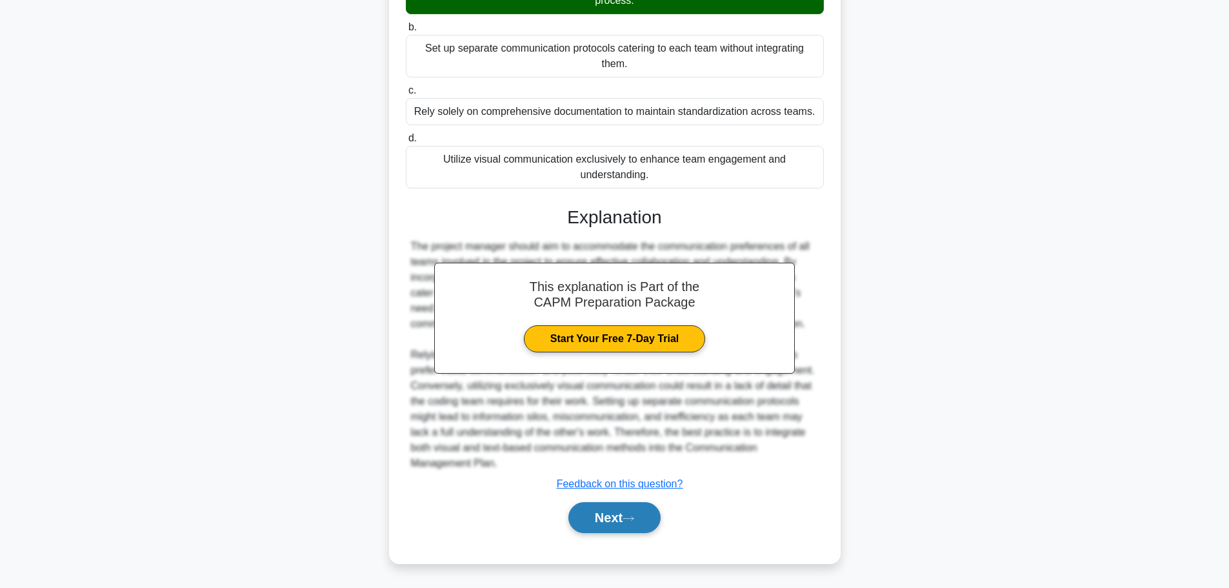
click at [606, 516] on button "Next" at bounding box center [614, 517] width 92 height 31
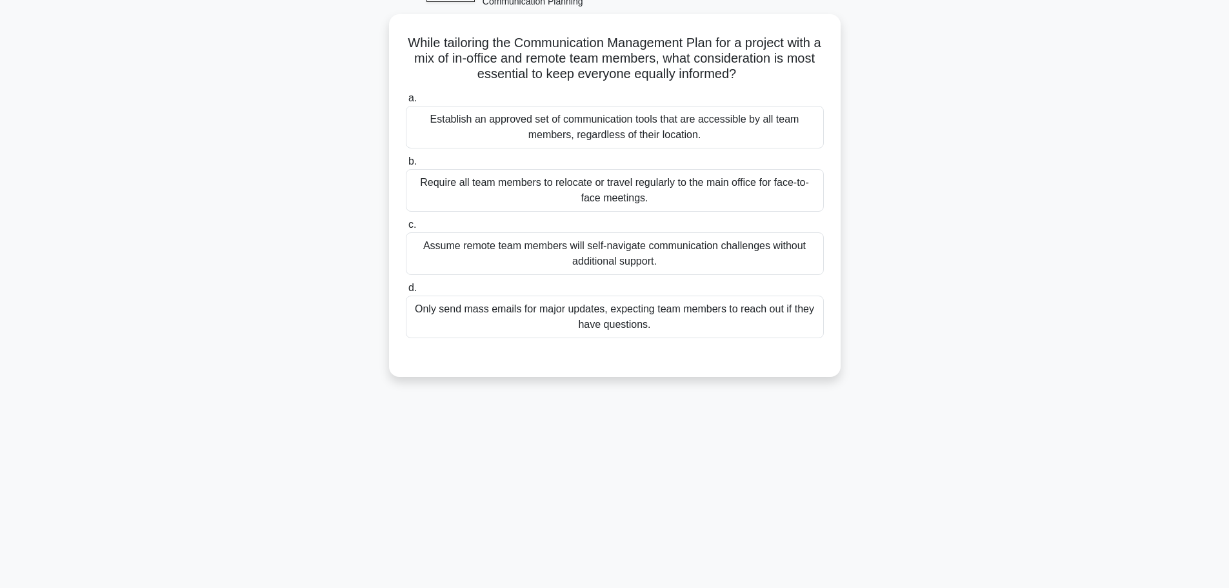
scroll to position [45, 0]
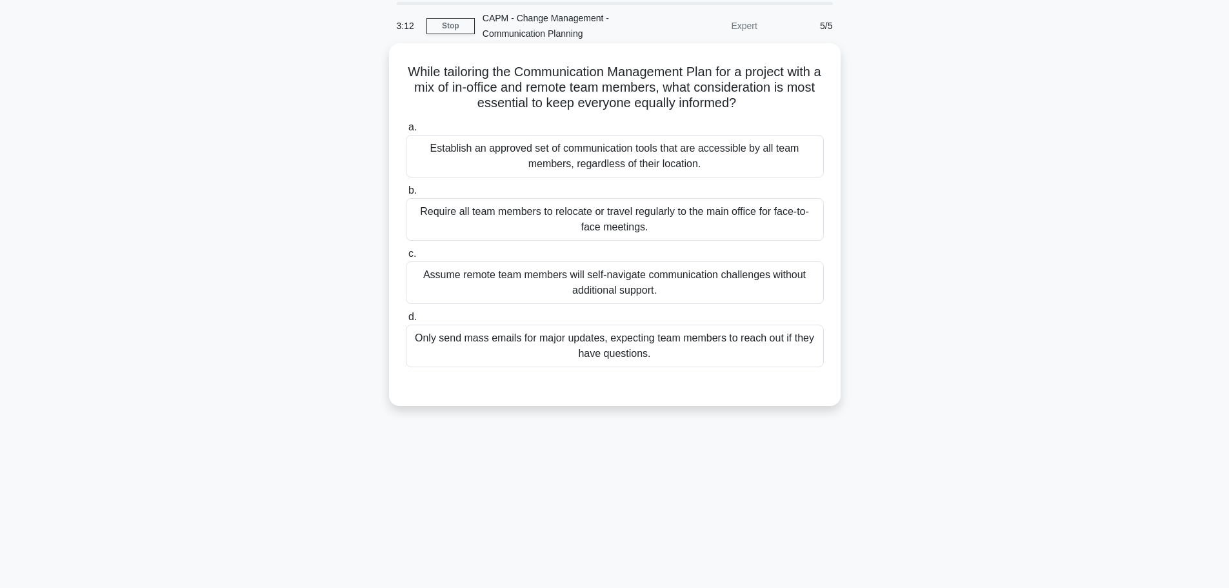
click at [584, 148] on div "Establish an approved set of communication tools that are accessible by all tea…" at bounding box center [615, 156] width 418 height 43
click at [406, 132] on input "a. Establish an approved set of communication tools that are accessible by all …" at bounding box center [406, 127] width 0 height 8
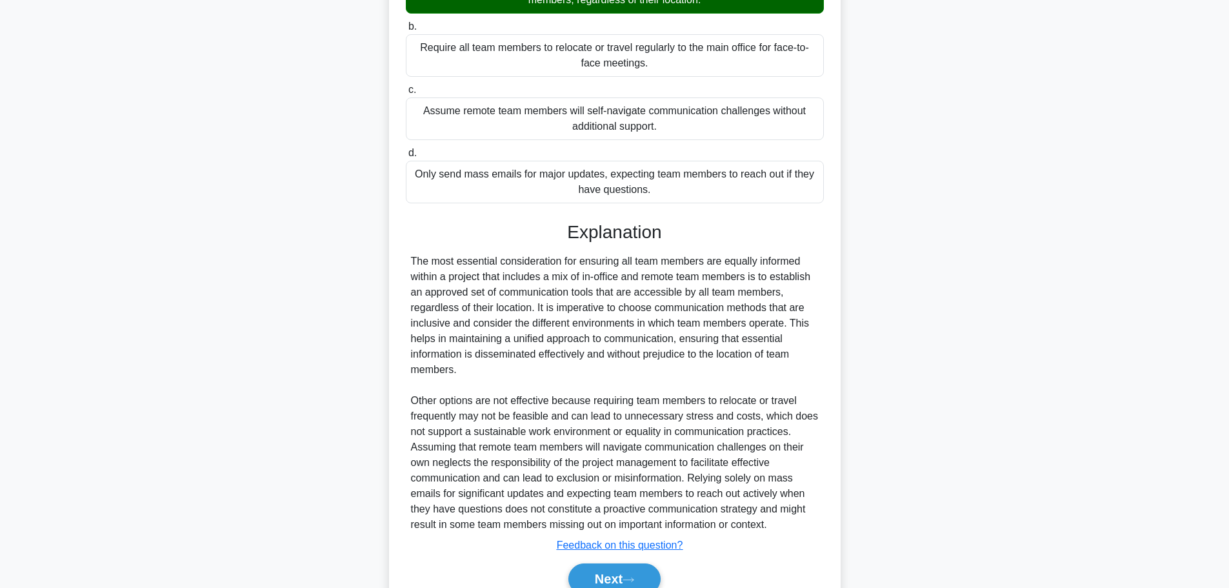
scroll to position [270, 0]
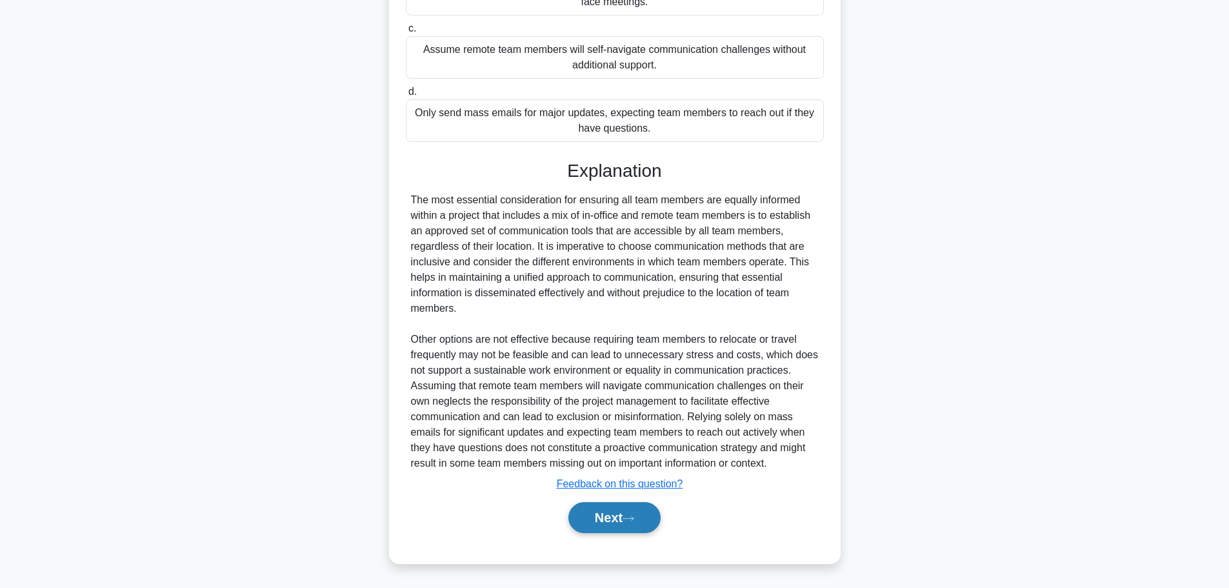
click at [633, 523] on button "Next" at bounding box center [614, 517] width 92 height 31
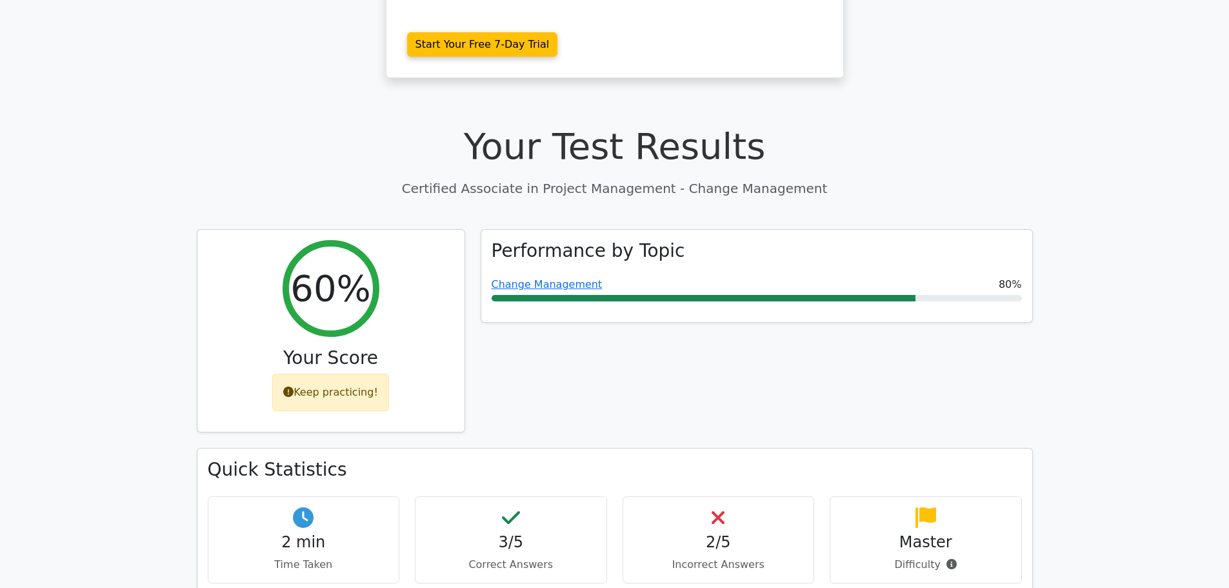
scroll to position [258, 0]
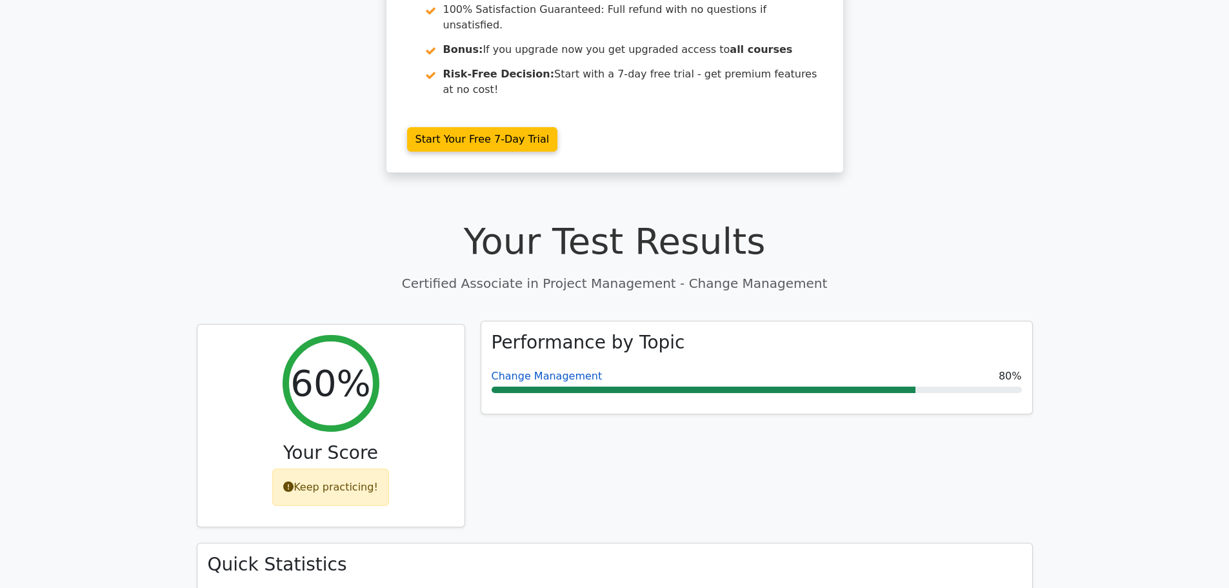
click at [556, 370] on link "Change Management" at bounding box center [547, 376] width 111 height 12
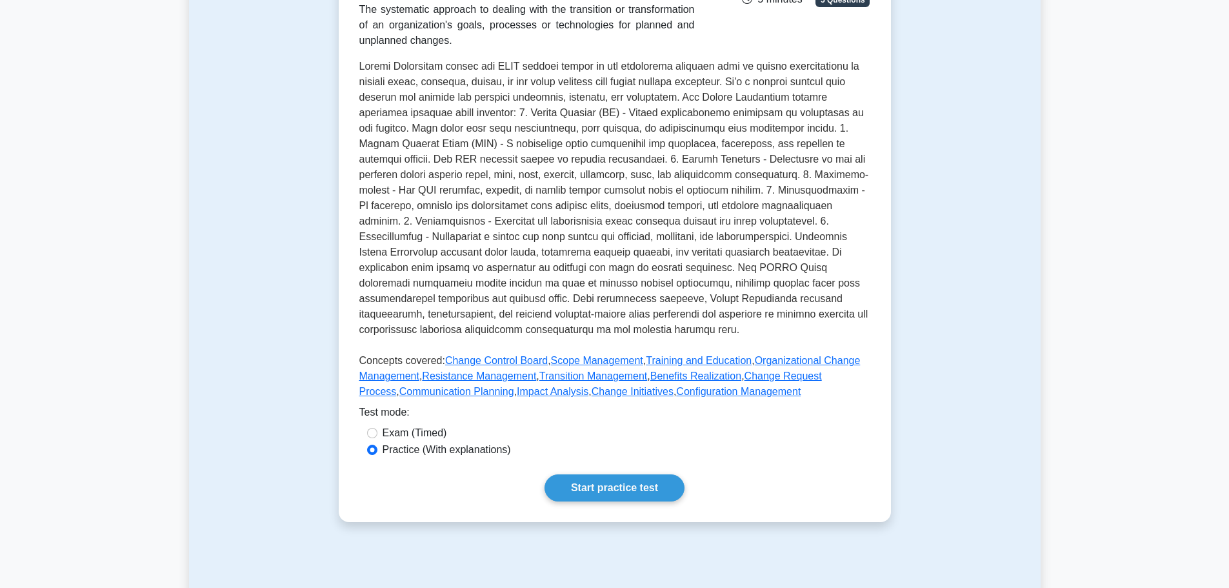
scroll to position [323, 0]
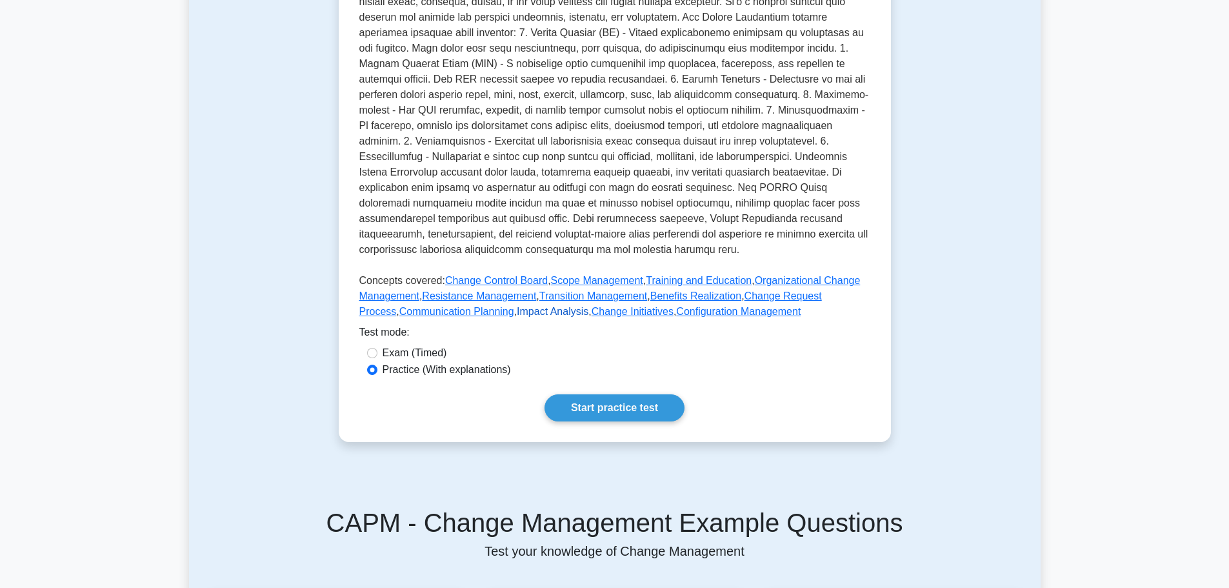
click at [517, 313] on link "Impact Analysis" at bounding box center [553, 311] width 72 height 11
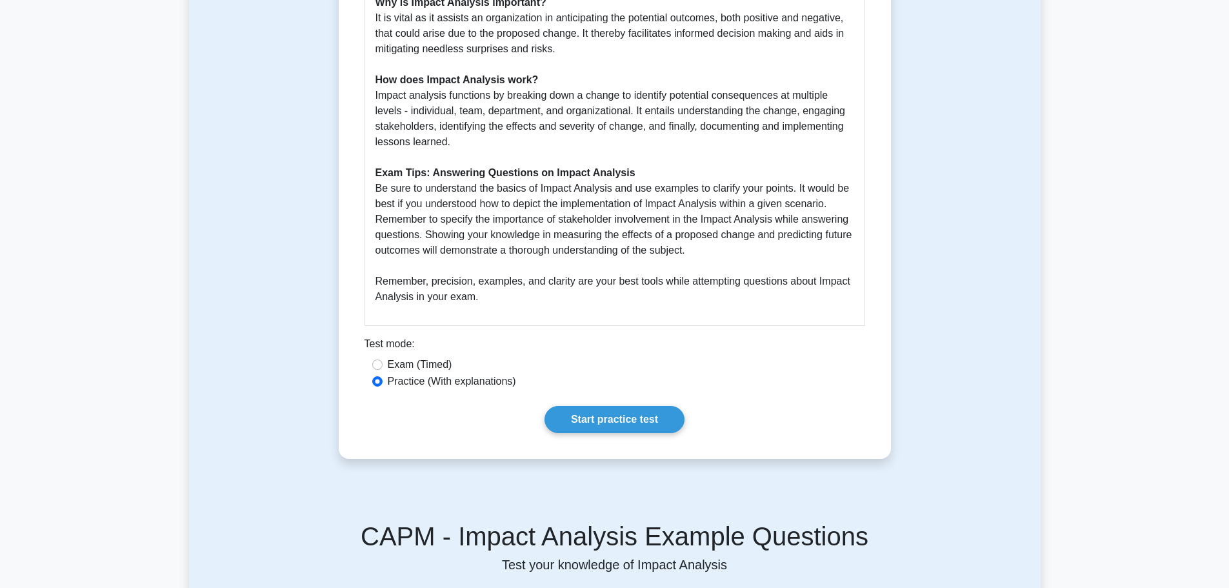
scroll to position [645, 0]
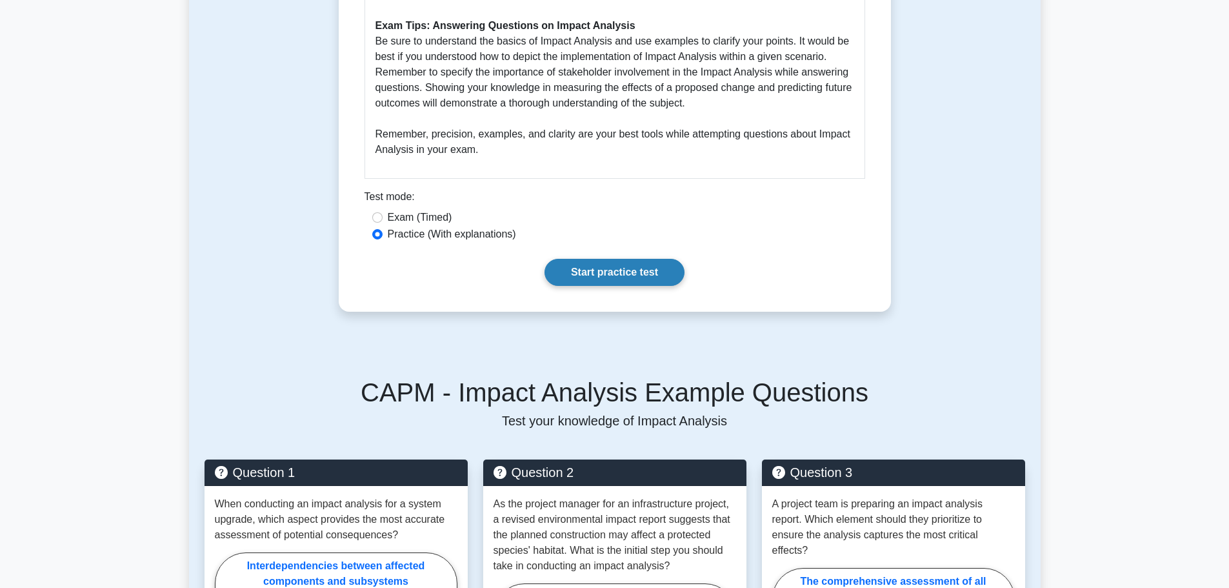
click at [639, 272] on link "Start practice test" at bounding box center [614, 272] width 140 height 27
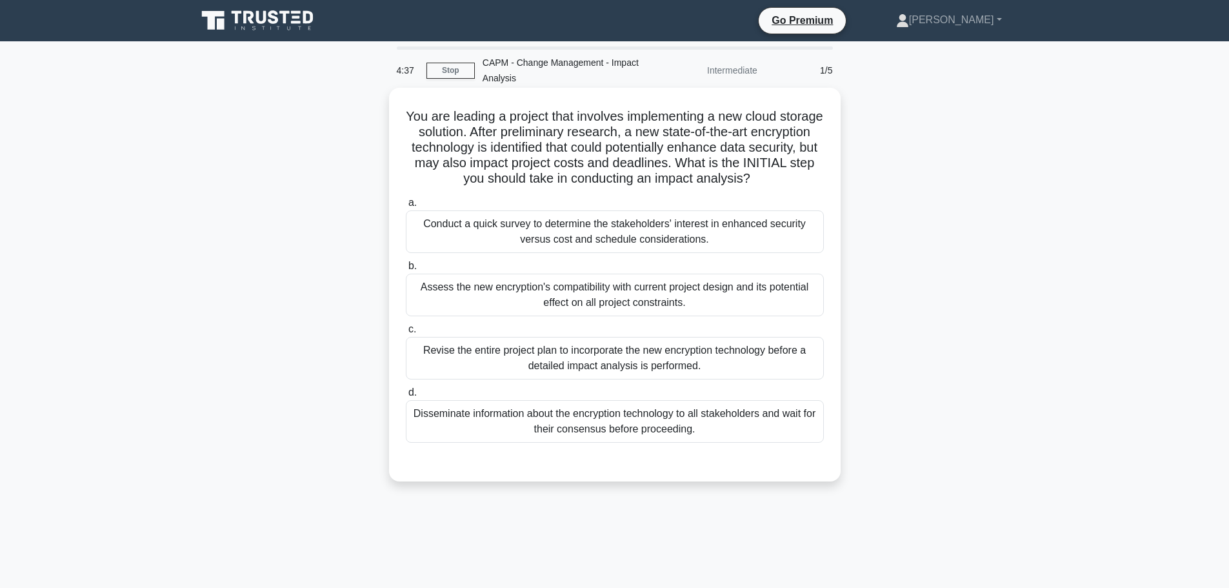
click at [661, 299] on div "Assess the new encryption's compatibility with current project design and its p…" at bounding box center [615, 295] width 418 height 43
click at [406, 270] on input "b. Assess the new encryption's compatibility with current project design and it…" at bounding box center [406, 266] width 0 height 8
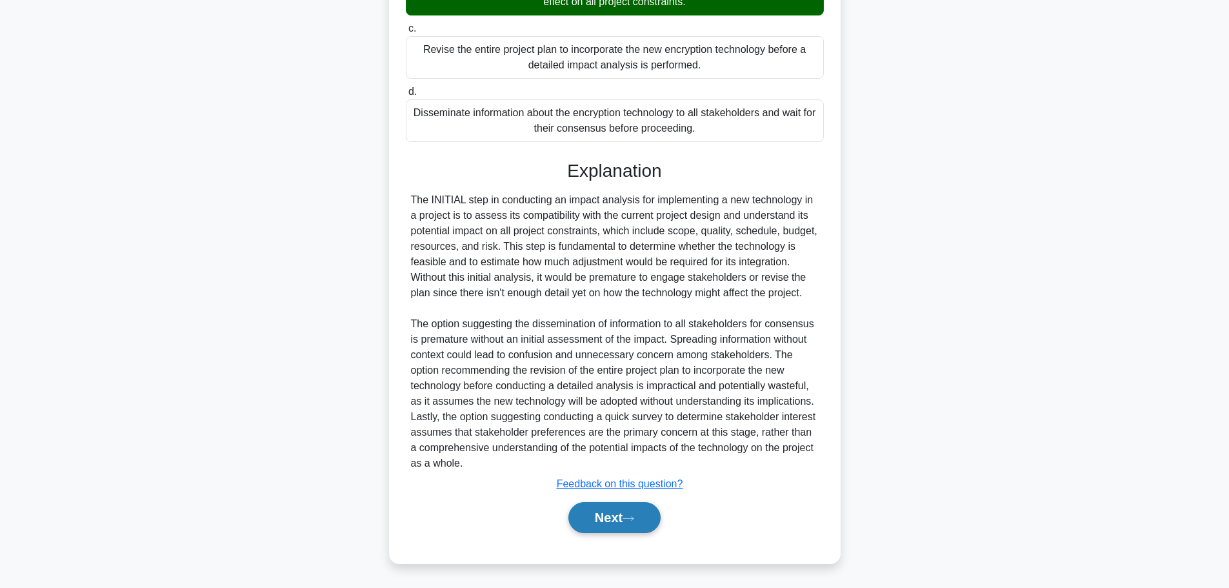
click at [621, 518] on button "Next" at bounding box center [614, 517] width 92 height 31
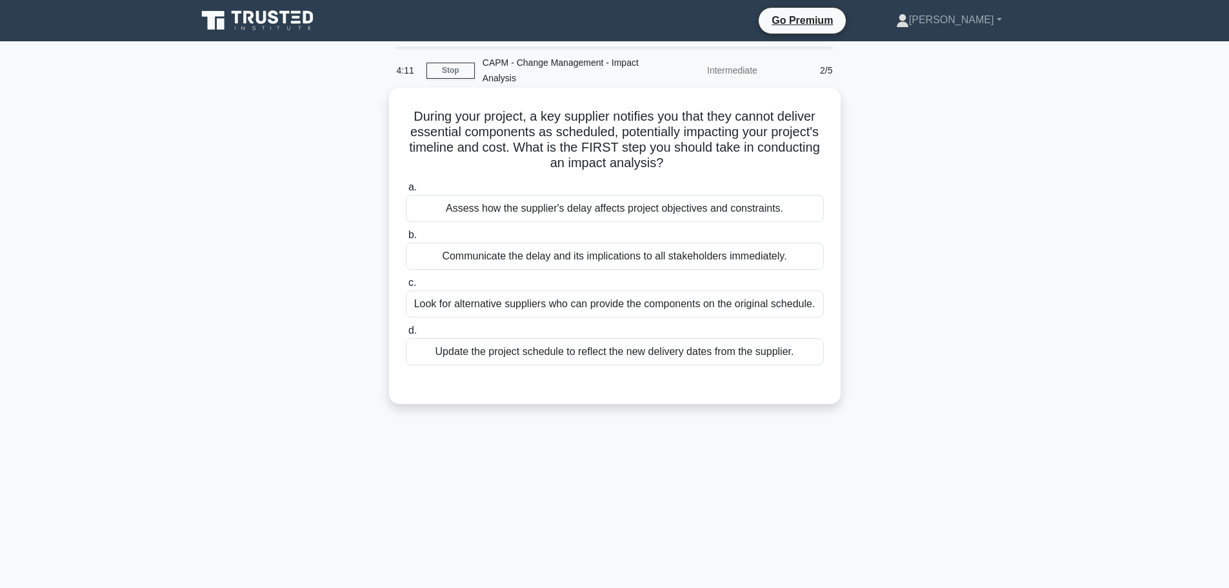
click at [650, 217] on div "Assess how the supplier's delay affects project objectives and constraints." at bounding box center [615, 208] width 418 height 27
click at [406, 192] on input "a. Assess how the supplier's delay affects project objectives and constraints." at bounding box center [406, 187] width 0 height 8
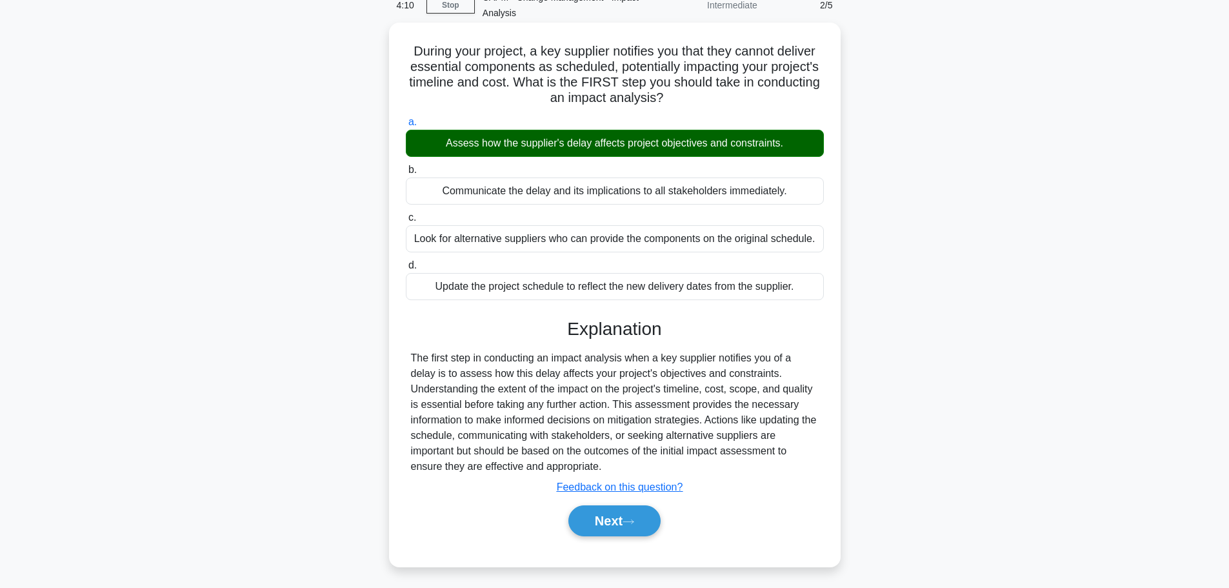
scroll to position [109, 0]
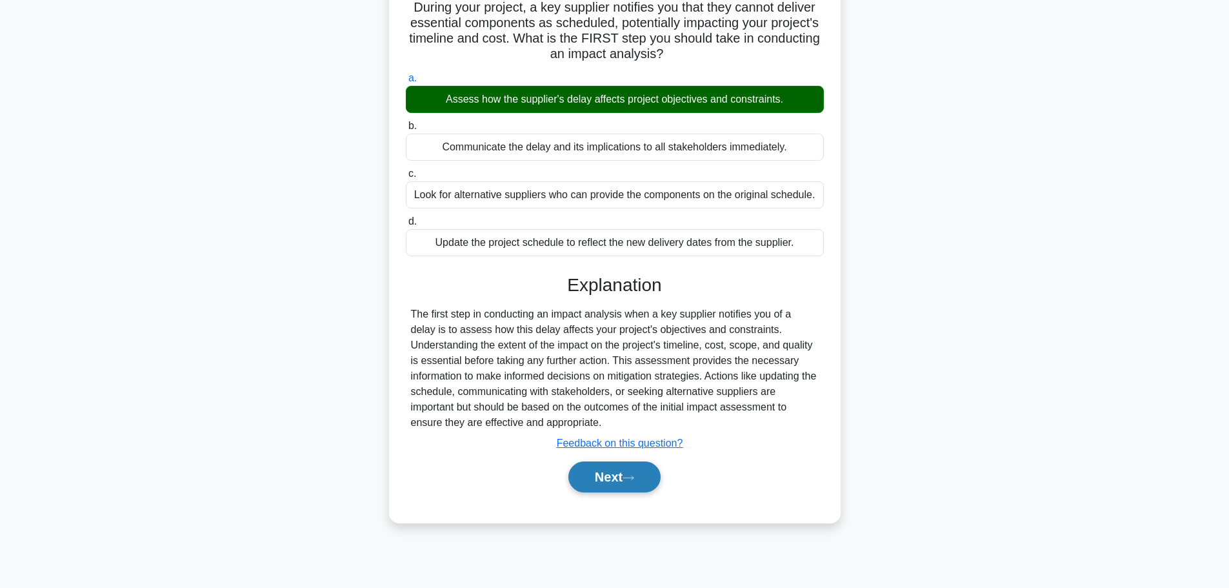
click at [622, 472] on button "Next" at bounding box center [614, 476] width 92 height 31
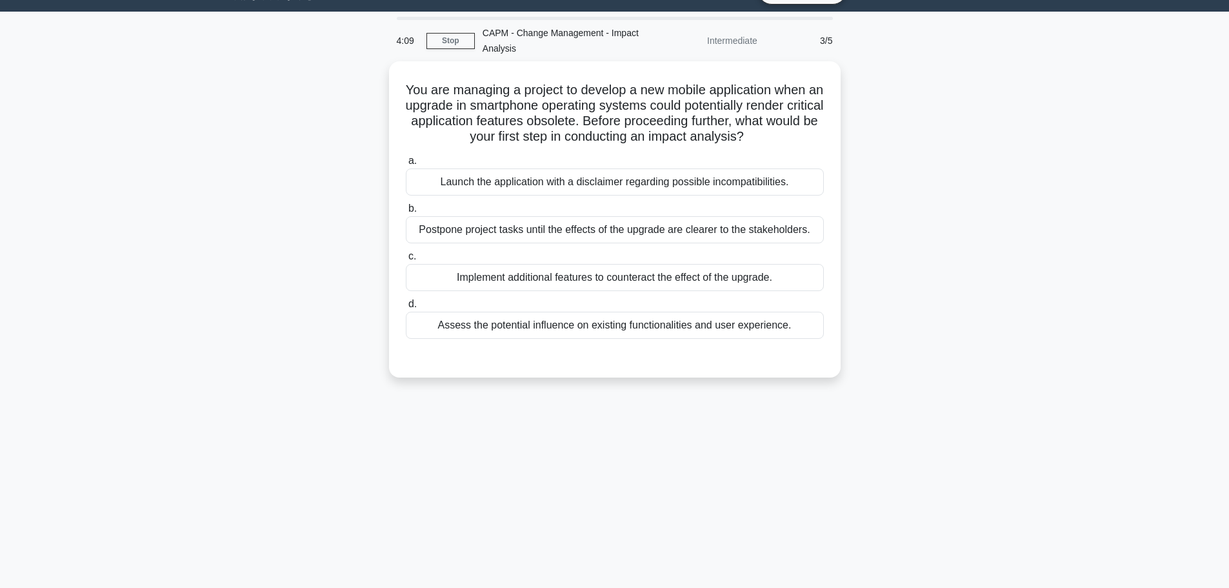
scroll to position [0, 0]
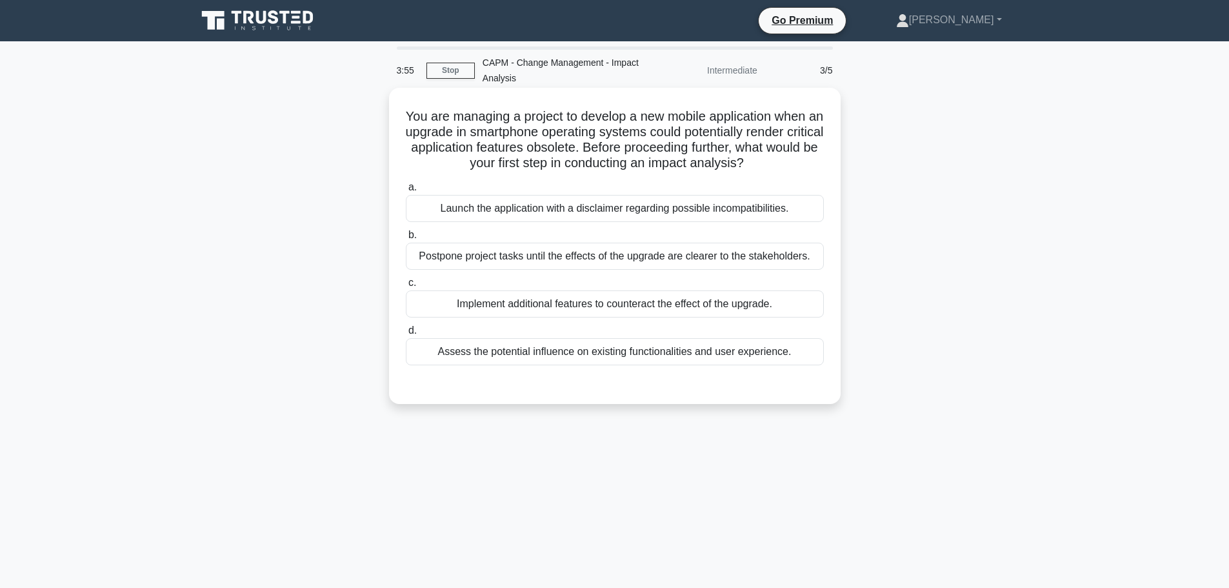
click at [660, 355] on div "Assess the potential influence on existing functionalities and user experience." at bounding box center [615, 351] width 418 height 27
click at [406, 335] on input "d. Assess the potential influence on existing functionalities and user experien…" at bounding box center [406, 330] width 0 height 8
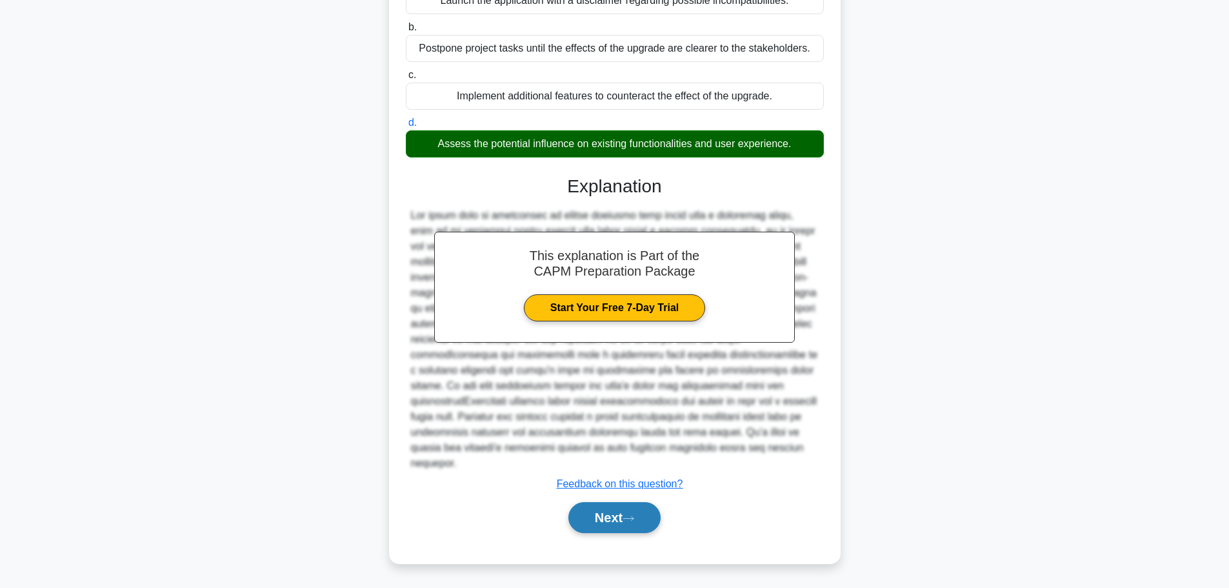
click at [607, 514] on button "Next" at bounding box center [614, 517] width 92 height 31
